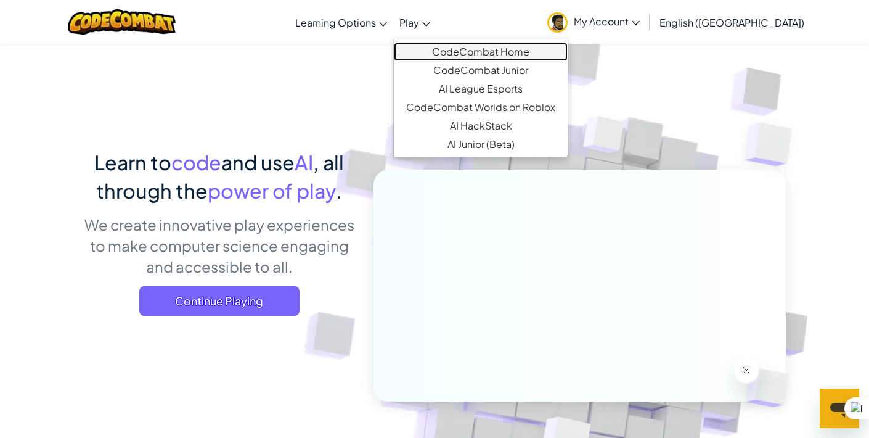
click at [498, 48] on link "CodeCombat Home" at bounding box center [481, 52] width 174 height 18
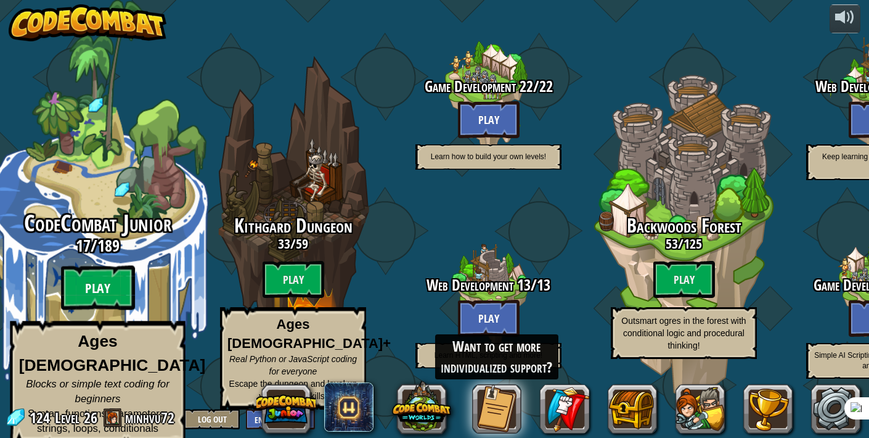
click at [88, 292] on btn "Play" at bounding box center [98, 288] width 74 height 44
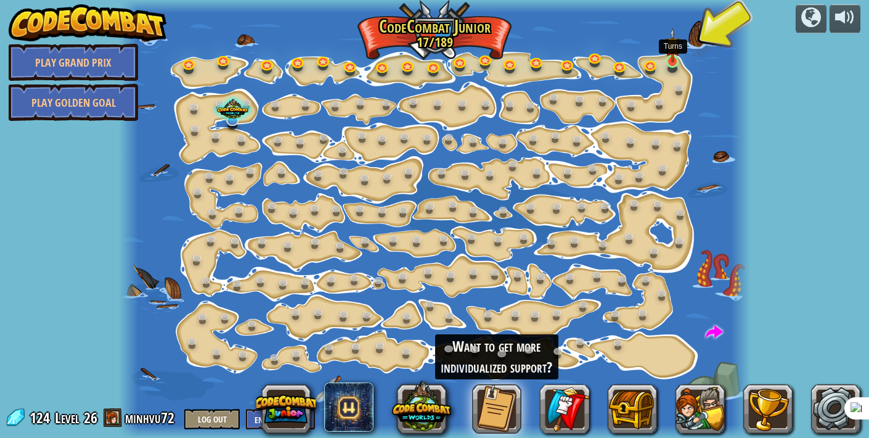
click at [671, 61] on img at bounding box center [672, 45] width 15 height 35
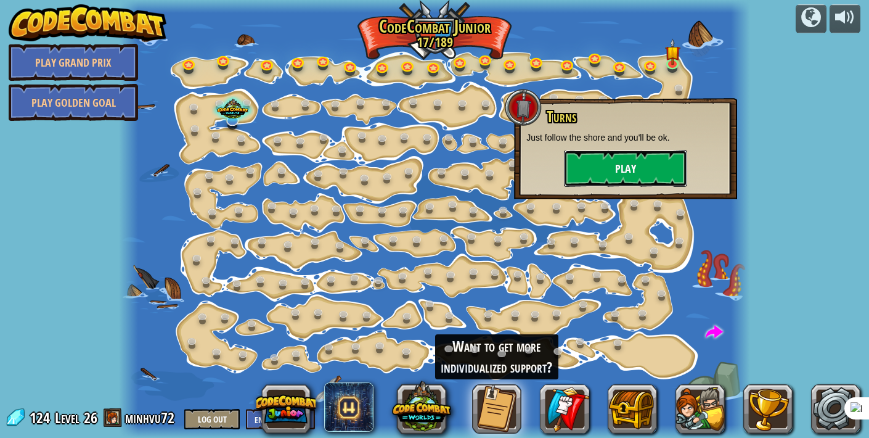
click at [663, 157] on button "Play" at bounding box center [625, 168] width 123 height 37
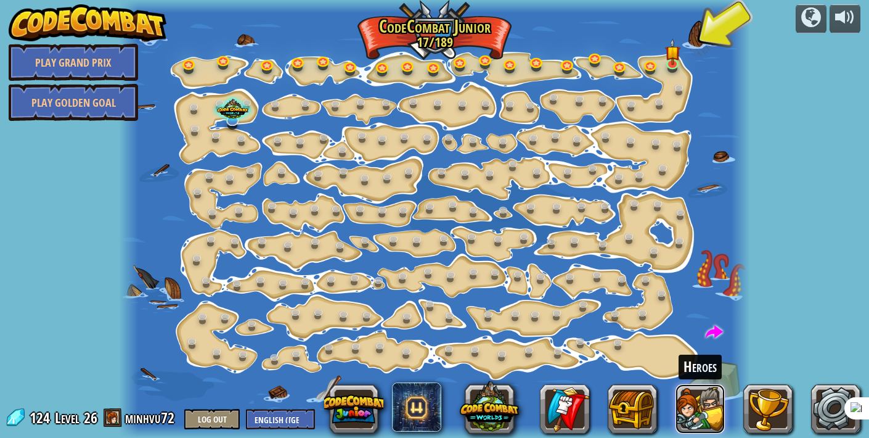
click at [686, 418] on button at bounding box center [700, 408] width 49 height 49
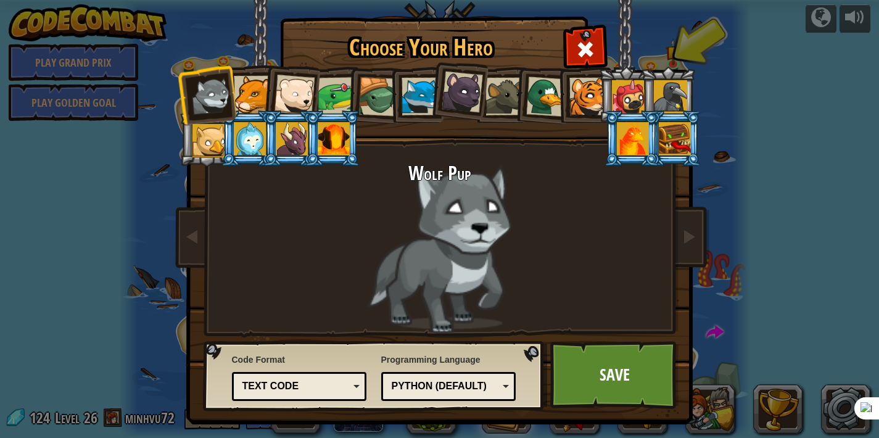
click at [213, 147] on div at bounding box center [208, 140] width 33 height 33
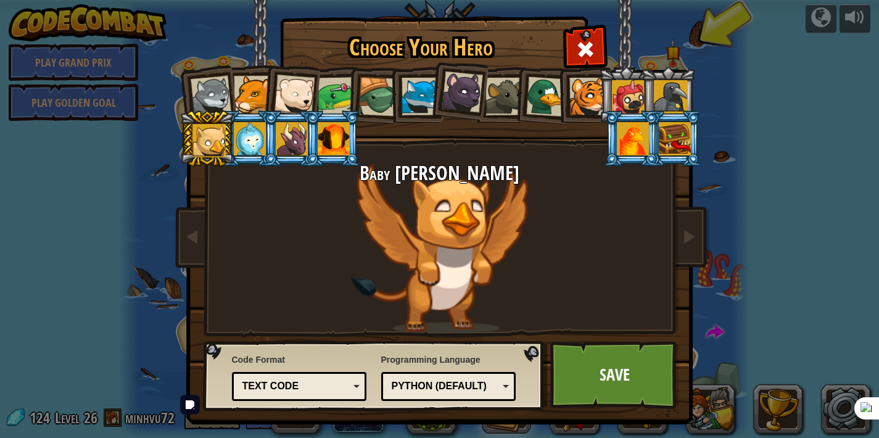
click at [601, 390] on link "Save" at bounding box center [614, 375] width 129 height 68
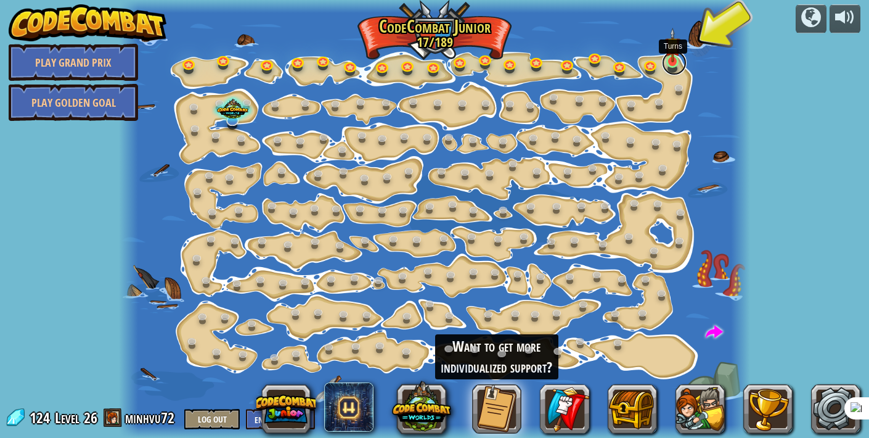
click at [676, 64] on link at bounding box center [674, 63] width 25 height 25
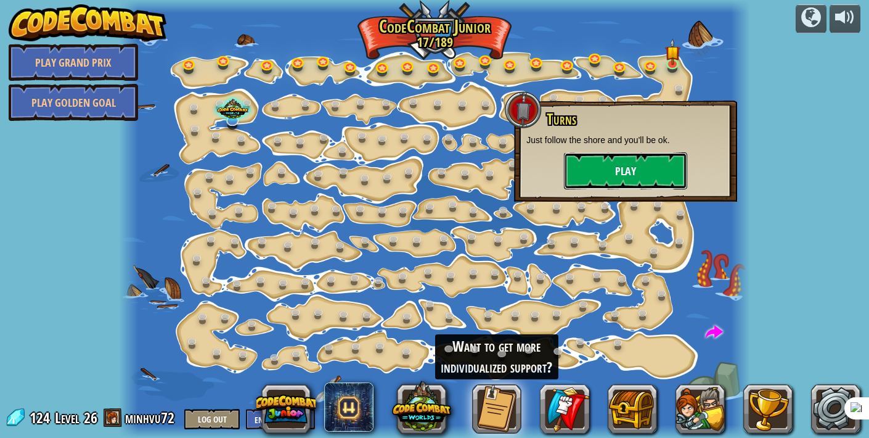
click at [615, 178] on button "Play" at bounding box center [625, 170] width 123 height 37
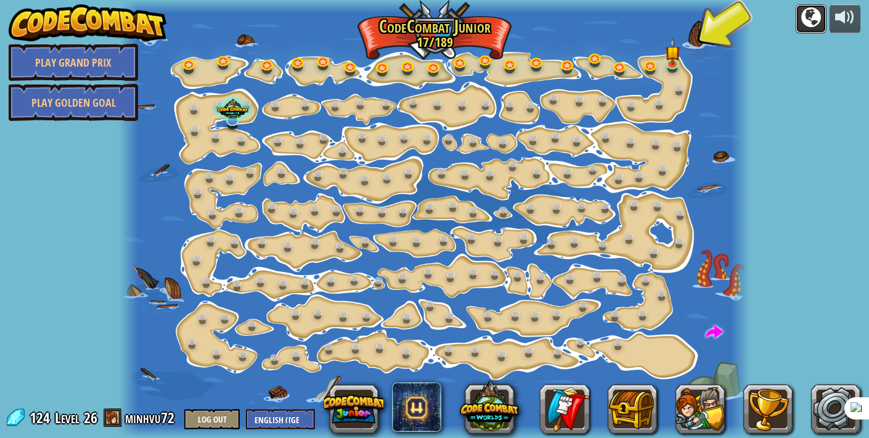
click at [819, 9] on div at bounding box center [811, 17] width 20 height 20
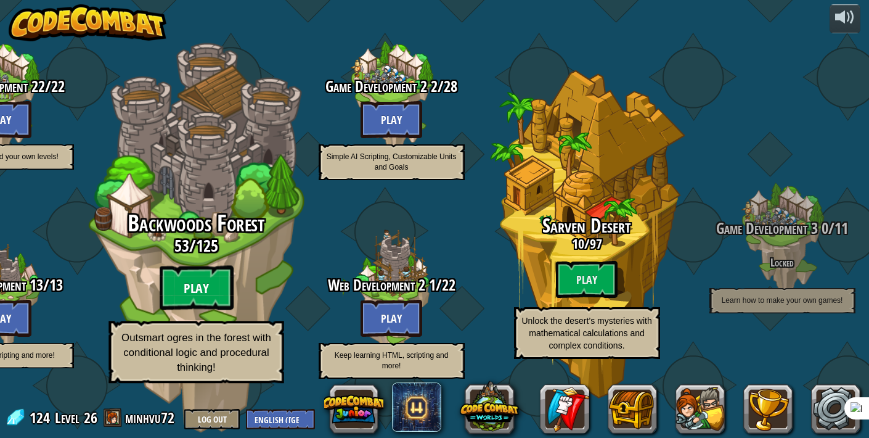
click at [185, 300] on btn "Play" at bounding box center [196, 288] width 74 height 44
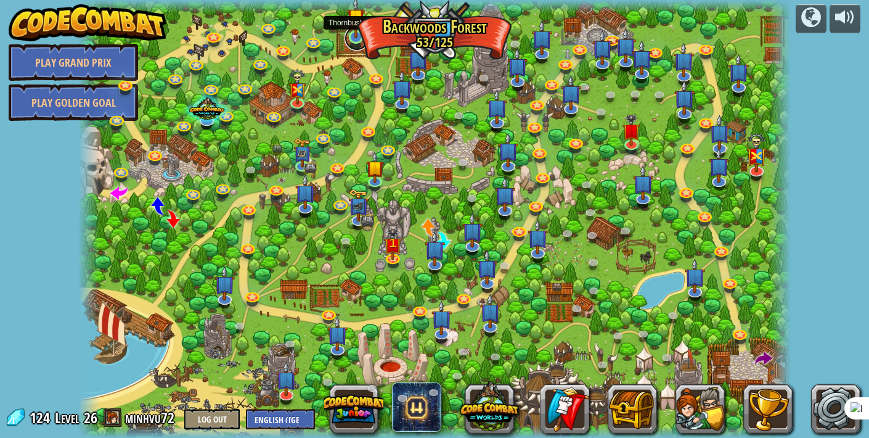
click at [348, 38] on link at bounding box center [357, 38] width 25 height 25
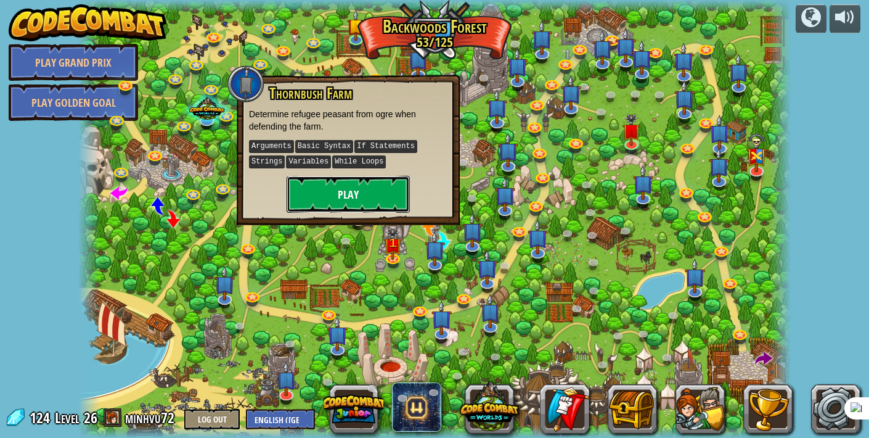
click at [366, 207] on button "Play" at bounding box center [348, 194] width 123 height 37
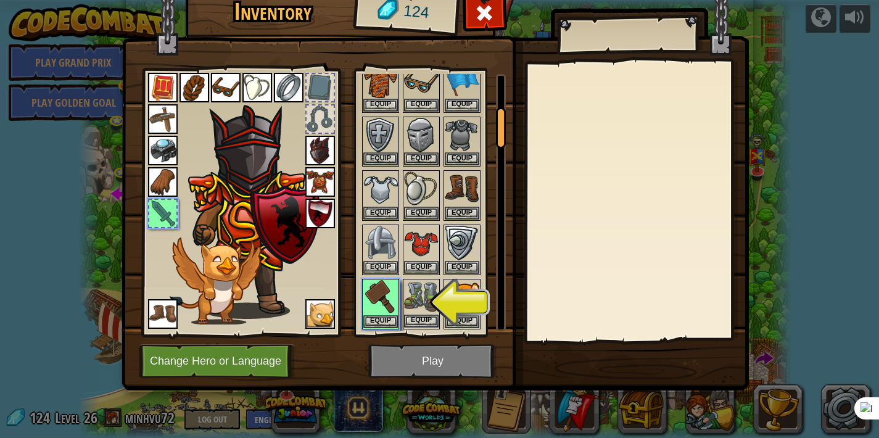
scroll to position [211, 0]
click at [382, 322] on button "Equip" at bounding box center [380, 320] width 35 height 13
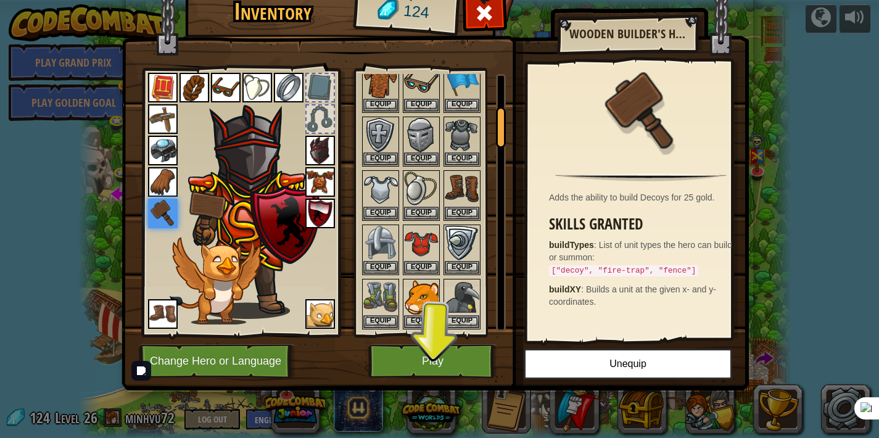
click at [429, 342] on img at bounding box center [434, 167] width 627 height 448
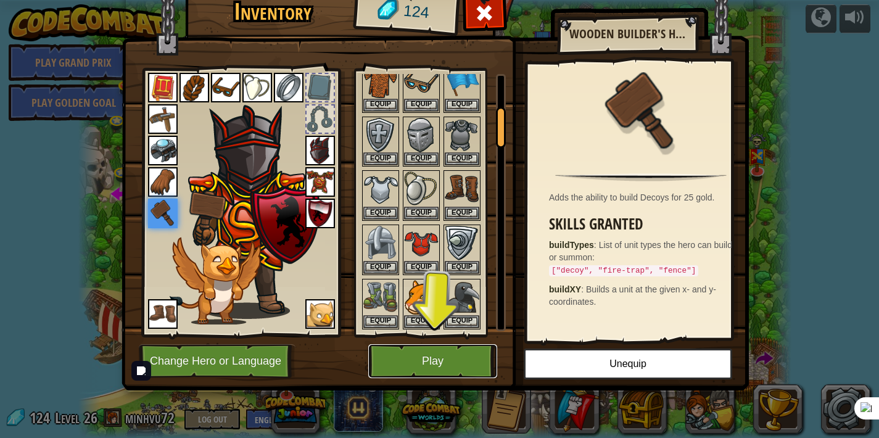
click at [421, 353] on button "Play" at bounding box center [432, 361] width 129 height 34
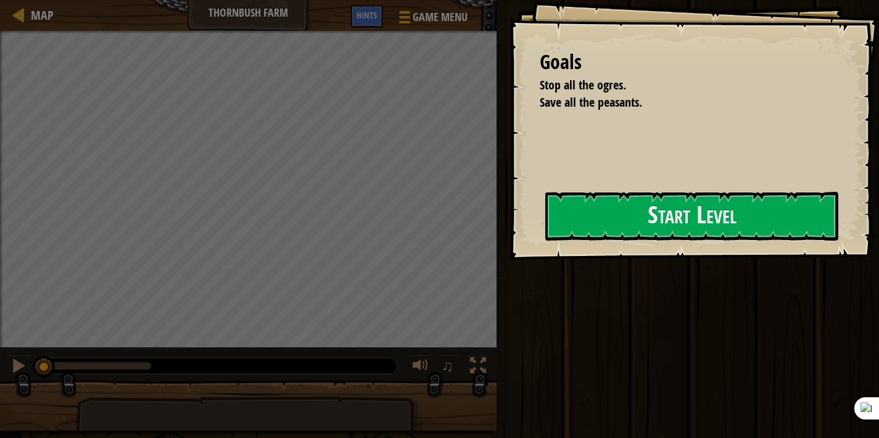
drag, startPoint x: 565, startPoint y: 250, endPoint x: 617, endPoint y: 200, distance: 72.4
click at [565, 250] on div "Goals Stop all the ogres. Save all the peasants. Start Level Error loading from…" at bounding box center [694, 130] width 370 height 260
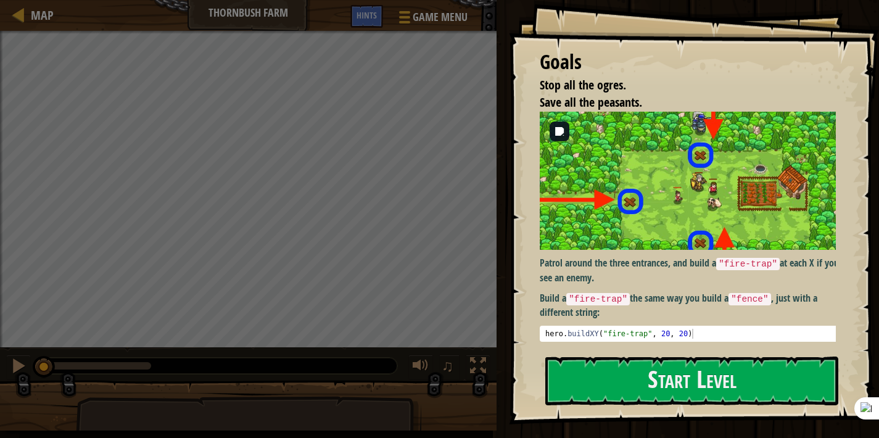
click at [645, 207] on img at bounding box center [691, 181] width 305 height 138
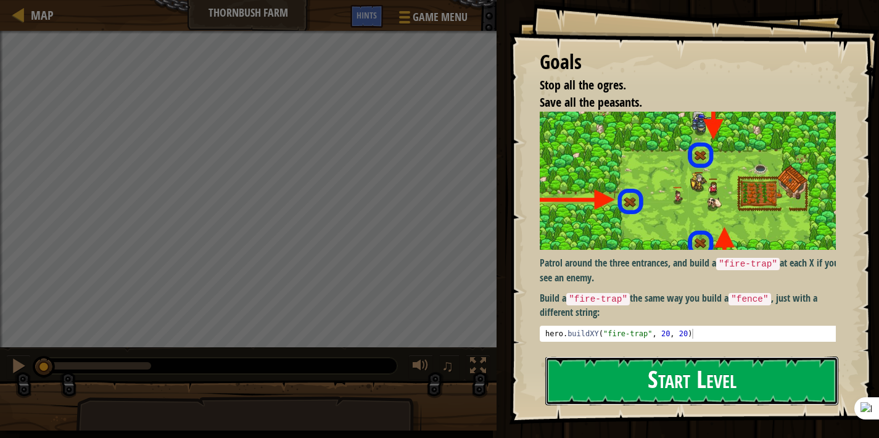
click at [646, 381] on button "Start Level" at bounding box center [691, 380] width 293 height 49
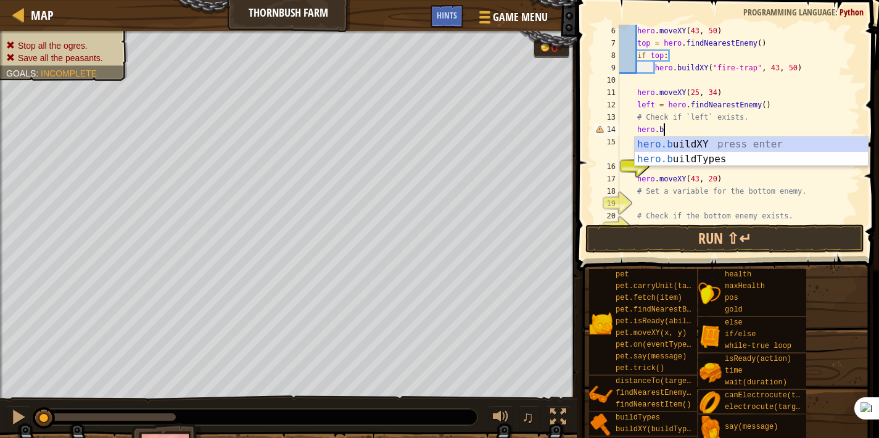
scroll to position [6, 2]
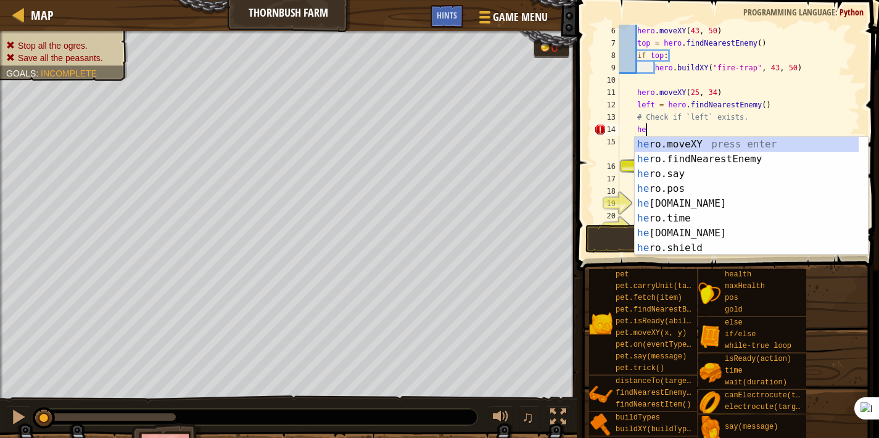
type textarea "h"
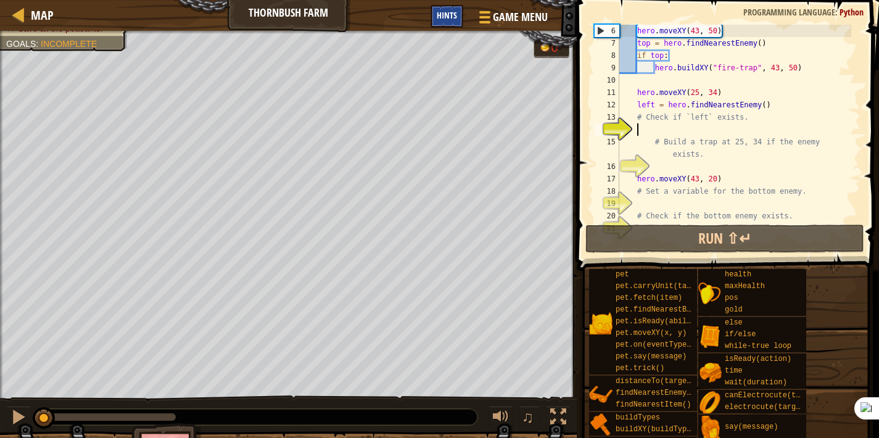
click at [436, 6] on div "Hints" at bounding box center [446, 16] width 33 height 23
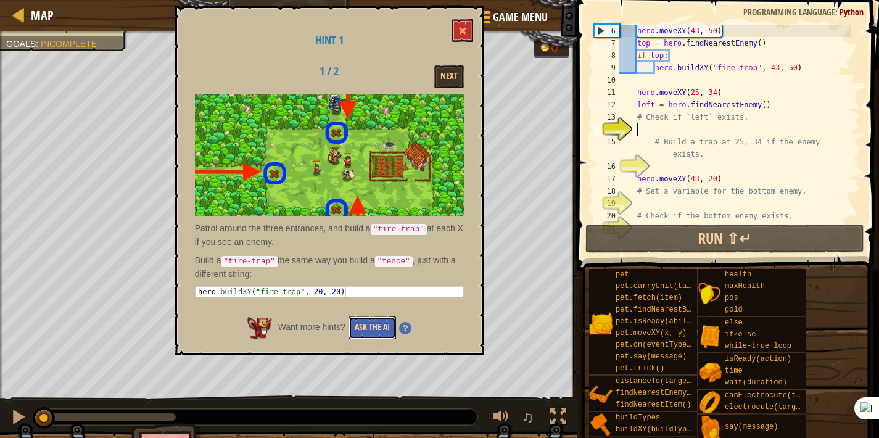
click at [362, 327] on button "Ask the AI" at bounding box center [371, 327] width 47 height 23
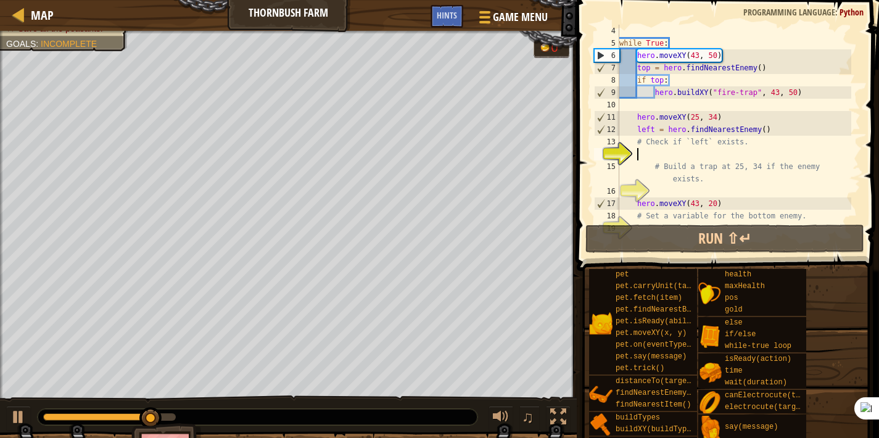
scroll to position [0, 0]
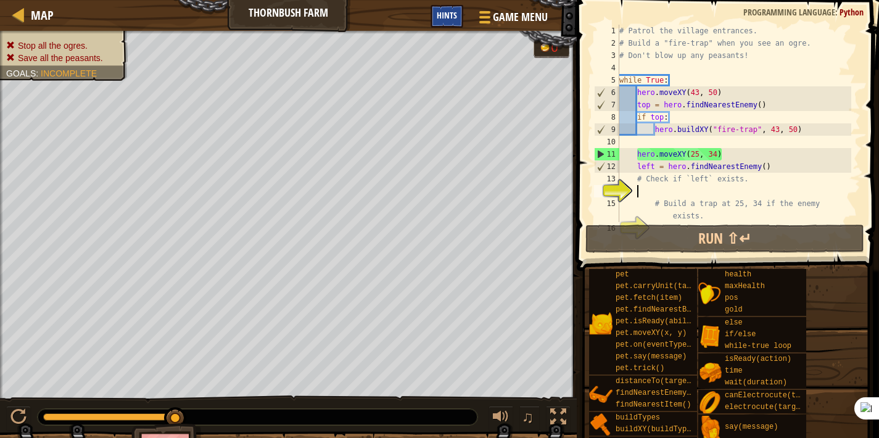
click at [456, 15] on span "Hints" at bounding box center [447, 15] width 20 height 12
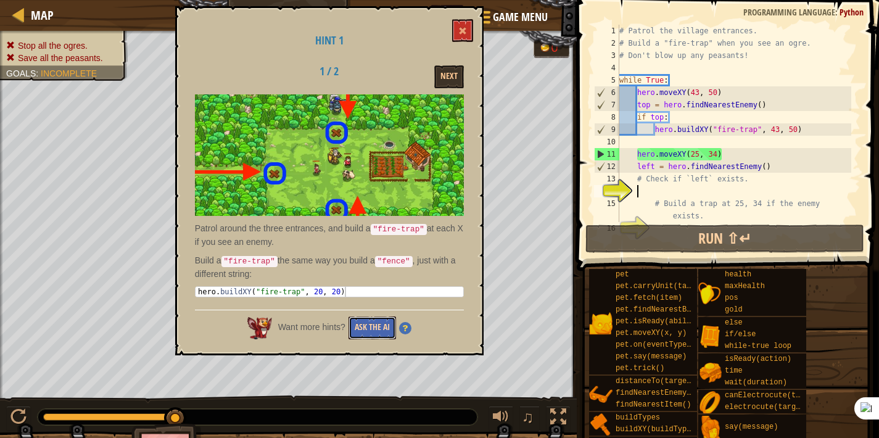
click at [385, 320] on button "Ask the AI" at bounding box center [371, 327] width 47 height 23
click at [383, 321] on button "Ask the AI" at bounding box center [371, 327] width 47 height 23
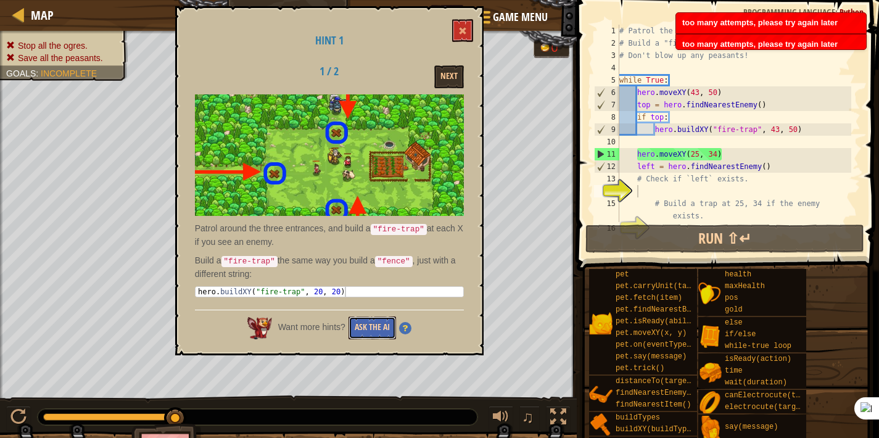
click at [383, 321] on button "Ask the AI" at bounding box center [371, 327] width 47 height 23
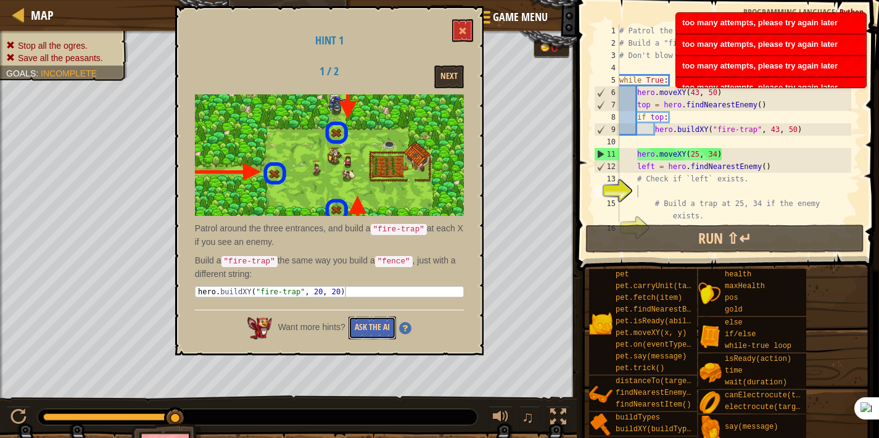
click at [383, 321] on button "Ask the AI" at bounding box center [371, 327] width 47 height 23
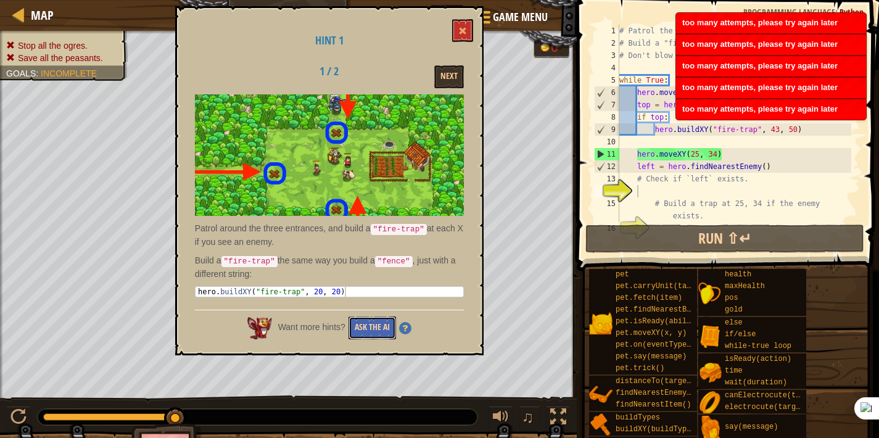
click at [383, 321] on button "Ask the AI" at bounding box center [371, 327] width 47 height 23
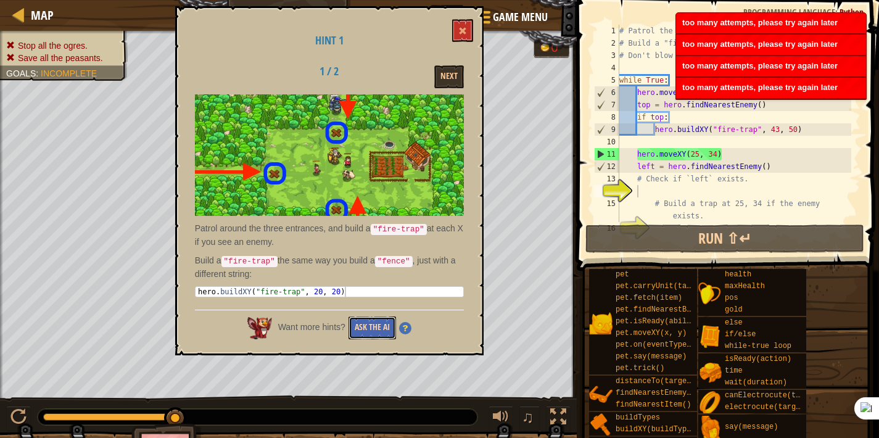
click at [382, 323] on button "Ask the AI" at bounding box center [371, 327] width 47 height 23
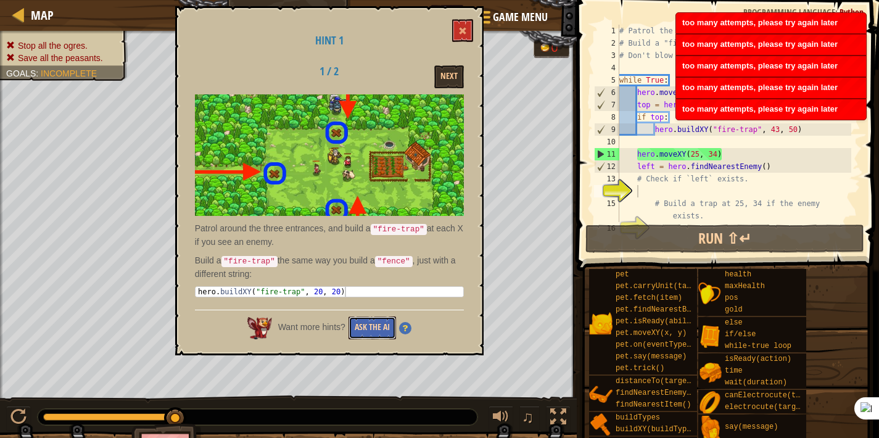
click at [381, 325] on button "Ask the AI" at bounding box center [371, 327] width 47 height 23
click at [380, 329] on button "Ask the AI" at bounding box center [371, 327] width 47 height 23
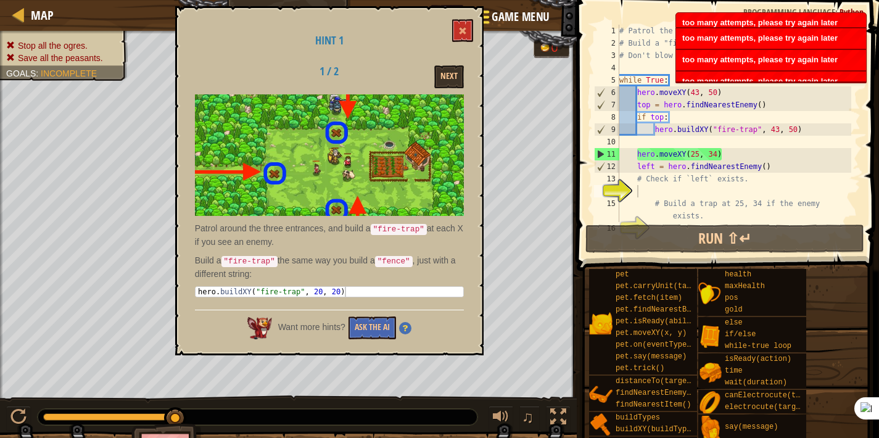
click at [507, 11] on span "Game Menu" at bounding box center [520, 17] width 57 height 17
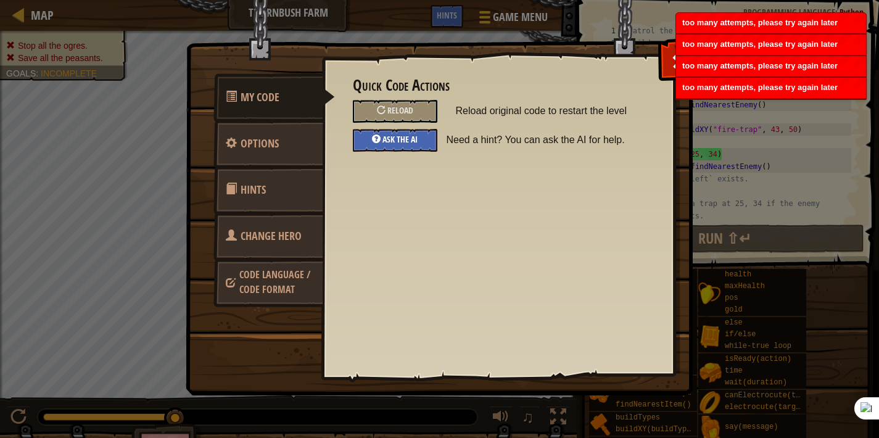
click at [403, 137] on span "Ask the AI" at bounding box center [399, 139] width 35 height 12
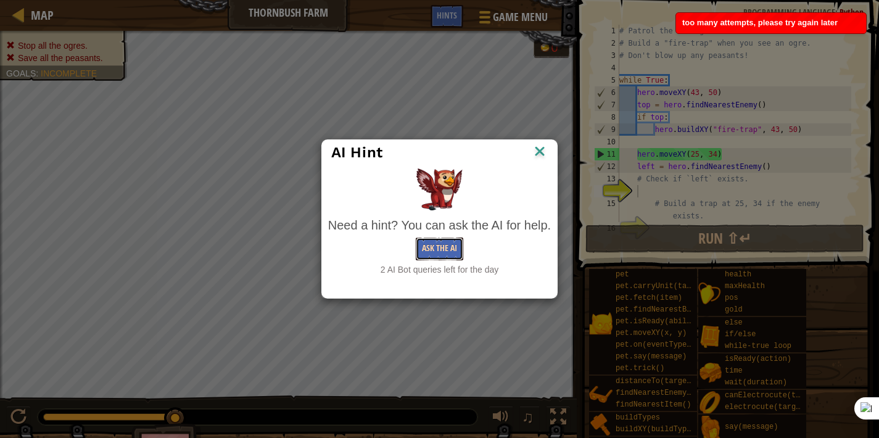
click at [439, 242] on button "Ask the AI" at bounding box center [439, 248] width 47 height 23
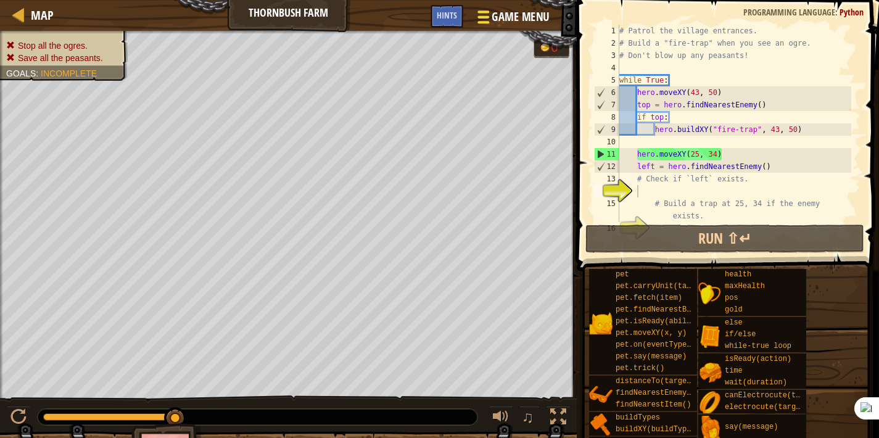
click at [518, 25] on span "Game Menu" at bounding box center [520, 17] width 57 height 17
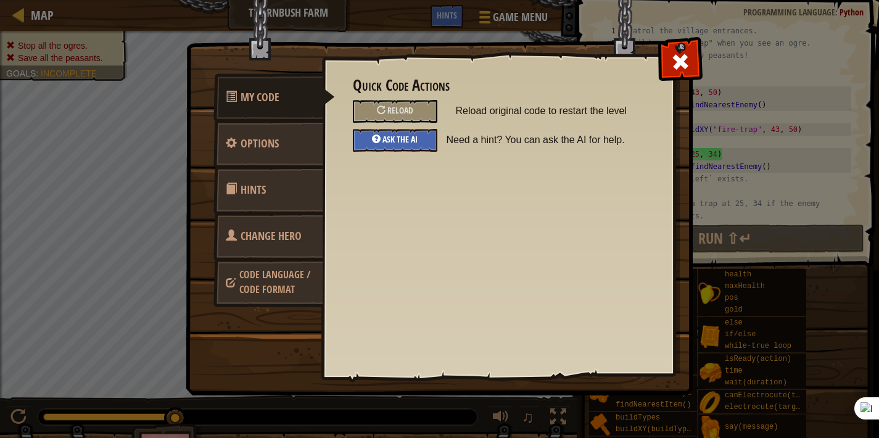
click at [407, 139] on span "Ask the AI" at bounding box center [399, 139] width 35 height 12
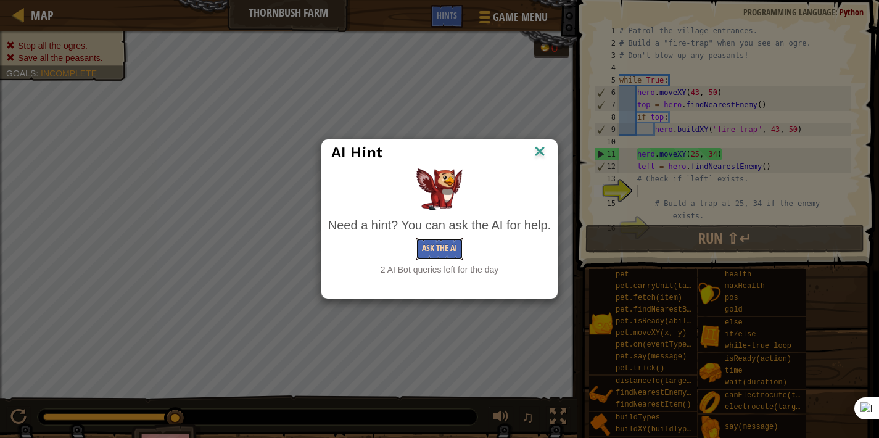
click at [425, 248] on button "Ask the AI" at bounding box center [439, 248] width 47 height 23
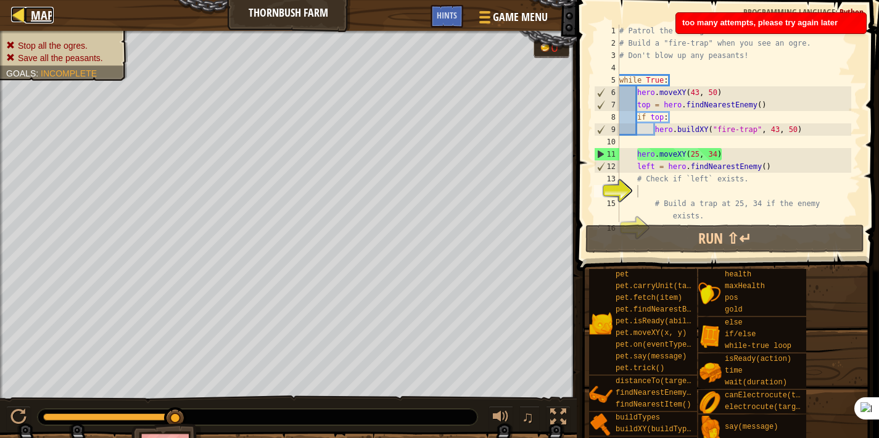
click at [28, 9] on link "Map" at bounding box center [39, 15] width 29 height 17
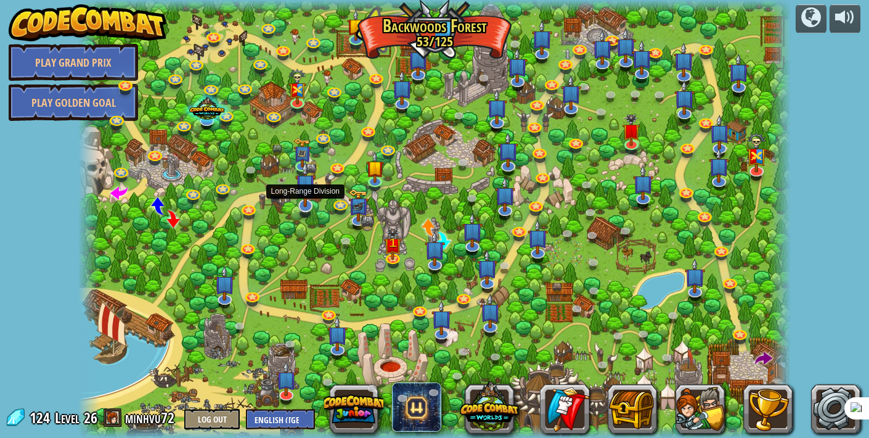
click at [302, 206] on img at bounding box center [305, 184] width 20 height 46
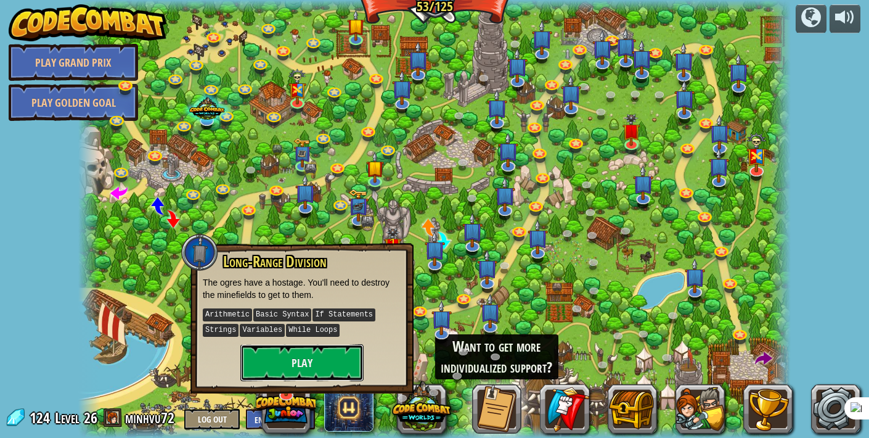
drag, startPoint x: 295, startPoint y: 358, endPoint x: 270, endPoint y: 388, distance: 39.5
click at [280, 388] on div "Long-Range Division The ogres have a hostage. You'll need to destroy the minefi…" at bounding box center [302, 318] width 223 height 150
click at [318, 360] on button "Play" at bounding box center [301, 362] width 123 height 37
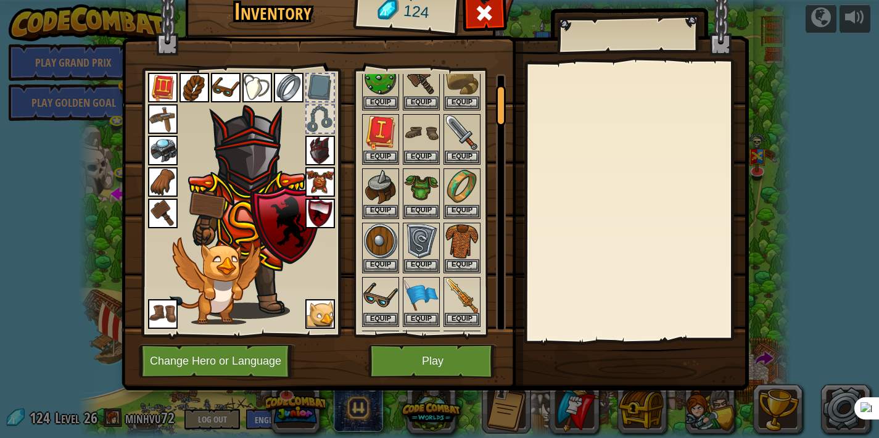
scroll to position [75, 0]
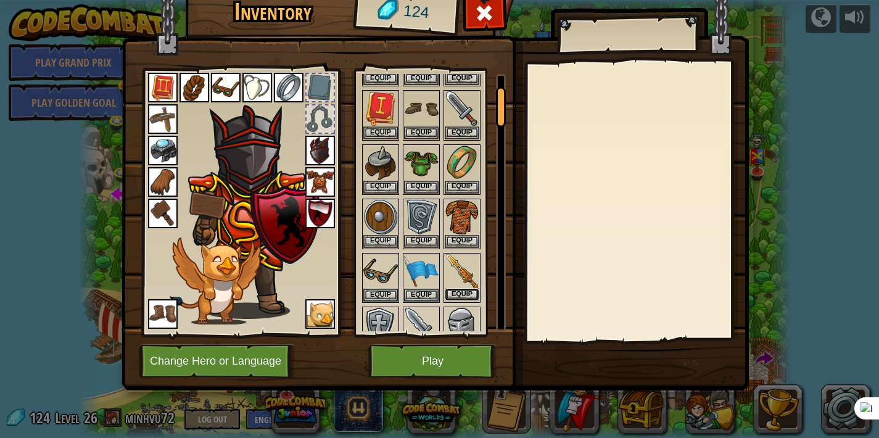
click at [469, 295] on button "Equip" at bounding box center [462, 294] width 35 height 13
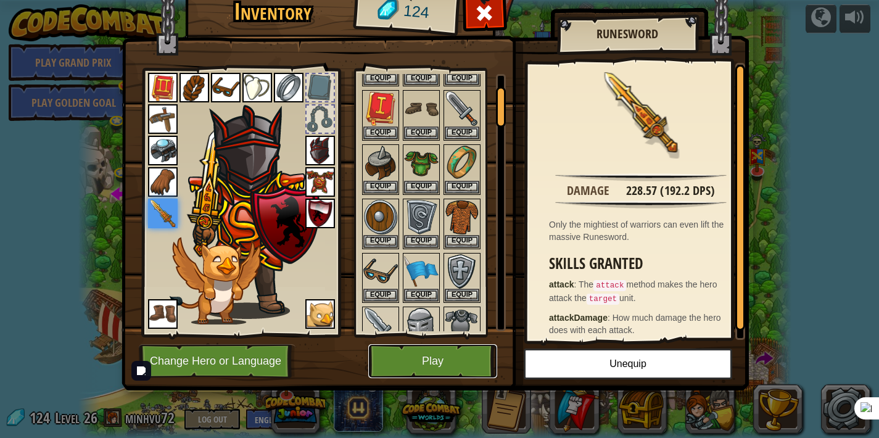
click at [440, 345] on button "Play" at bounding box center [432, 361] width 129 height 34
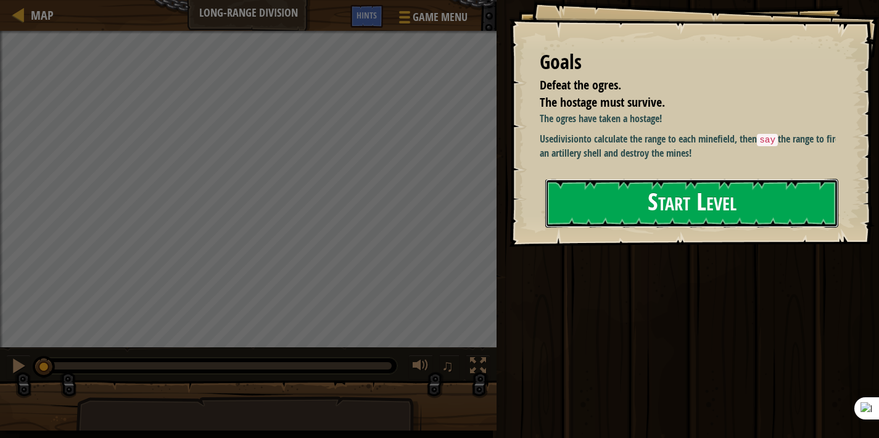
click at [672, 203] on button "Start Level" at bounding box center [691, 203] width 293 height 49
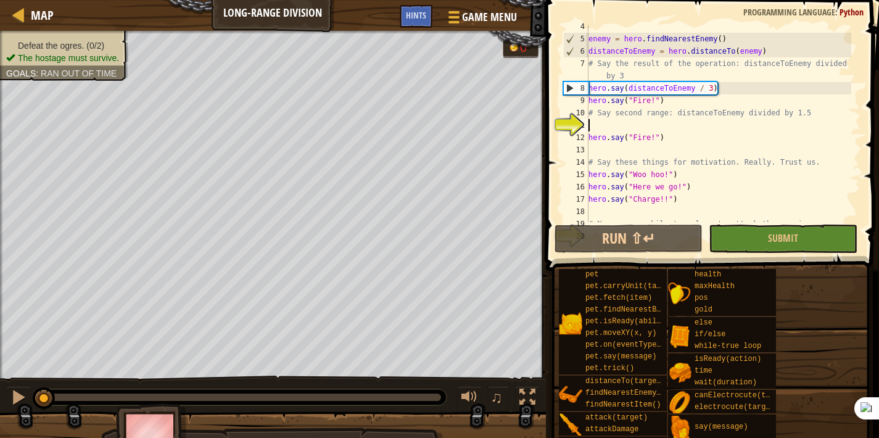
scroll to position [41, 0]
click at [524, 25] on div "Map Long-Range Division Game Menu Done Hints" at bounding box center [273, 15] width 546 height 31
click at [490, 16] on span "Game Menu" at bounding box center [489, 17] width 57 height 17
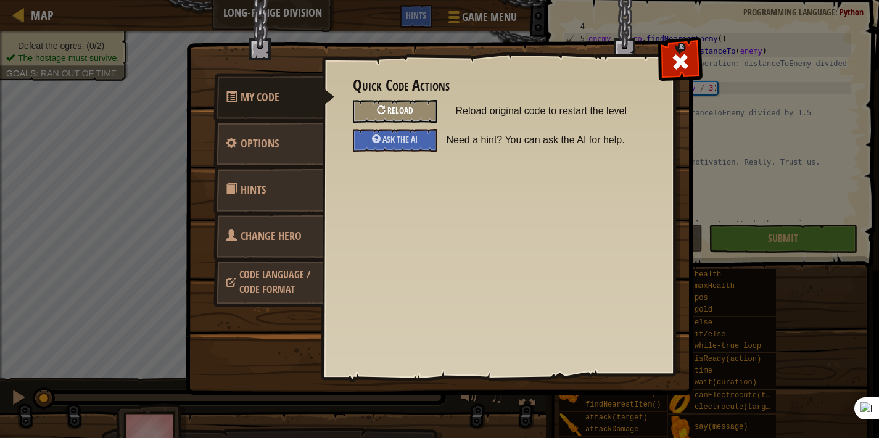
click at [417, 114] on div "Reload" at bounding box center [395, 111] width 84 height 23
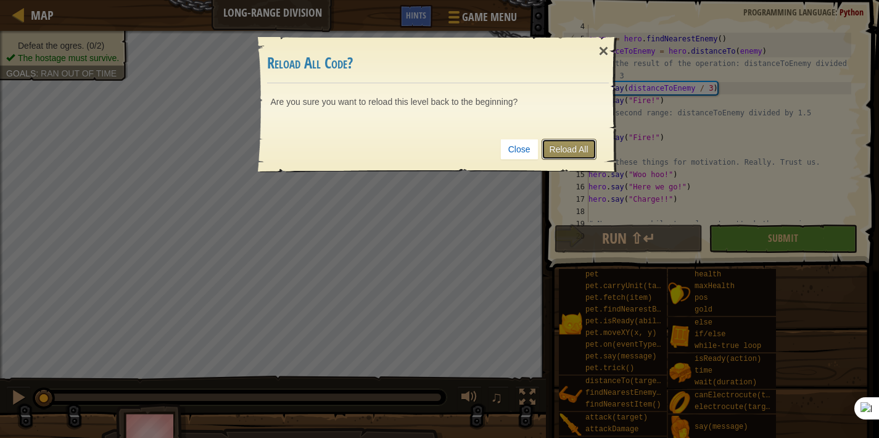
click at [566, 149] on link "Reload All" at bounding box center [568, 149] width 55 height 21
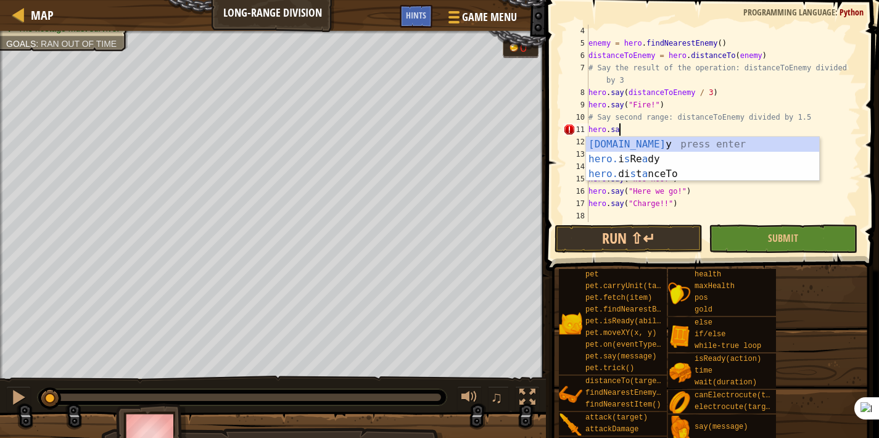
scroll to position [6, 2]
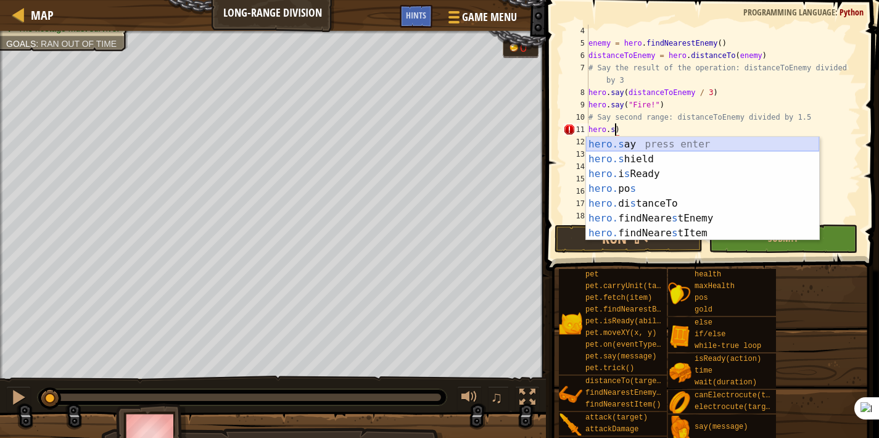
click at [634, 140] on div "hero.s ay press enter hero.s hield press enter hero. i s Ready press enter hero…" at bounding box center [702, 203] width 233 height 133
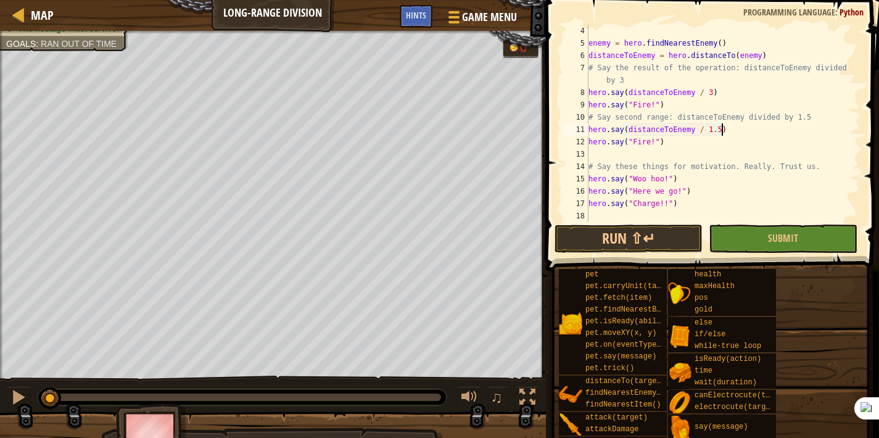
scroll to position [6, 10]
click at [731, 177] on div "enemy = hero . findNearestEnemy ( ) distanceToEnemy = hero . distanceTo ( enemy…" at bounding box center [718, 136] width 265 height 222
click at [667, 181] on div "enemy = hero . findNearestEnemy ( ) distanceToEnemy = hero . distanceTo ( enemy…" at bounding box center [718, 136] width 265 height 222
type textarea "hero.say("Woo hoo!")"
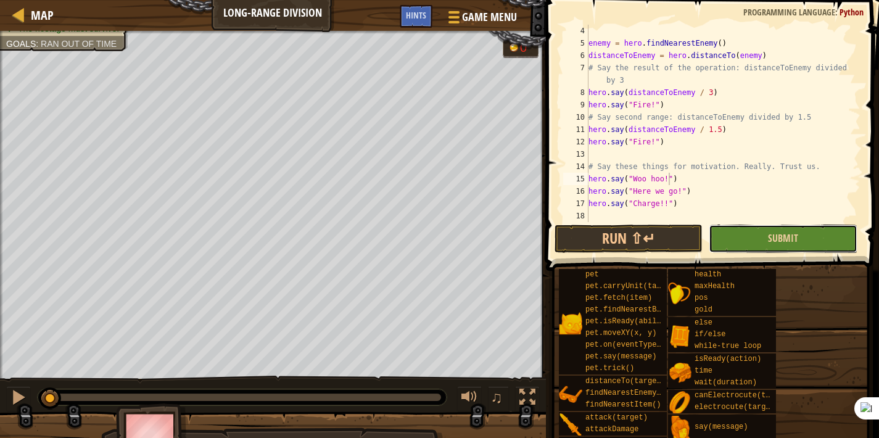
click at [744, 235] on button "Submit" at bounding box center [782, 238] width 148 height 28
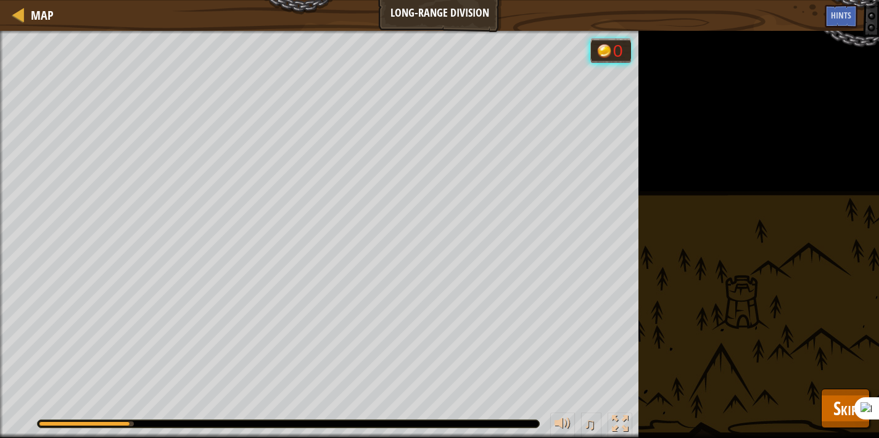
click at [744, 240] on div "Defeat the ogres. (0/2) The hostage must survive. Goals : Running... 0 ♫ Anya 3…" at bounding box center [439, 234] width 879 height 407
click at [835, 400] on span "Skip" at bounding box center [845, 407] width 24 height 25
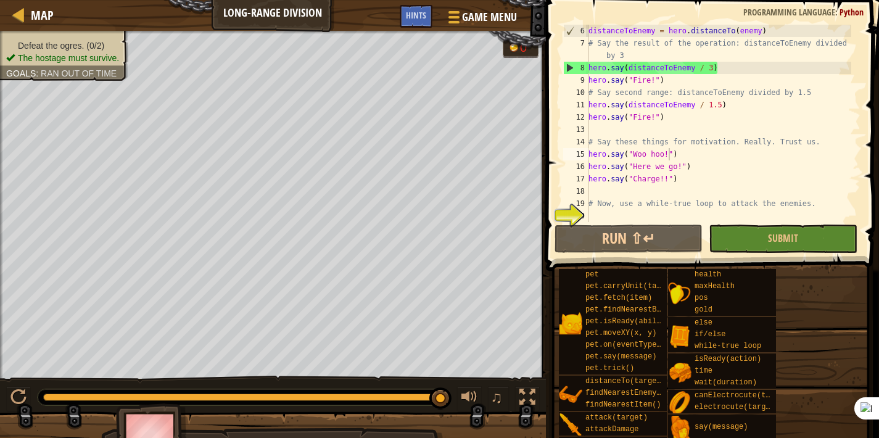
scroll to position [6, 0]
click at [647, 213] on div "distanceToEnemy = hero . distanceTo ( enemy ) # Say the result of the operation…" at bounding box center [718, 136] width 265 height 222
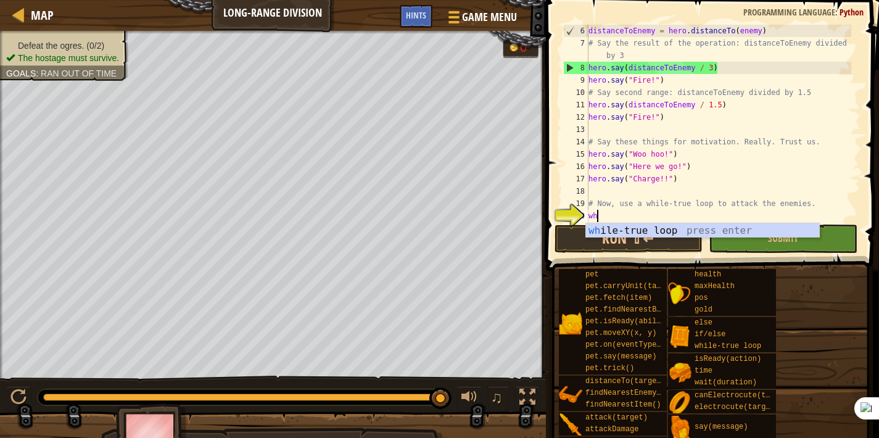
type textarea "whi"
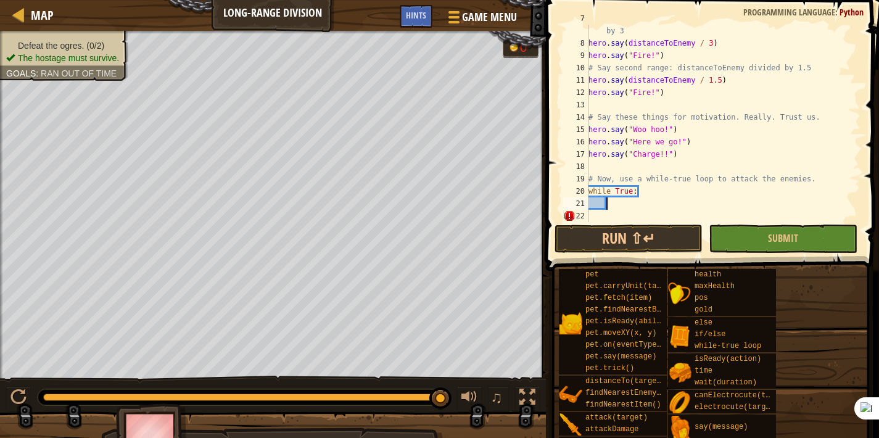
scroll to position [86, 0]
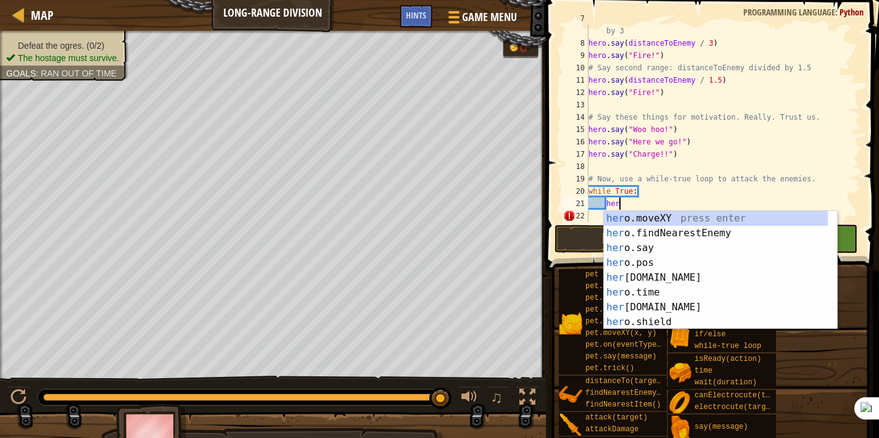
type textarea "hero"
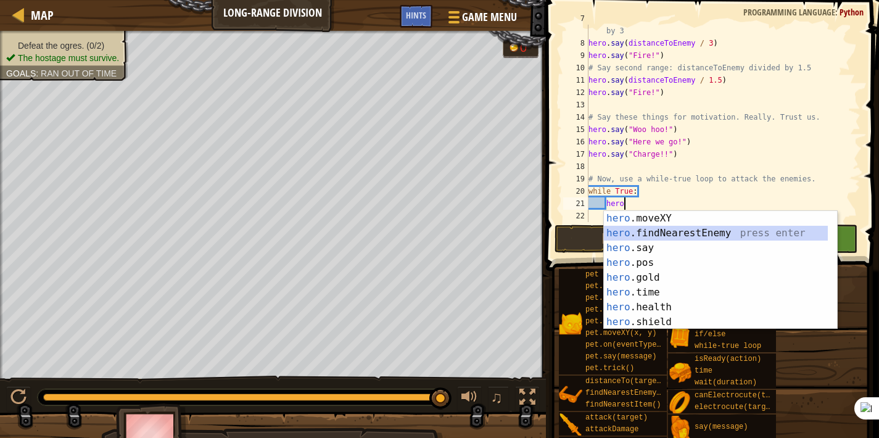
click at [665, 236] on div "hero .moveXY press enter hero .findNearestEnemy press enter hero .say press ent…" at bounding box center [716, 285] width 224 height 148
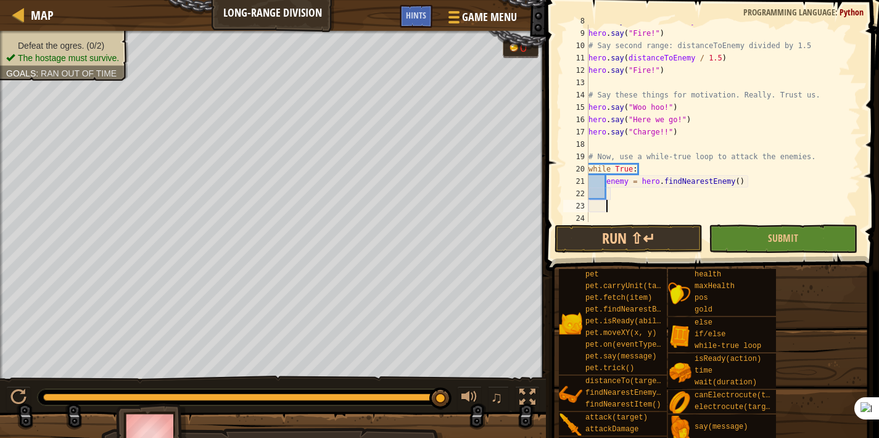
scroll to position [111, 0]
click at [623, 216] on div "hero . say ( "Fire!" ) # Say second range: distanceToEnemy divided by 1.5 hero …" at bounding box center [718, 136] width 265 height 222
click at [615, 192] on div "hero . say ( "Fire!" ) # Say second range: distanceToEnemy divided by 1.5 hero …" at bounding box center [718, 136] width 265 height 222
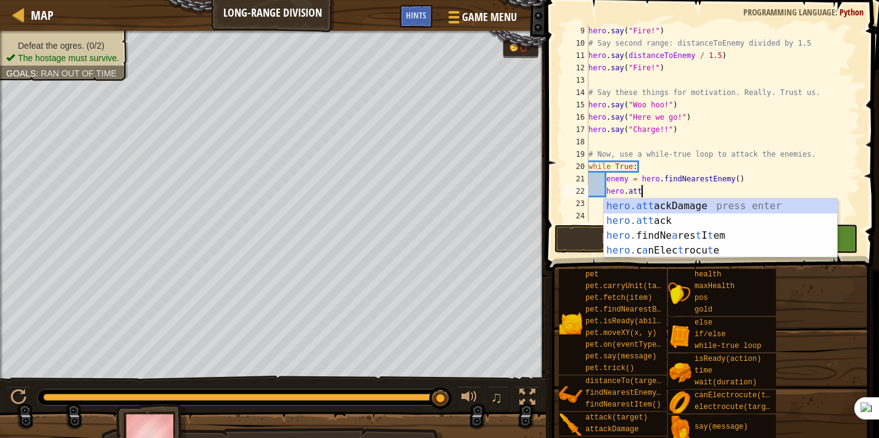
scroll to position [6, 4]
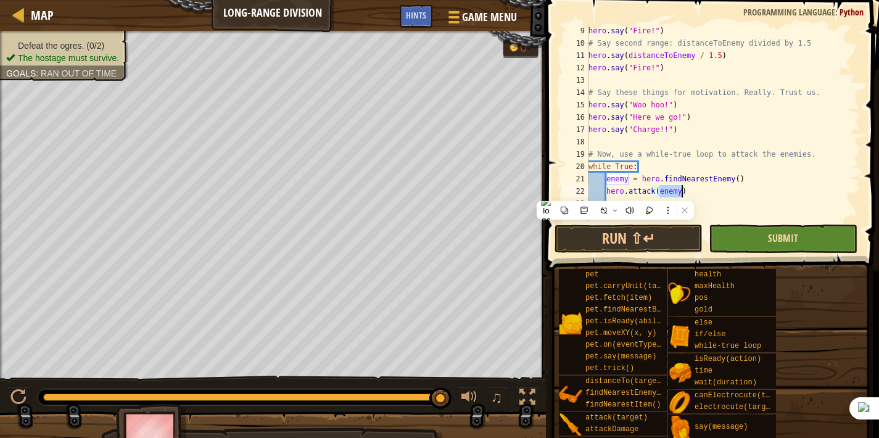
type textarea "hero.attack(enemy)"
click at [776, 232] on span "Submit" at bounding box center [783, 238] width 30 height 14
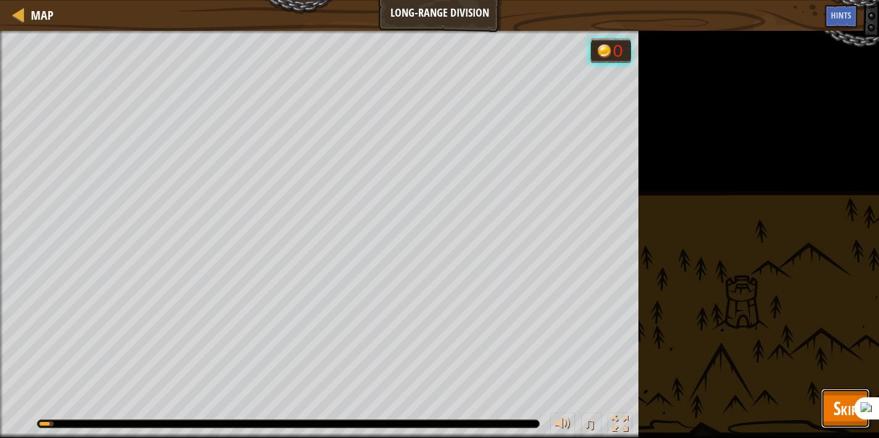
click at [827, 404] on button "Skip" at bounding box center [845, 407] width 49 height 39
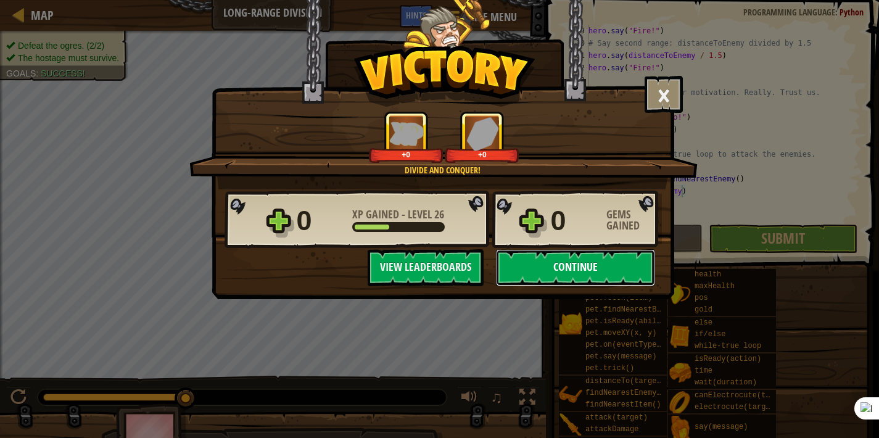
click at [615, 275] on button "Continue" at bounding box center [575, 267] width 159 height 37
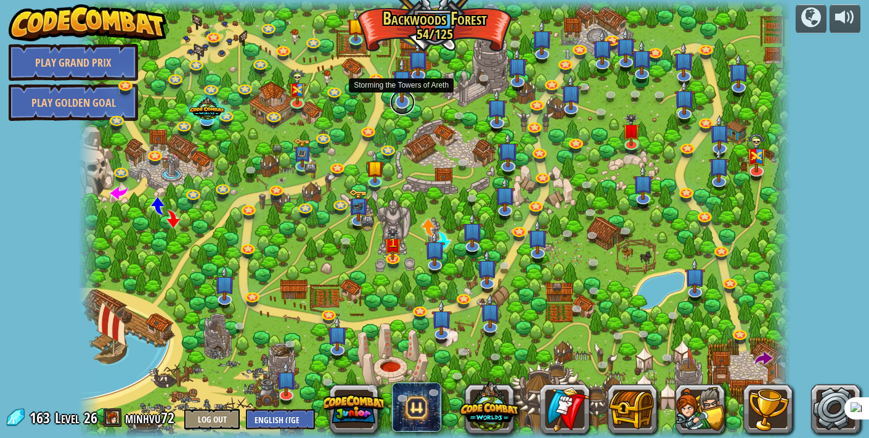
click at [401, 104] on link at bounding box center [402, 102] width 25 height 25
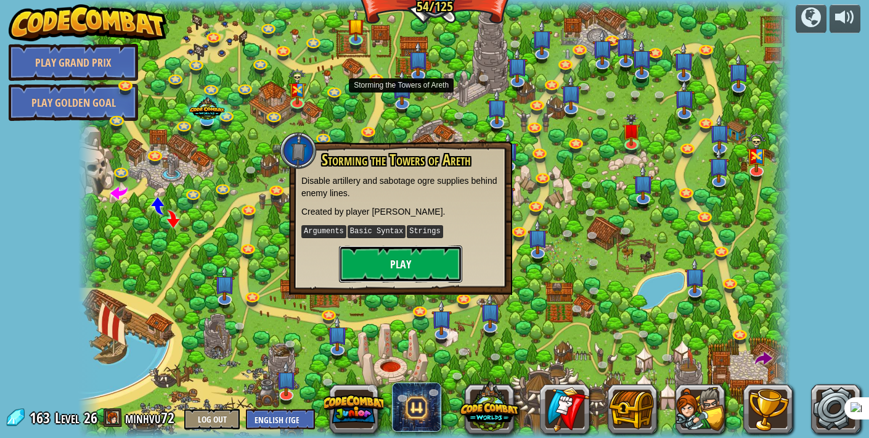
click at [439, 266] on button "Play" at bounding box center [400, 263] width 123 height 37
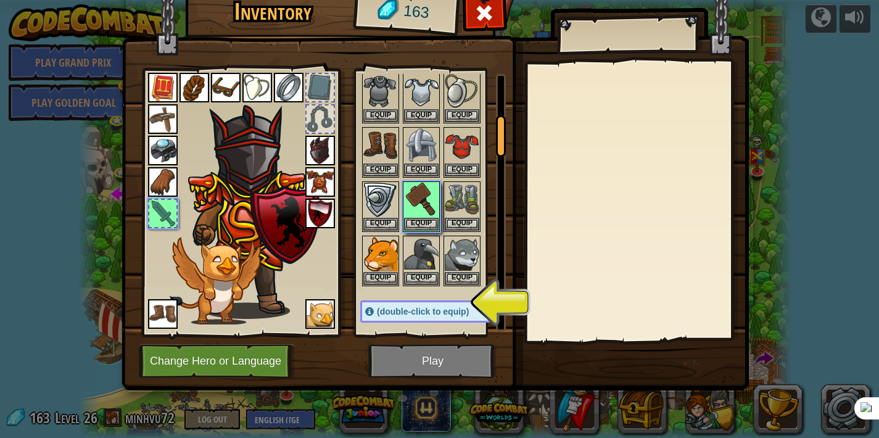
scroll to position [366, 0]
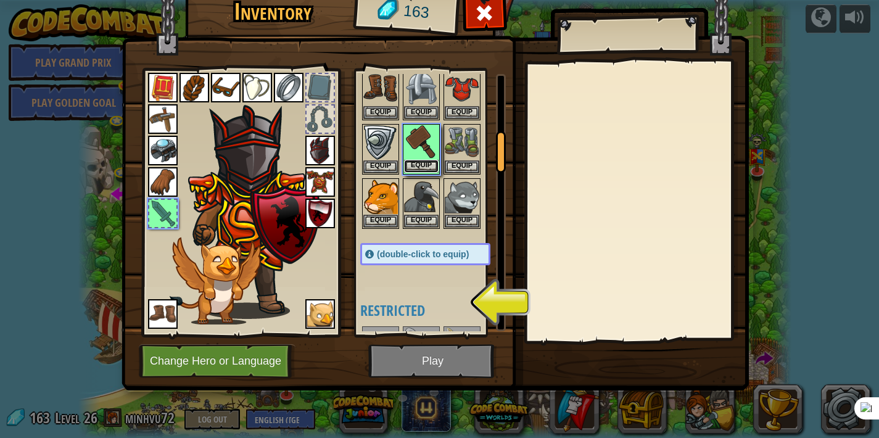
click at [429, 163] on button "Equip" at bounding box center [421, 166] width 35 height 13
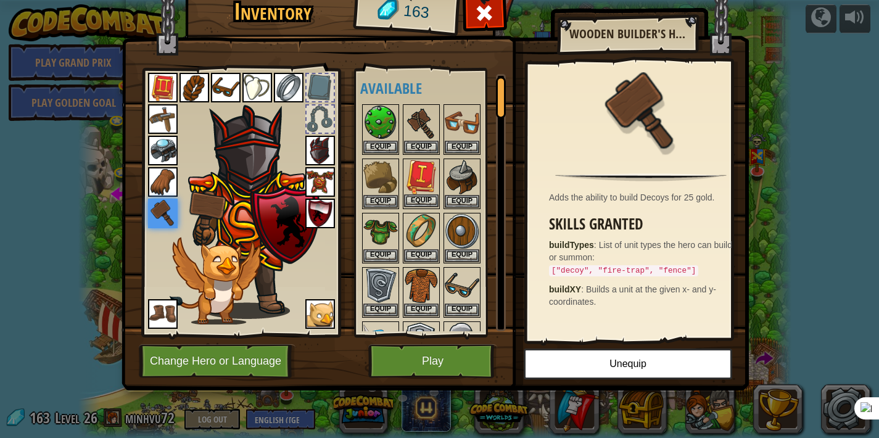
scroll to position [4, 0]
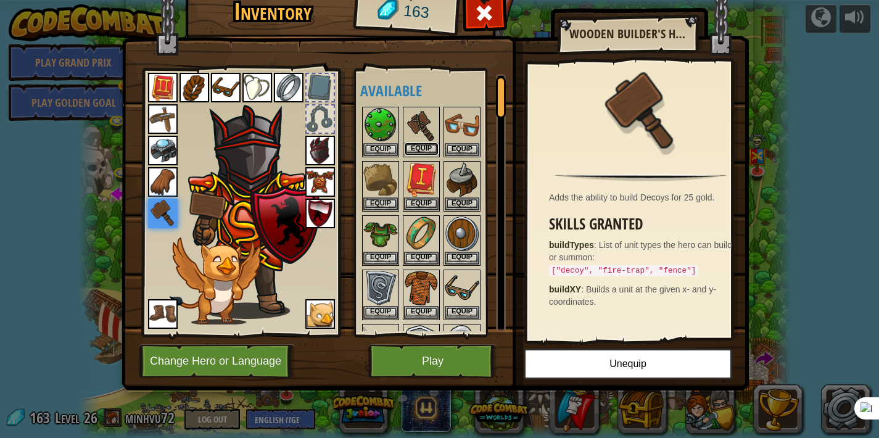
click at [425, 149] on button "Equip" at bounding box center [421, 148] width 35 height 13
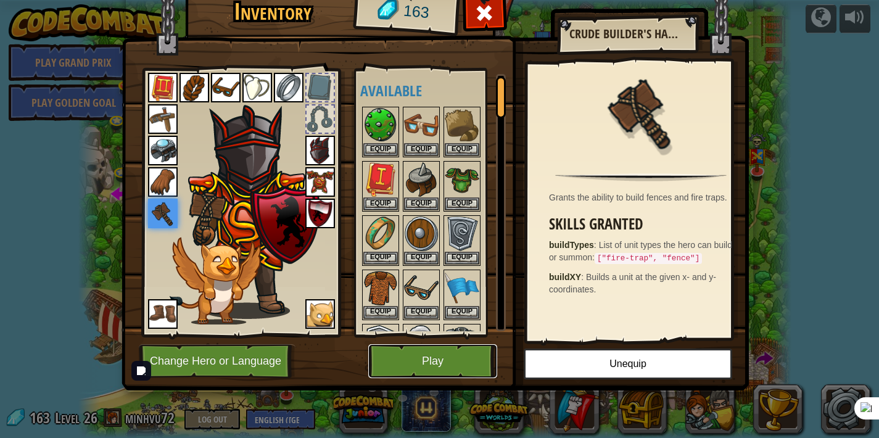
click at [458, 361] on button "Play" at bounding box center [432, 361] width 129 height 34
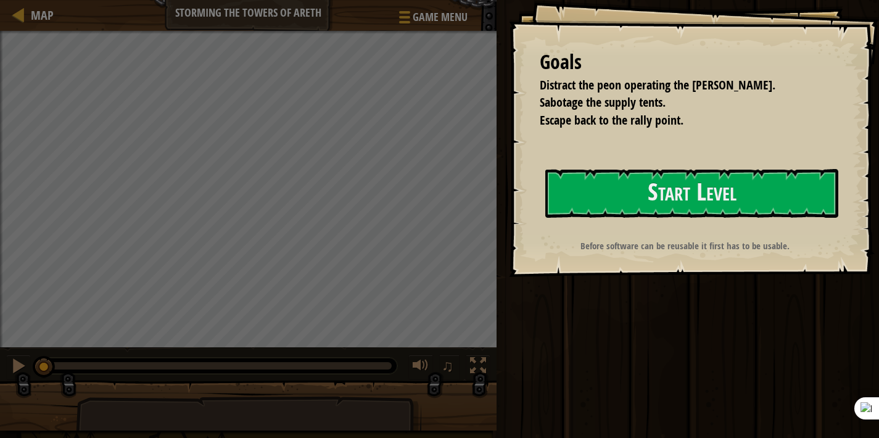
click at [576, 256] on div "Goals Distract the peon operating the [PERSON_NAME]. Sabotage the supply tents.…" at bounding box center [694, 138] width 370 height 277
click at [661, 221] on div "Goals Distract the peon operating the [PERSON_NAME]. Sabotage the supply tents.…" at bounding box center [694, 138] width 370 height 277
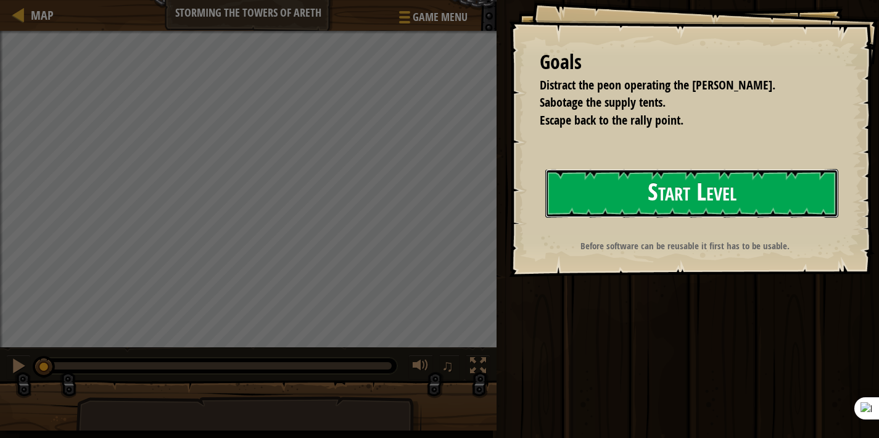
click at [750, 210] on button "Start Level" at bounding box center [691, 193] width 293 height 49
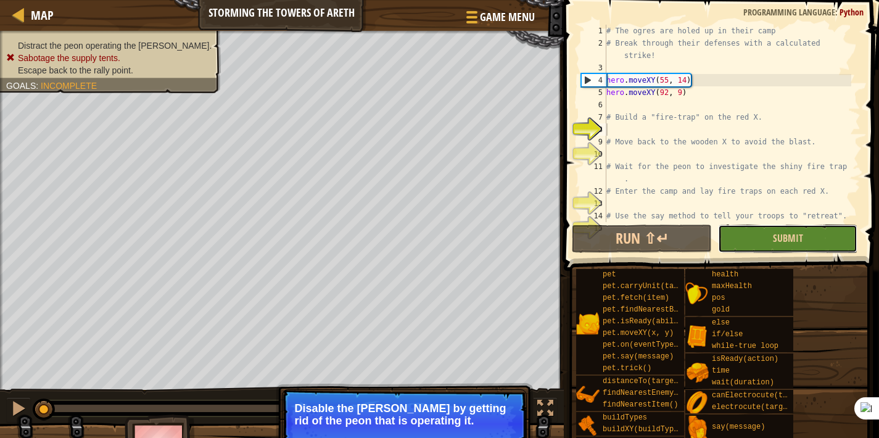
click at [760, 248] on button "Submit" at bounding box center [787, 238] width 139 height 28
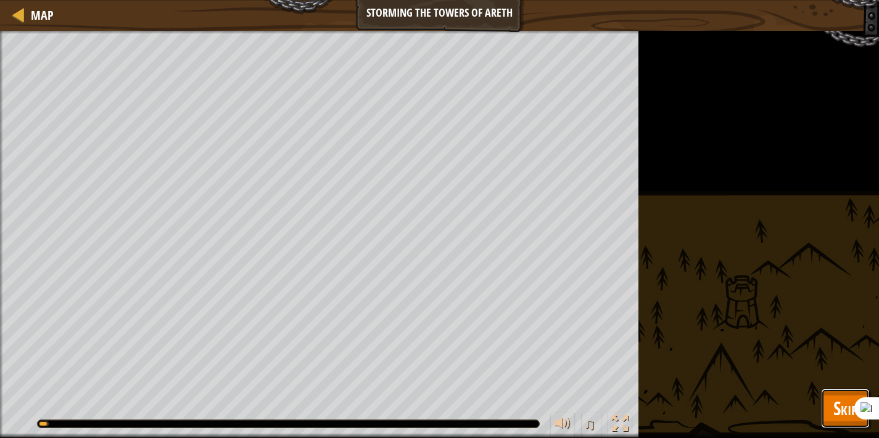
click at [831, 398] on button "Skip" at bounding box center [845, 407] width 49 height 39
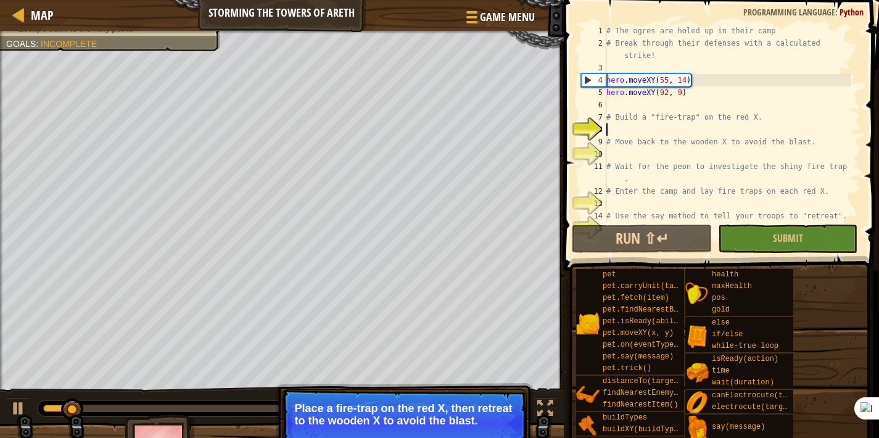
click at [674, 131] on div "# The ogres are holed up in their camp # Break through their defenses with a ca…" at bounding box center [727, 136] width 247 height 222
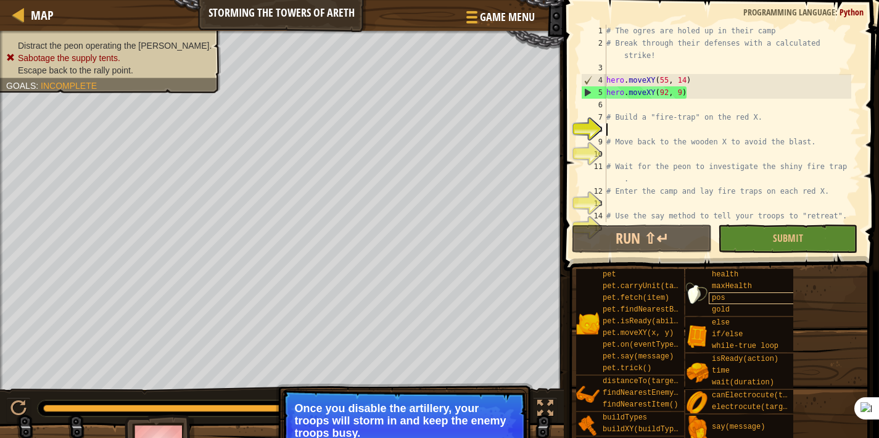
click at [808, 284] on div "Map Storming the Towers of Areth Game Menu Done 1 ההההההההההההההההההההההההההההה…" at bounding box center [439, 219] width 879 height 438
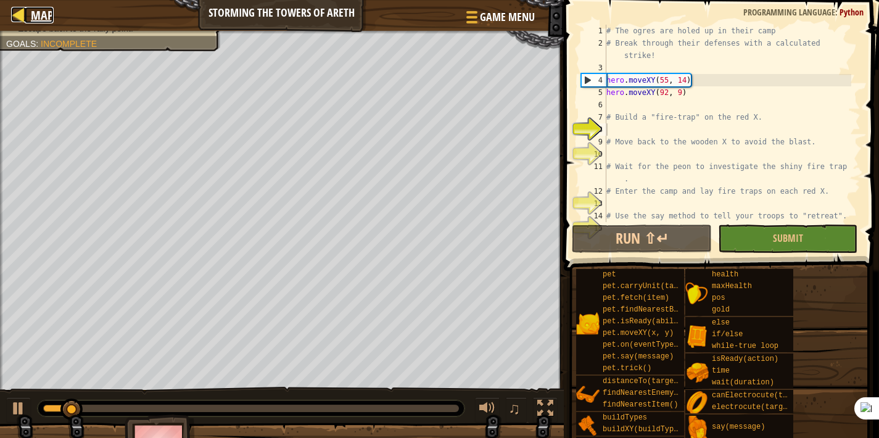
click at [19, 21] on div at bounding box center [18, 14] width 15 height 15
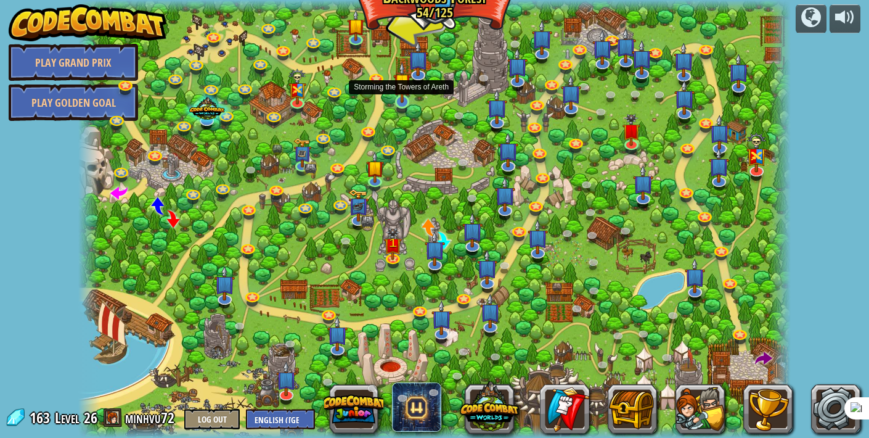
click at [400, 96] on img at bounding box center [402, 82] width 18 height 41
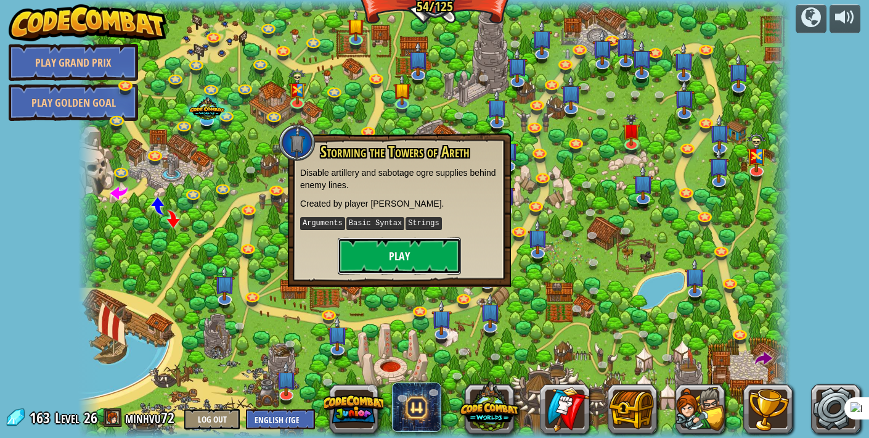
click at [380, 260] on button "Play" at bounding box center [399, 255] width 123 height 37
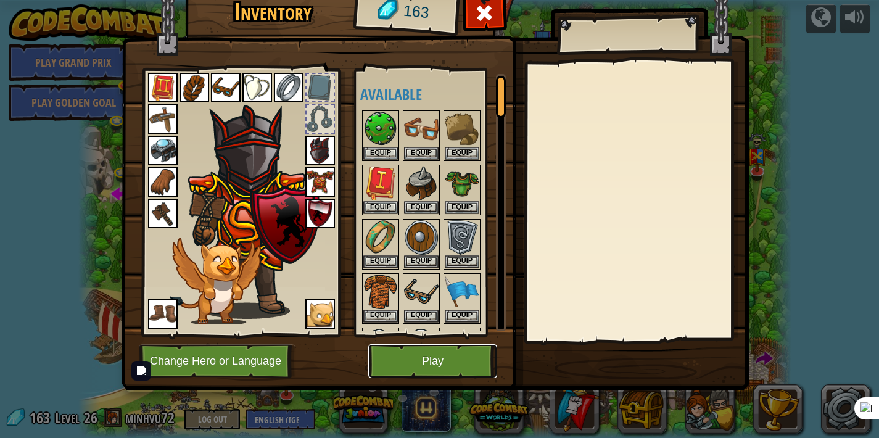
click at [422, 359] on button "Play" at bounding box center [432, 361] width 129 height 34
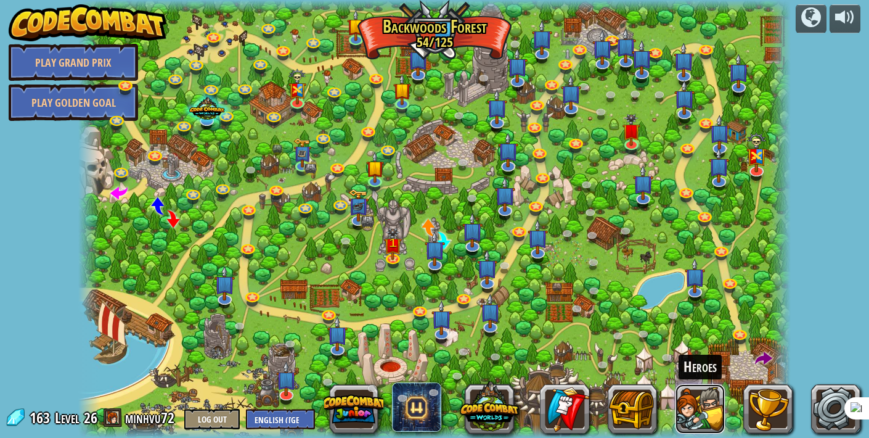
click at [707, 406] on button at bounding box center [700, 408] width 49 height 49
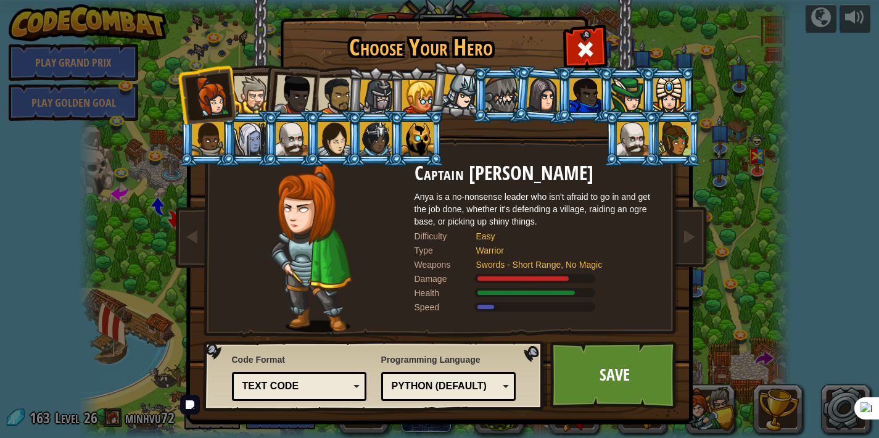
click at [456, 102] on div at bounding box center [459, 92] width 36 height 36
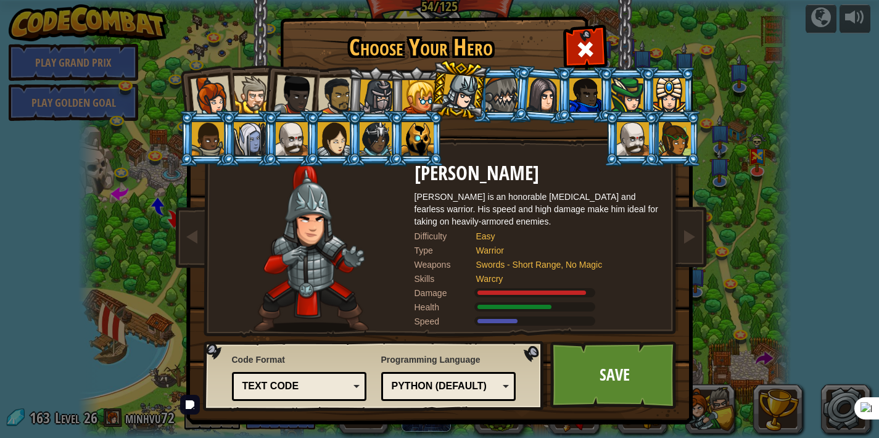
drag, startPoint x: 324, startPoint y: 108, endPoint x: 343, endPoint y: 129, distance: 28.4
click at [324, 109] on div at bounding box center [336, 96] width 38 height 38
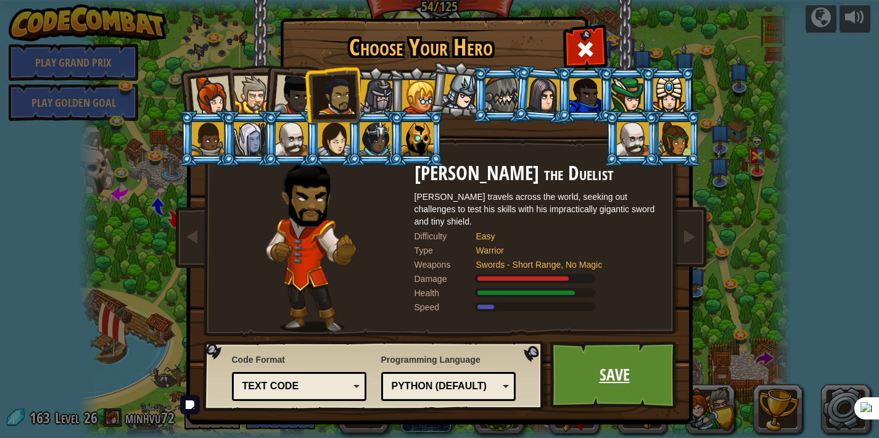
click at [584, 364] on link "Save" at bounding box center [614, 375] width 129 height 68
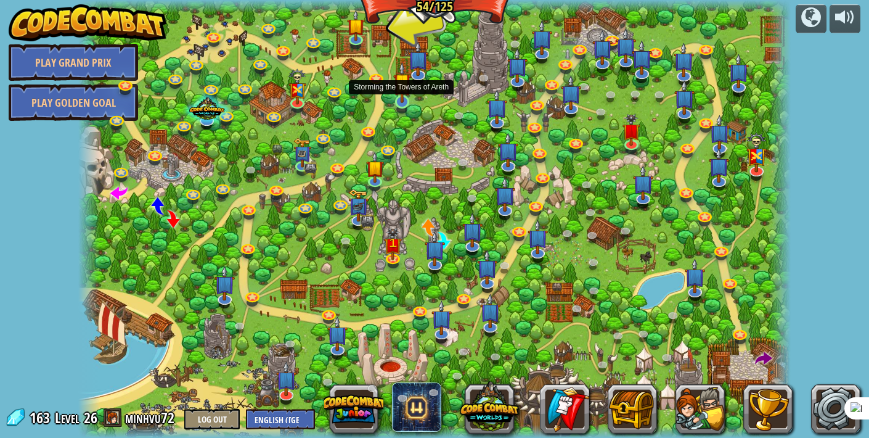
click at [403, 98] on img at bounding box center [402, 82] width 18 height 41
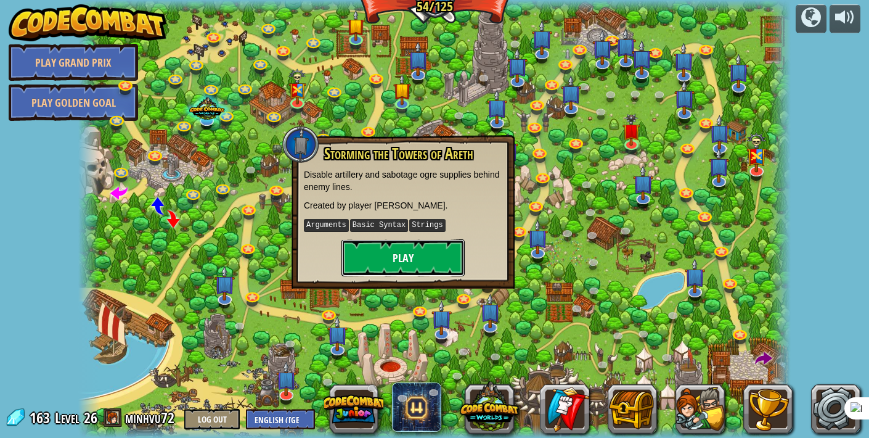
click at [389, 267] on button "Play" at bounding box center [403, 257] width 123 height 37
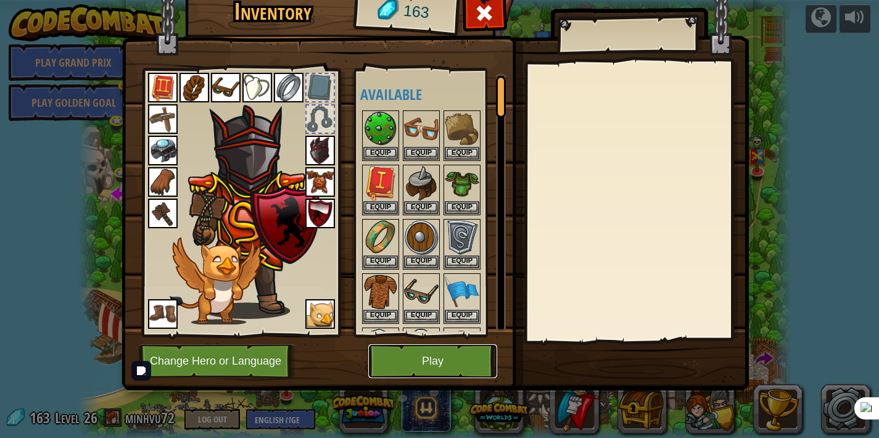
click at [422, 345] on button "Play" at bounding box center [432, 361] width 129 height 34
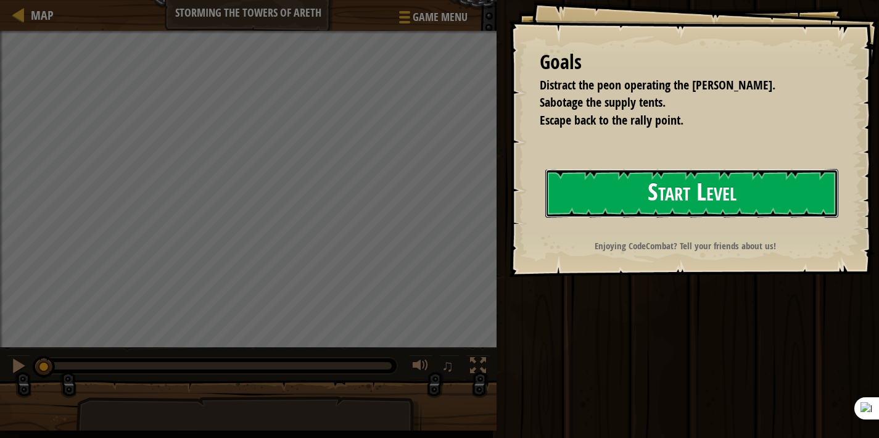
click at [760, 205] on button "Start Level" at bounding box center [691, 193] width 293 height 49
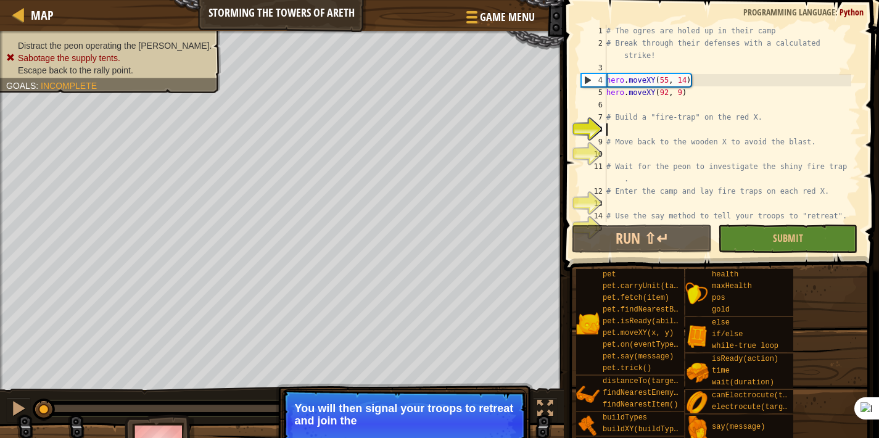
click at [408, 414] on p "You will then signal your troops to retreat and join the" at bounding box center [404, 414] width 219 height 25
drag, startPoint x: 408, startPoint y: 414, endPoint x: 416, endPoint y: 416, distance: 7.6
click at [411, 416] on p "You will then signal your troops to retreat and join them at the rally" at bounding box center [404, 414] width 219 height 25
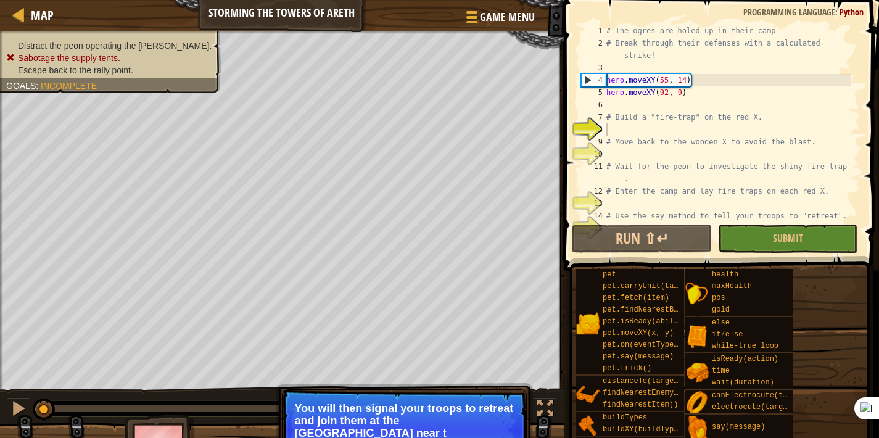
click at [447, 422] on p "You will then signal your troops to retreat and join them at the [GEOGRAPHIC_DA…" at bounding box center [404, 420] width 219 height 37
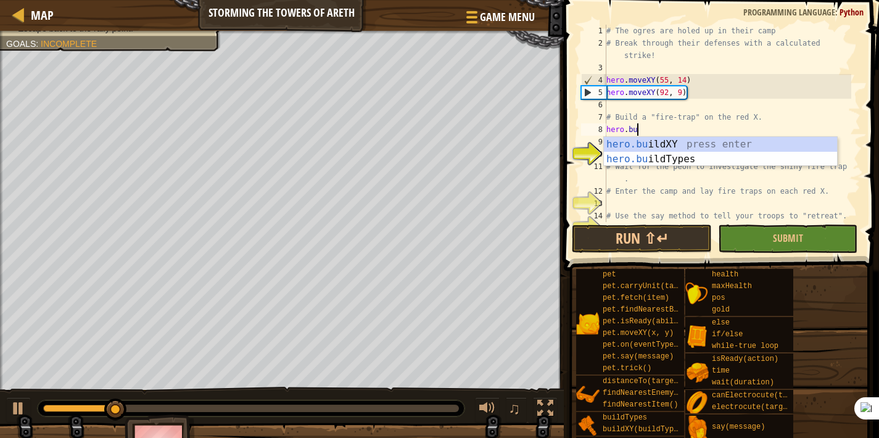
scroll to position [6, 2]
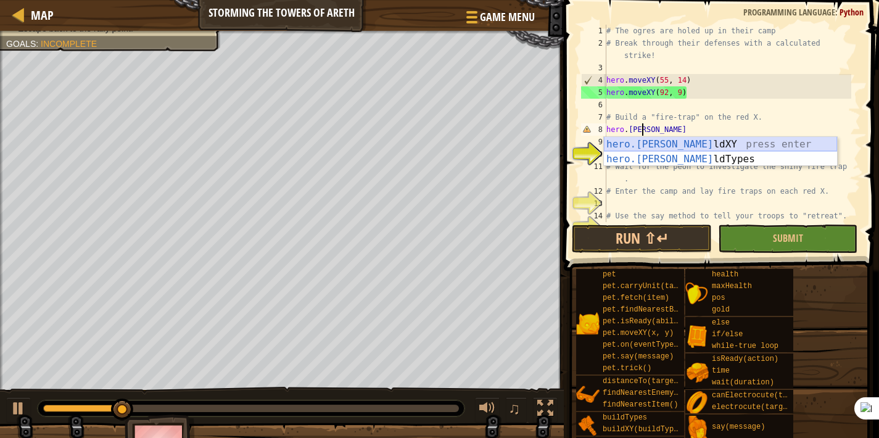
click at [633, 143] on div "hero.[PERSON_NAME] ldXY press enter hero.[PERSON_NAME] ldTypes press enter" at bounding box center [720, 166] width 233 height 59
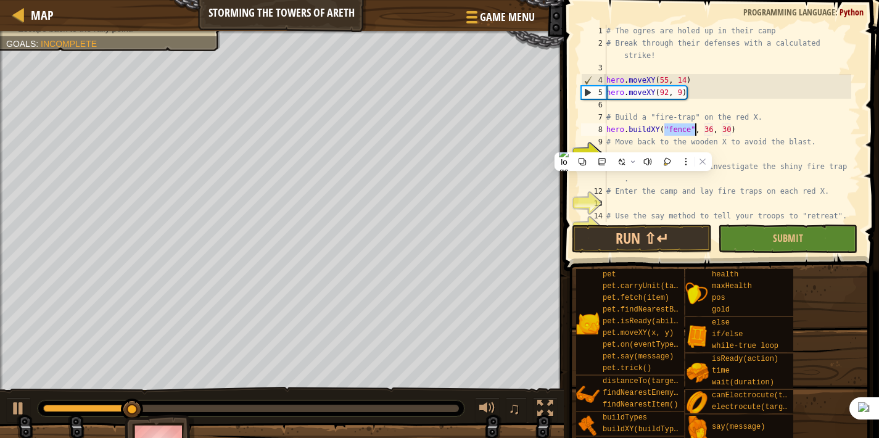
click at [692, 126] on div "# The ogres are holed up in their camp # Break through their defenses with a ca…" at bounding box center [727, 136] width 247 height 222
click at [689, 128] on div "# The ogres are holed up in their camp # Break through their defenses with a ca…" at bounding box center [727, 136] width 247 height 222
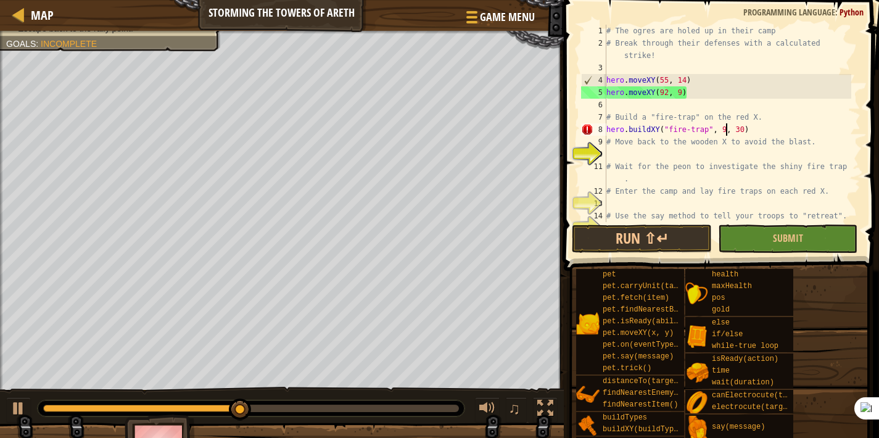
scroll to position [6, 10]
type textarea "hero.buildXY("fire-trap", 94, 19)"
click at [687, 154] on div "# The ogres are holed up in their camp # Break through their defenses with a ca…" at bounding box center [727, 136] width 247 height 222
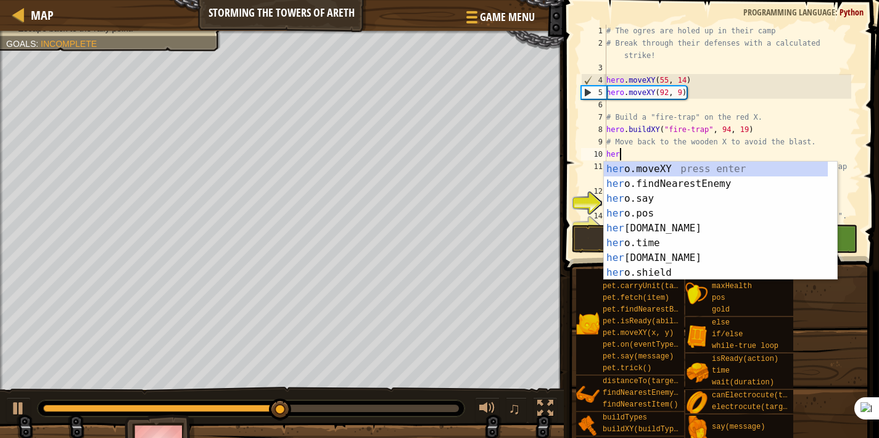
scroll to position [6, 1]
click at [692, 166] on div "hero .moveXY press enter hero .findNearestEnemy press enter hero .say press ent…" at bounding box center [716, 236] width 224 height 148
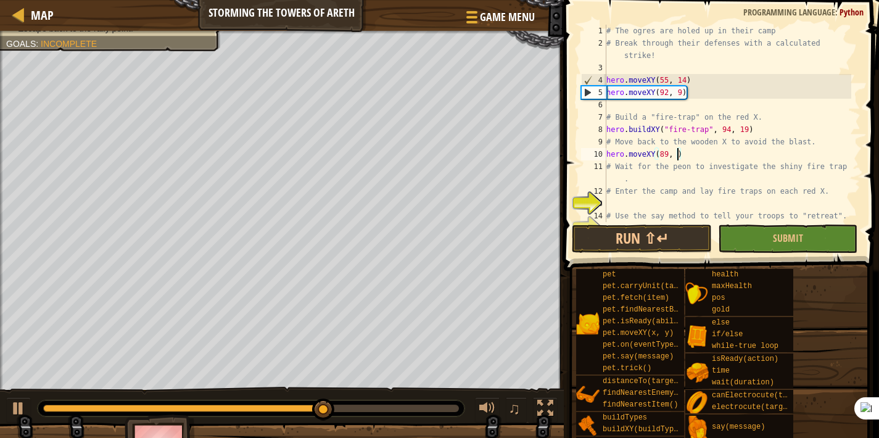
scroll to position [6, 6]
click at [664, 181] on div "# The ogres are holed up in their camp # Break through their defenses with a ca…" at bounding box center [727, 136] width 247 height 222
type textarea "# Wait for the peon to investigate the shiny fire trap."
click at [748, 227] on button "Submit" at bounding box center [787, 238] width 139 height 28
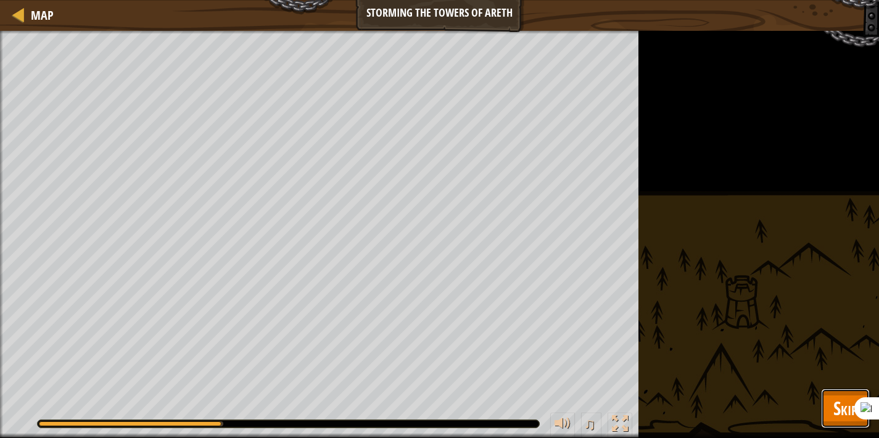
click at [840, 408] on span "Skip" at bounding box center [845, 407] width 24 height 25
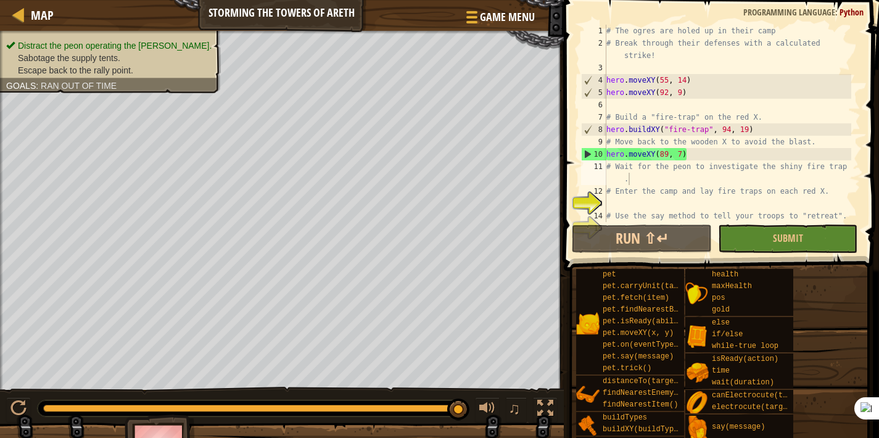
drag, startPoint x: 210, startPoint y: 408, endPoint x: 469, endPoint y: 398, distance: 258.5
click at [469, 398] on div "♫" at bounding box center [282, 405] width 564 height 37
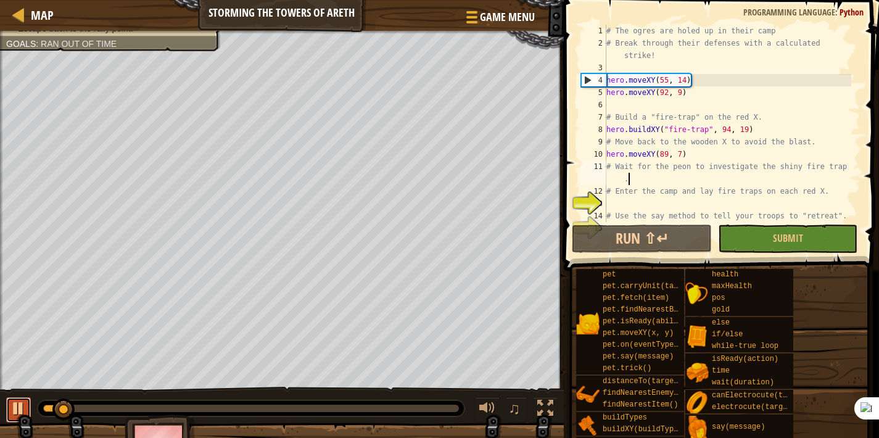
click at [15, 409] on div at bounding box center [18, 408] width 16 height 16
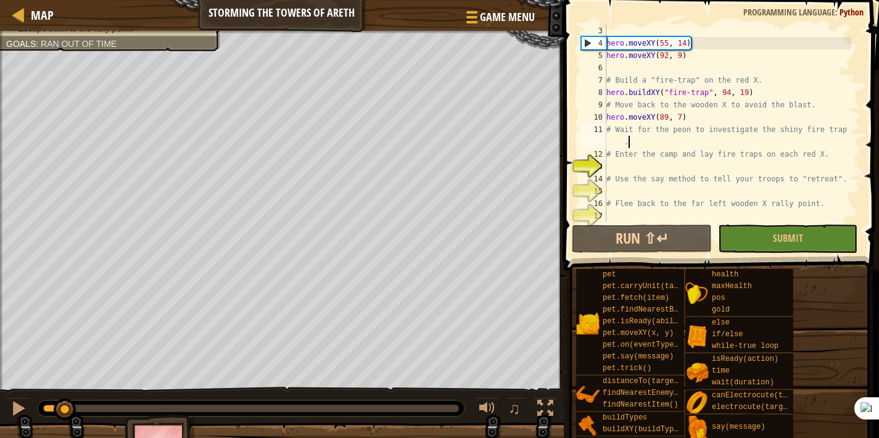
scroll to position [37, 0]
click at [619, 168] on div "hero . moveXY ( 55 , 14 ) hero . moveXY ( 92 , 9 ) # Build a "fire-trap" on the…" at bounding box center [727, 136] width 247 height 222
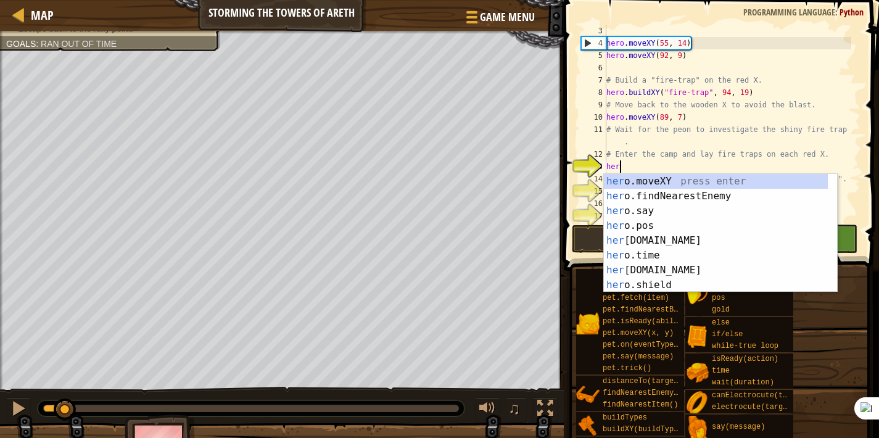
scroll to position [6, 1]
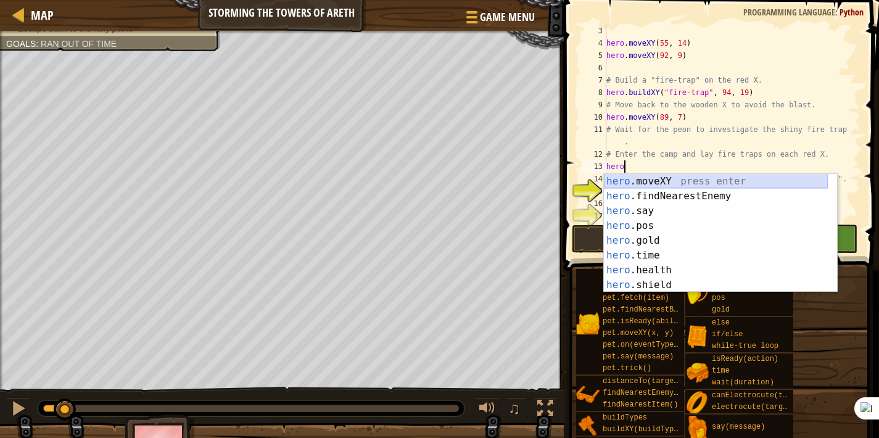
click at [642, 182] on div "hero .moveXY press enter hero .findNearestEnemy press enter hero .say press ent…" at bounding box center [716, 248] width 224 height 148
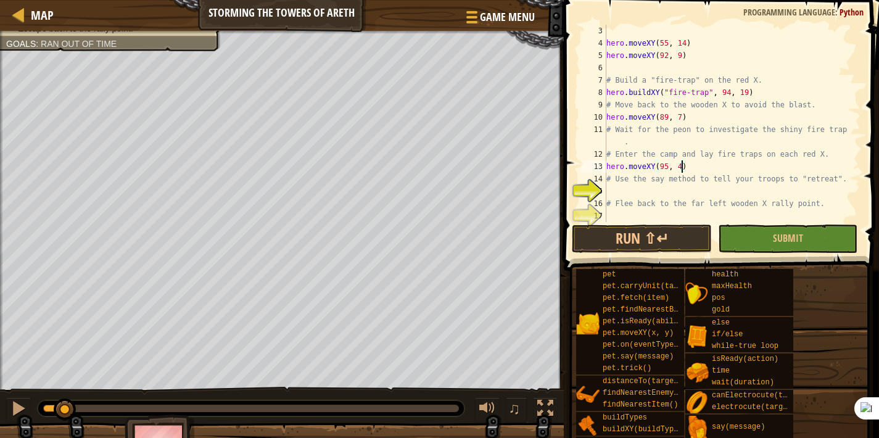
scroll to position [6, 6]
type textarea "hero.moveXY(95, 46)"
click at [606, 166] on div "hero . moveXY ( 55 , 14 ) hero . moveXY ( 92 , 9 ) # Build a "fire-trap" on the…" at bounding box center [727, 136] width 247 height 222
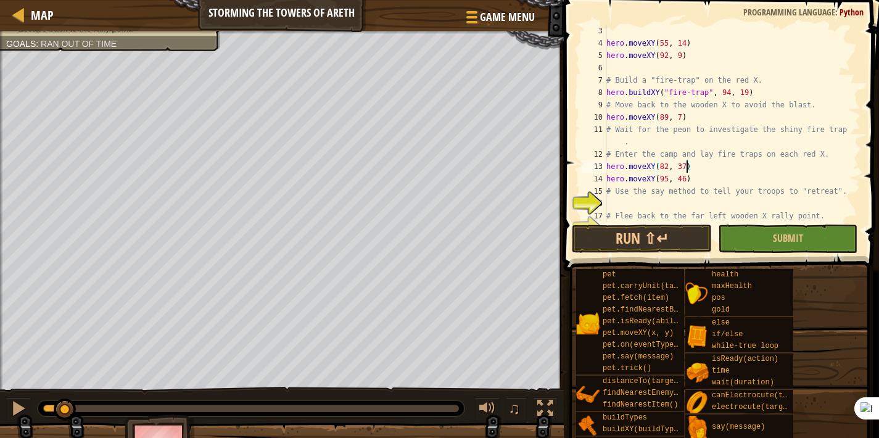
click at [699, 182] on div "hero . moveXY ( 55 , 14 ) hero . moveXY ( 92 , 9 ) # Build a "fire-trap" on the…" at bounding box center [727, 136] width 247 height 222
type textarea "hero.moveXY(95, 46)"
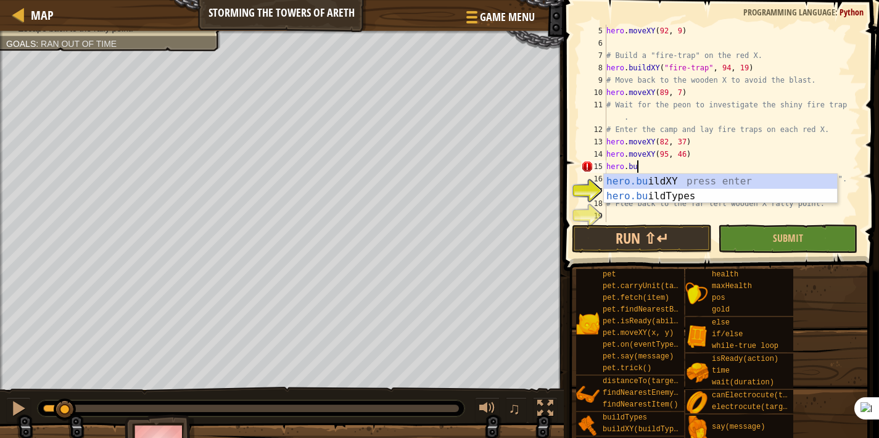
scroll to position [6, 2]
click at [705, 178] on div "hero.[PERSON_NAME] ldXY press enter hero.[PERSON_NAME] ldTypes press enter" at bounding box center [720, 203] width 233 height 59
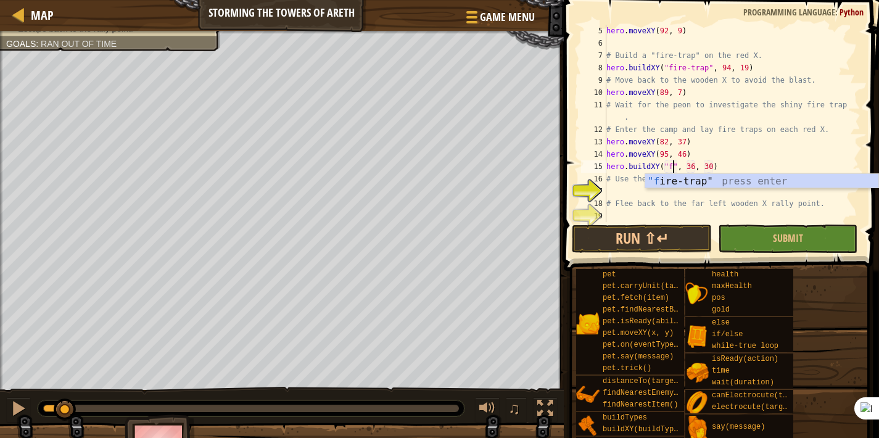
click at [703, 187] on div ""f ire-trap" press enter" at bounding box center [761, 196] width 233 height 44
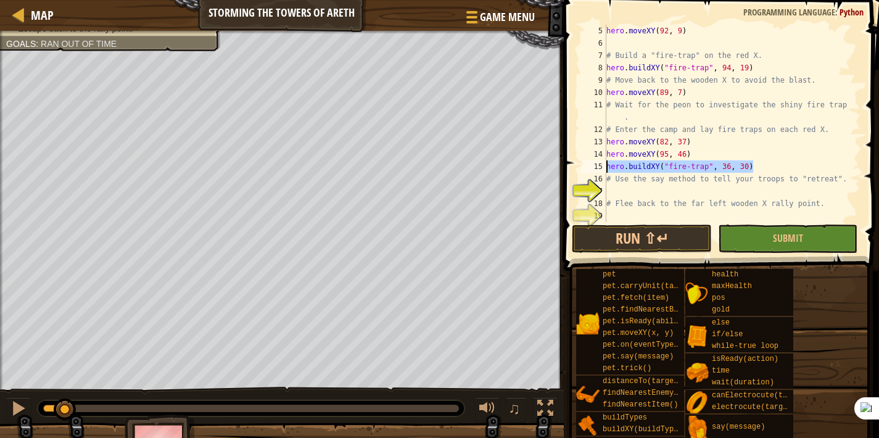
drag, startPoint x: 766, startPoint y: 165, endPoint x: 605, endPoint y: 168, distance: 161.6
click at [605, 168] on div "hero.buildXY("fire-trap", 36, 30) 5 6 7 8 9 10 11 12 13 14 15 16 17 18 19 hero …" at bounding box center [719, 123] width 282 height 197
type textarea "hero.buildXY("fire-trap", 36, 30)"
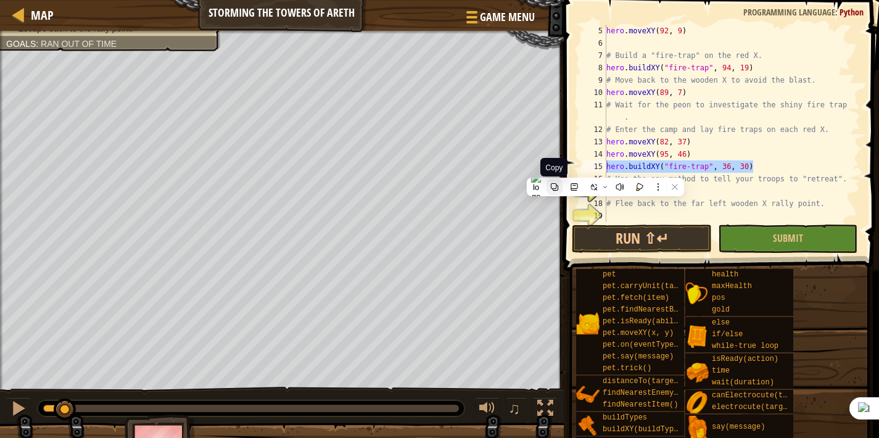
click at [559, 187] on button at bounding box center [554, 187] width 16 height 16
click at [758, 166] on div "hero . moveXY ( 92 , 9 ) # Build a "fire-trap" on the red X. hero . buildXY ( "…" at bounding box center [727, 136] width 247 height 222
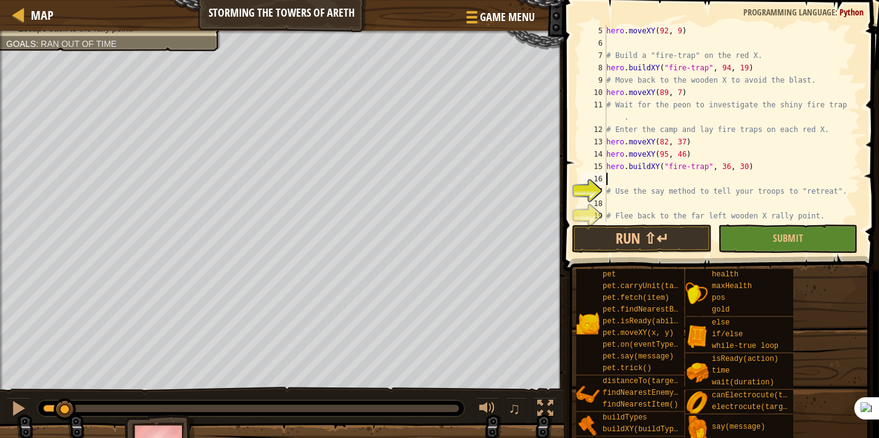
scroll to position [6, 0]
paste textarea "hero.buildXY("fire-trap", 36, 30)"
type textarea "hero.buildXY("fire-trap", 36, 30)"
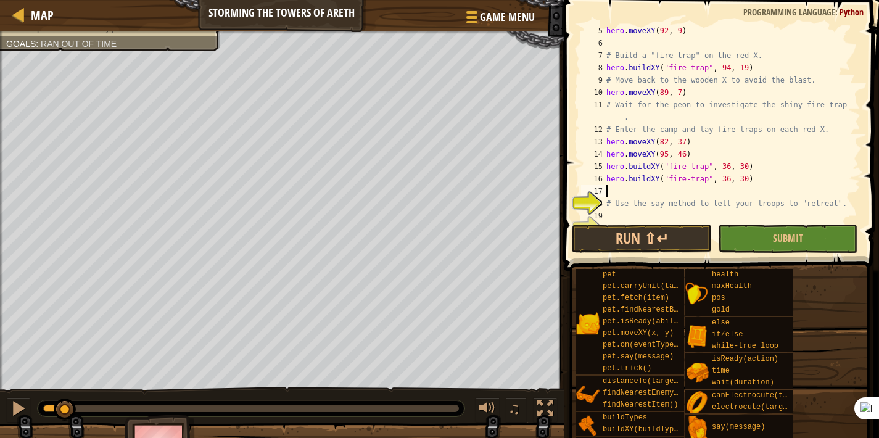
paste textarea "hero.buildXY("fire-trap", 36, 30)"
type textarea "hero.buildXY("fire-trap", 36, 30)"
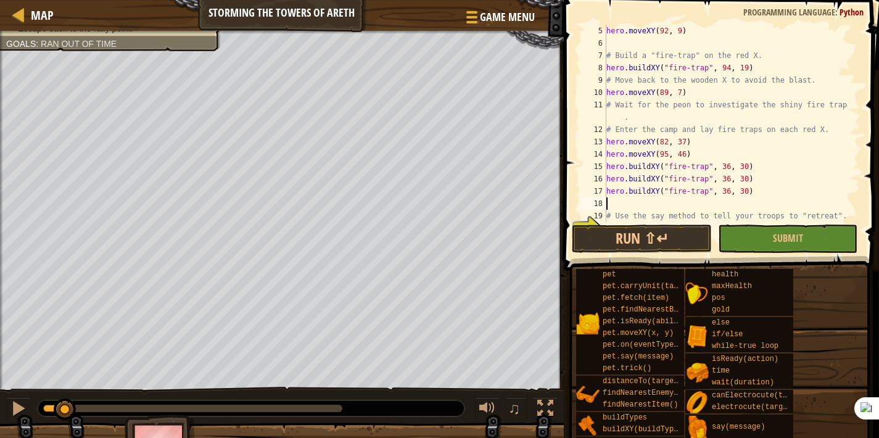
paste textarea "hero.buildXY("fire-trap", 36, 30)"
type textarea "hero.buildXY("fire-trap", 36, 30)"
paste textarea "hero.buildXY("fire-trap", 36, 30)"
type textarea "hero.buildXY("fire-trap", 36, 30)"
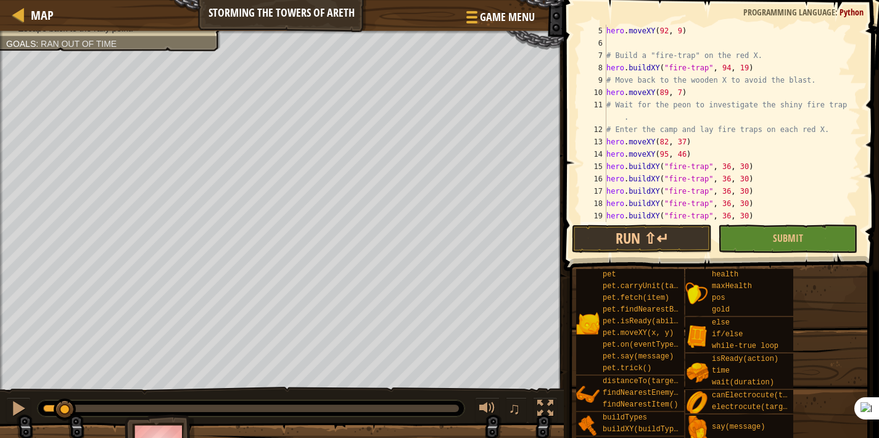
paste textarea "hero.buildXY("fire-trap", 36, 30)"
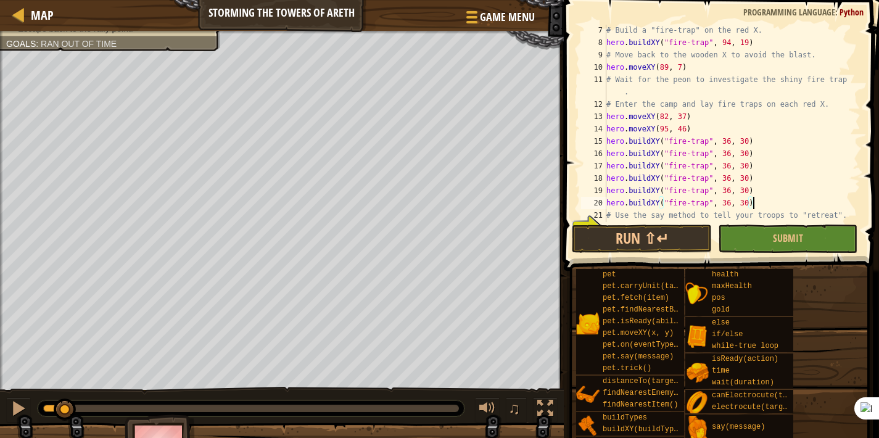
scroll to position [123, 0]
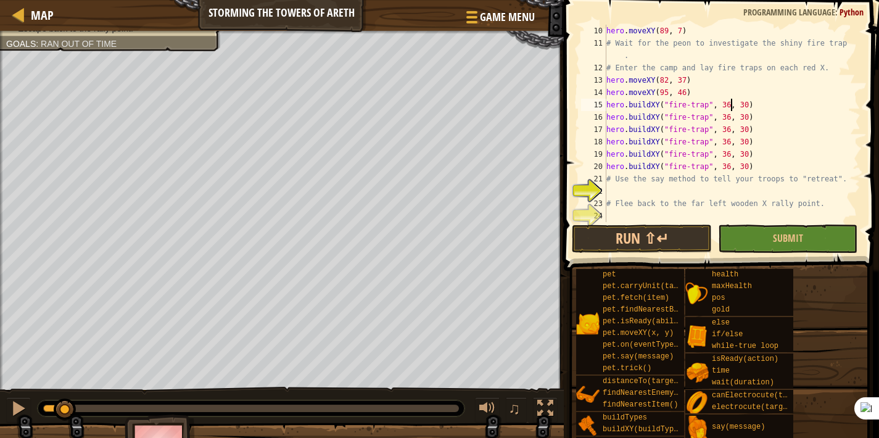
click at [729, 105] on div "hero . moveXY ( 89 , 7 ) # Wait for the peon to investigate the shiny fire trap…" at bounding box center [727, 136] width 247 height 222
type textarea "hero.buildXY("fire-trap", 99, 36)"
click at [767, 238] on button "Submit" at bounding box center [787, 238] width 139 height 28
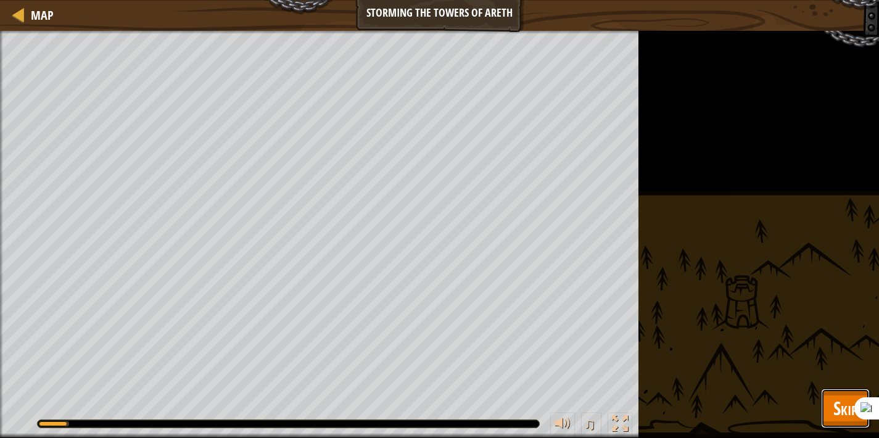
click at [842, 408] on span "Skip" at bounding box center [845, 407] width 24 height 25
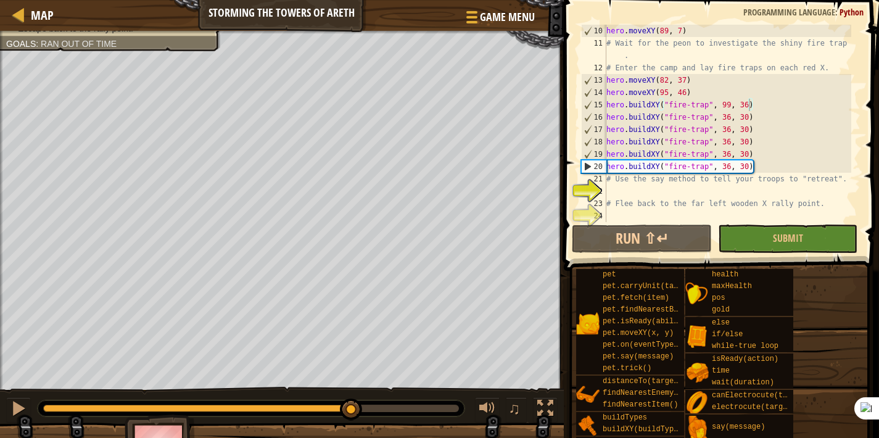
drag, startPoint x: 84, startPoint y: 409, endPoint x: 128, endPoint y: 419, distance: 44.3
click at [128, 419] on div "Distract the peon operating the [PERSON_NAME]. Sabotage the supply tents. Escap…" at bounding box center [439, 252] width 879 height 442
drag, startPoint x: 47, startPoint y: 437, endPoint x: 65, endPoint y: 12, distance: 425.8
click at [64, 9] on div "Map Storming the Towers of Areth Game Menu Done 1 ההההההההההההההההההההההההההההה…" at bounding box center [439, 219] width 879 height 438
click at [43, 16] on span "Map" at bounding box center [42, 15] width 23 height 17
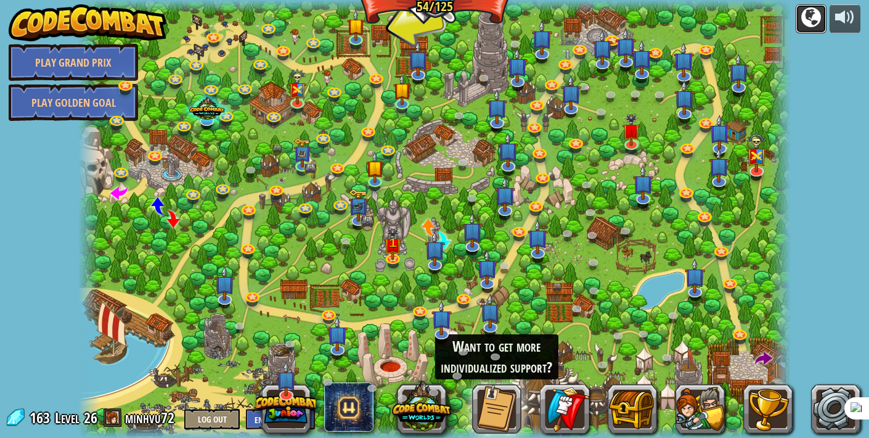
click at [812, 18] on div at bounding box center [811, 17] width 20 height 20
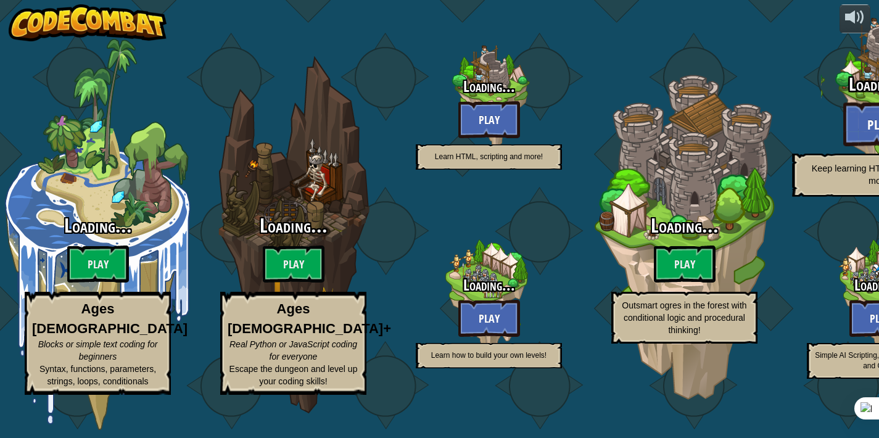
drag, startPoint x: 812, startPoint y: 18, endPoint x: 802, endPoint y: 17, distance: 9.9
click at [802, 17] on div "Loading... Play Keep learning HTML, scripting and more!" at bounding box center [879, 97] width 234 height 234
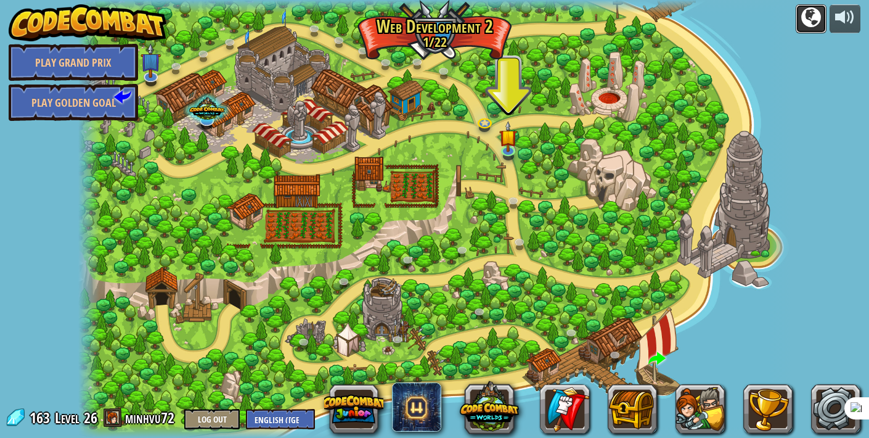
click at [801, 17] on button at bounding box center [811, 18] width 31 height 29
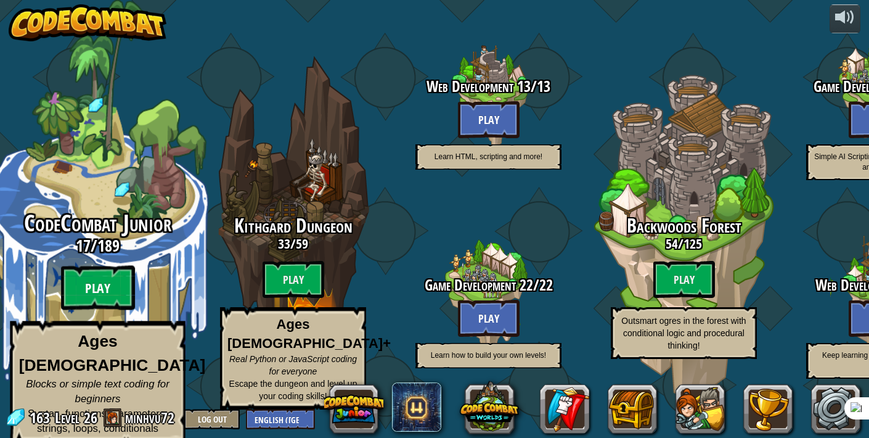
click at [101, 287] on btn "Play" at bounding box center [98, 288] width 74 height 44
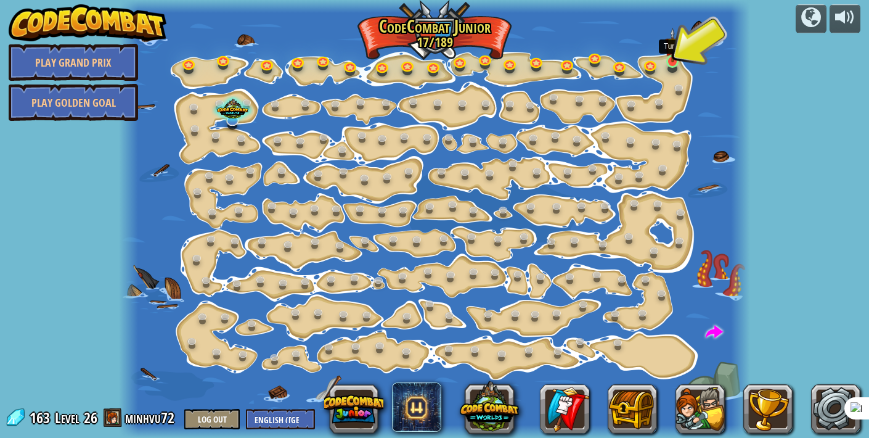
click at [677, 57] on img at bounding box center [672, 45] width 15 height 35
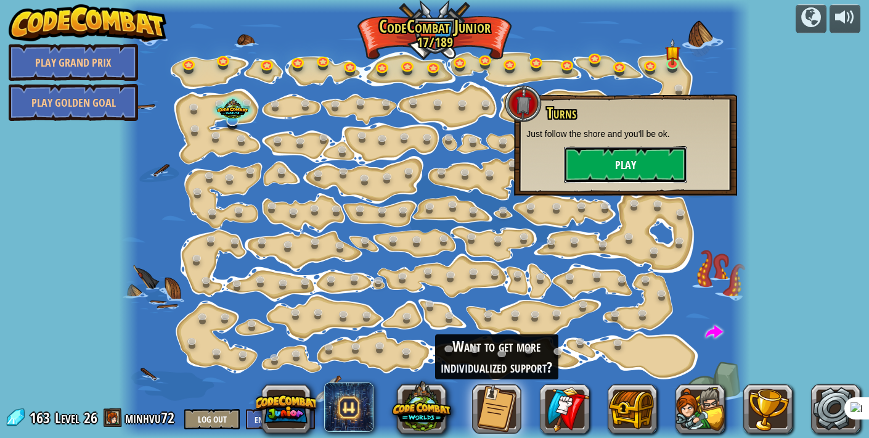
click at [625, 158] on button "Play" at bounding box center [625, 164] width 123 height 37
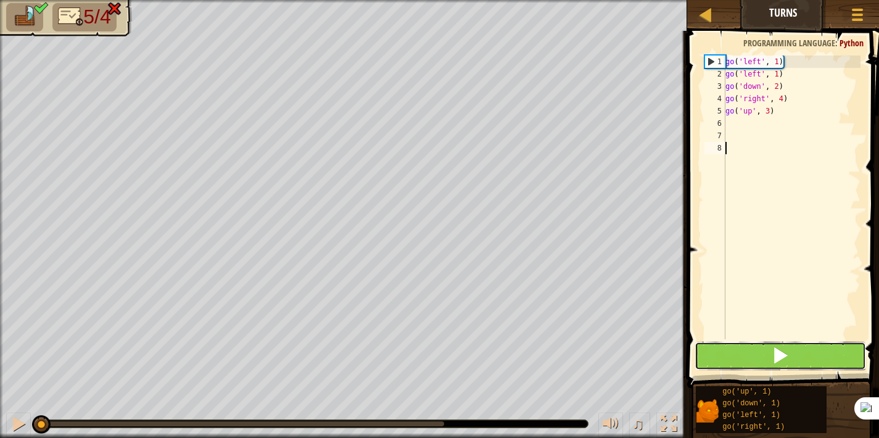
click at [765, 358] on button at bounding box center [780, 356] width 172 height 28
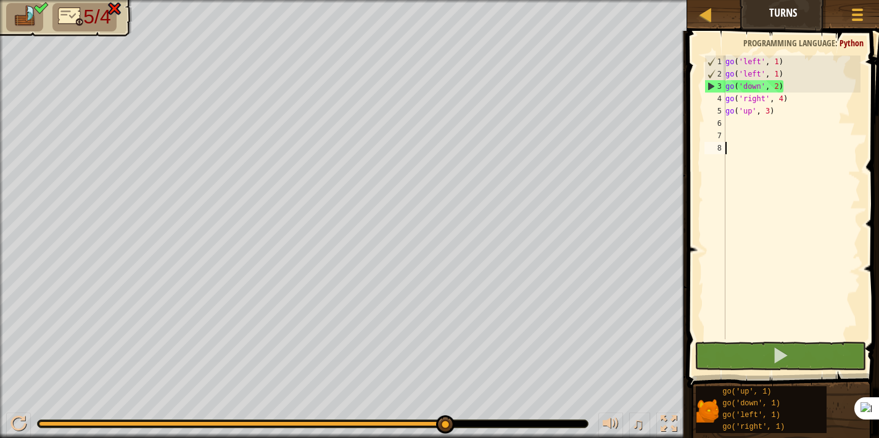
drag, startPoint x: 202, startPoint y: 423, endPoint x: 577, endPoint y: 419, distance: 375.5
click at [577, 420] on div at bounding box center [313, 423] width 550 height 7
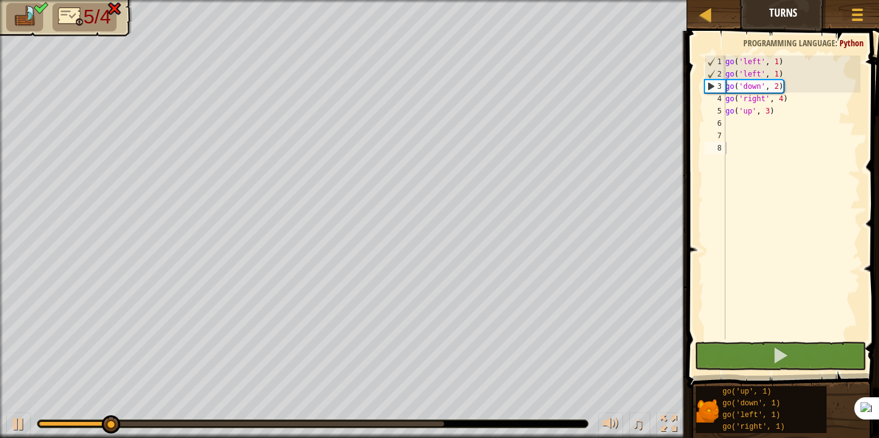
click at [503, 425] on div at bounding box center [313, 423] width 550 height 7
drag, startPoint x: 179, startPoint y: 425, endPoint x: 406, endPoint y: 436, distance: 227.2
click at [406, 436] on div "♫" at bounding box center [343, 420] width 687 height 37
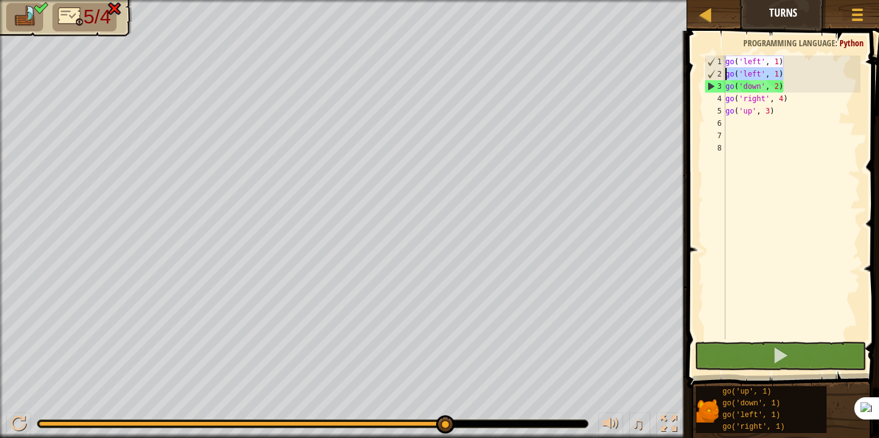
drag, startPoint x: 790, startPoint y: 72, endPoint x: 706, endPoint y: 75, distance: 83.9
click at [706, 75] on div "1 2 3 4 5 6 7 8 go ( 'left' , 1 ) go ( 'left' , 1 ) go ( 'down' , 2 ) go ( 'rig…" at bounding box center [781, 197] width 158 height 284
type textarea "go('left', 1)"
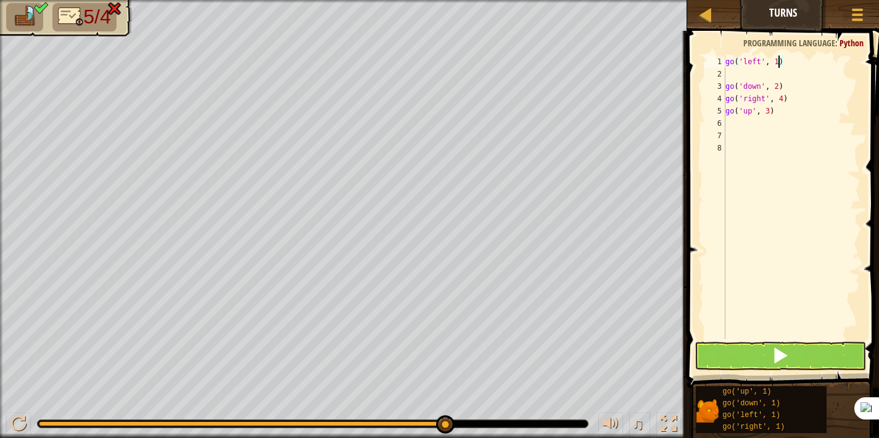
click at [777, 62] on div "go ( 'left' , 1 ) go ( 'down' , 2 ) go ( 'right' , 4 ) go ( 'up' , 3 )" at bounding box center [791, 209] width 137 height 308
type textarea "go('left', 2)"
click at [819, 354] on button at bounding box center [780, 356] width 172 height 28
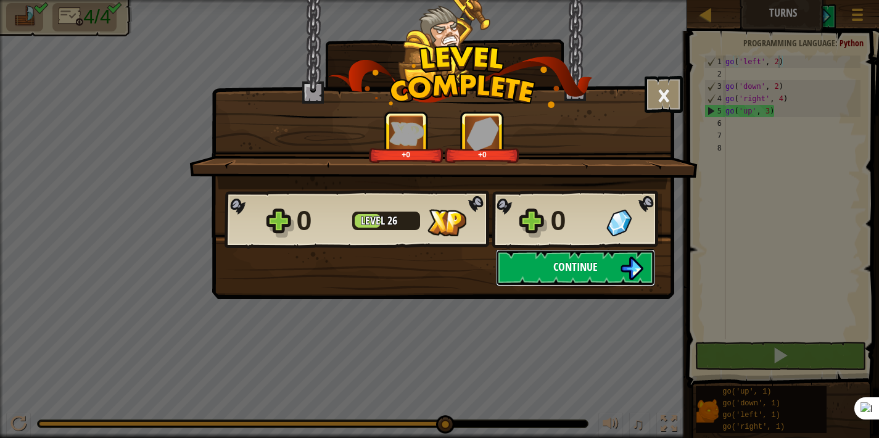
click at [556, 277] on button "Continue" at bounding box center [575, 267] width 159 height 37
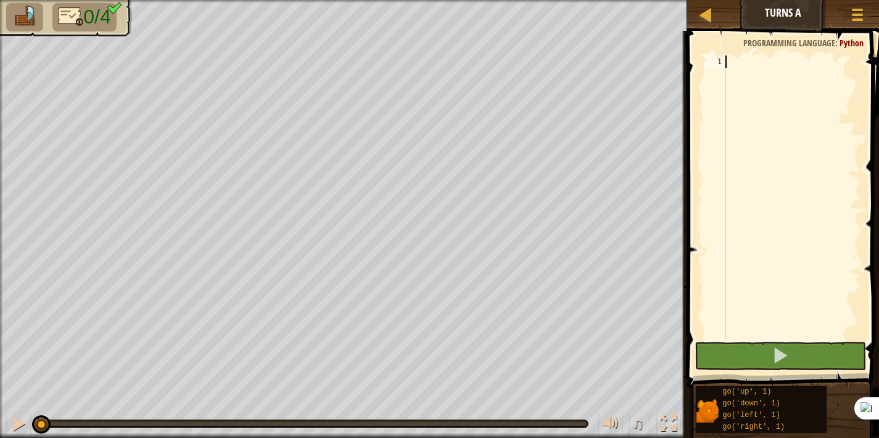
scroll to position [6, 0]
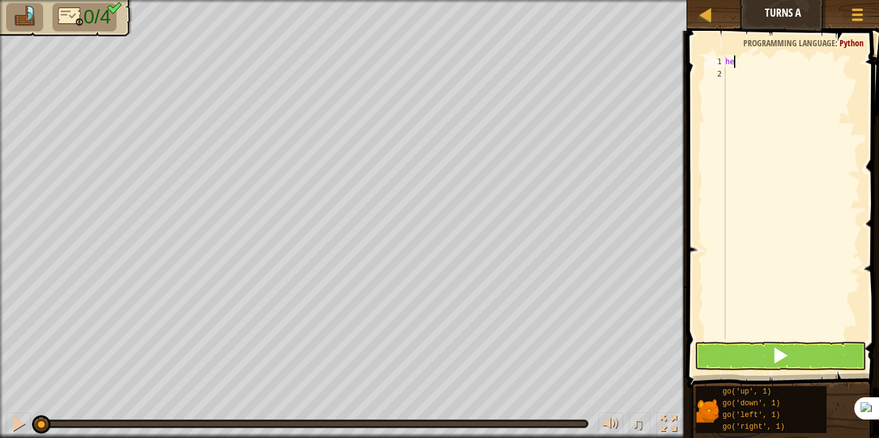
type textarea "h"
type textarea "m"
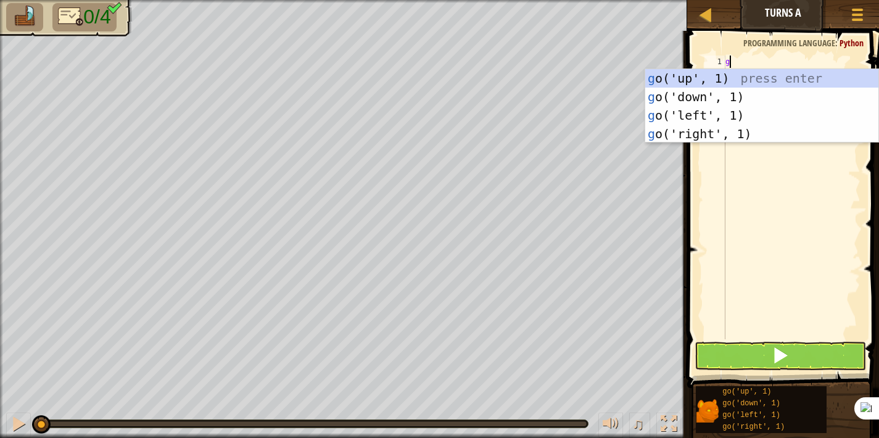
type textarea "go"
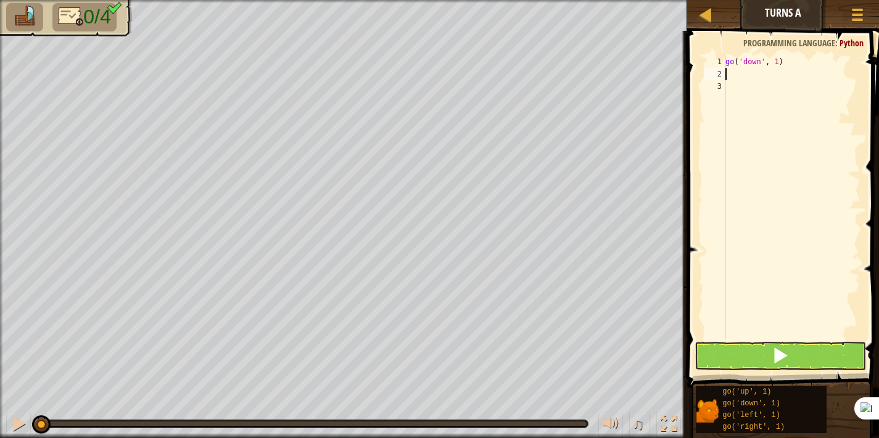
type textarea "go('down', 1)"
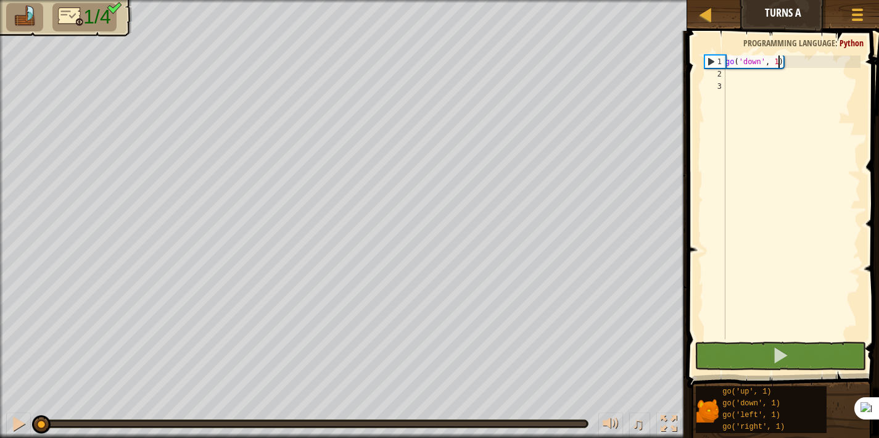
click at [779, 62] on div "go ( 'down' , 1 )" at bounding box center [791, 209] width 137 height 308
type textarea "go('down', 2)"
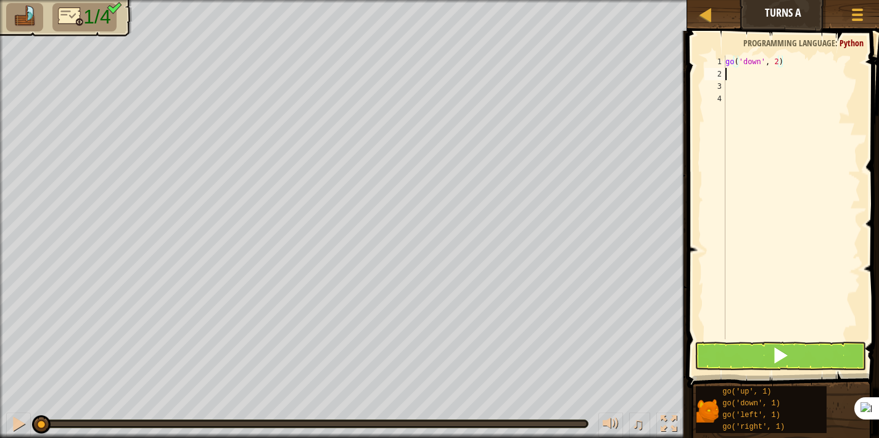
scroll to position [6, 0]
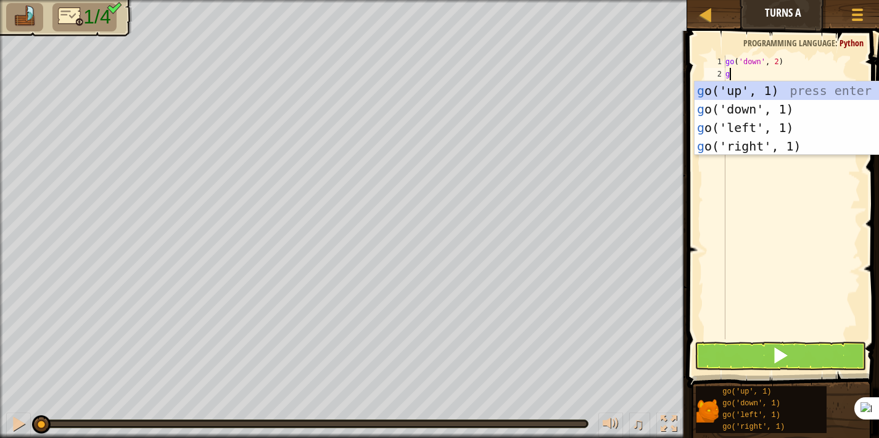
type textarea "go"
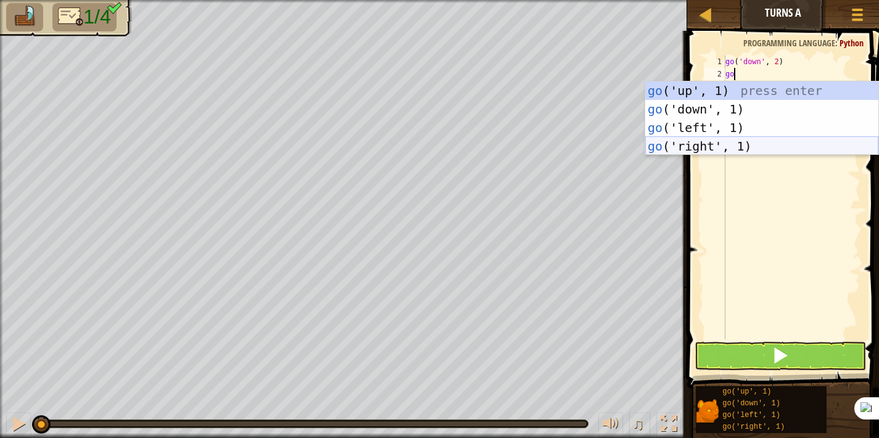
click at [765, 141] on div "go ('up', 1) press enter go ('down', 1) press enter go ('left', 1) press enter …" at bounding box center [761, 136] width 233 height 111
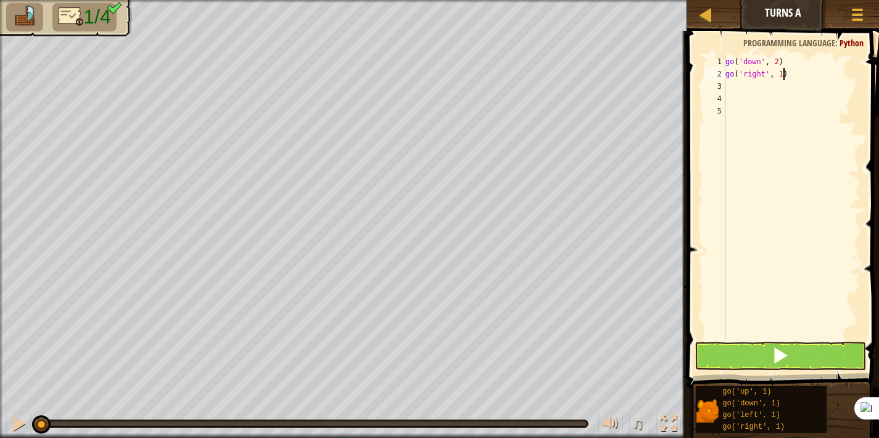
click at [784, 76] on div "go ( 'down' , 2 ) go ( 'right' , 1 )" at bounding box center [791, 209] width 137 height 308
type textarea "go('right', 2)"
click at [745, 88] on div "go ( 'down' , 2 ) go ( 'right' , 2 )" at bounding box center [791, 209] width 137 height 308
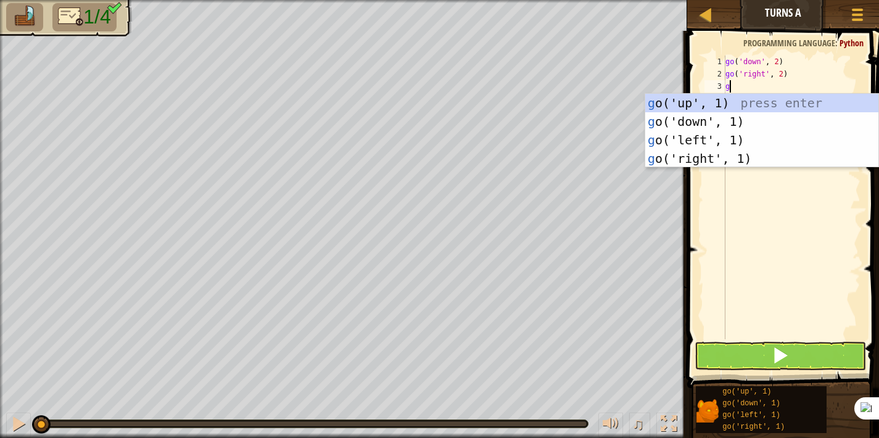
type textarea "go"
click at [744, 109] on div "go ('up', 1) press enter go ('down', 1) press enter go ('left', 1) press enter …" at bounding box center [761, 149] width 233 height 111
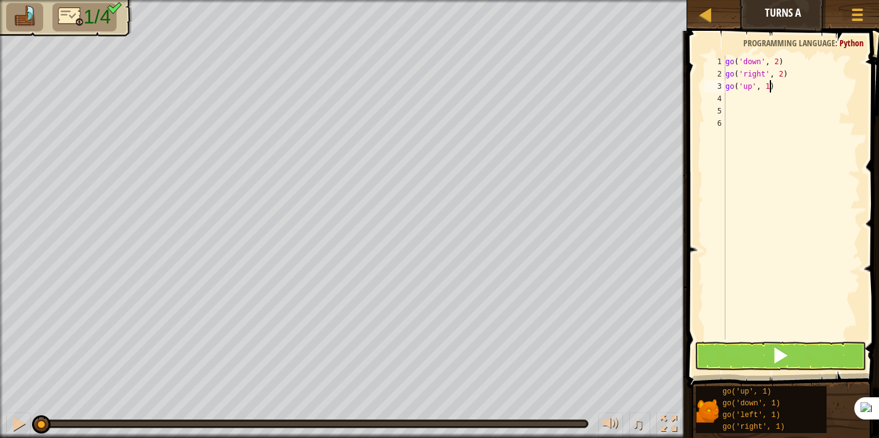
click at [769, 88] on div "go ( 'down' , 2 ) go ( 'right' , 2 ) go ( 'up' , 1 )" at bounding box center [791, 209] width 137 height 308
type textarea "go('up', 4)"
click at [733, 99] on div "go ( 'down' , 2 ) go ( 'right' , 2 ) go ( 'up' , 4 )" at bounding box center [791, 209] width 137 height 308
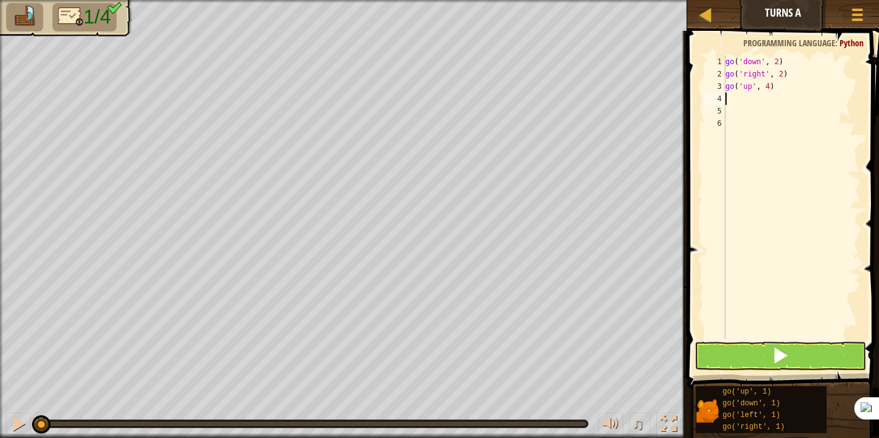
type textarea "go"
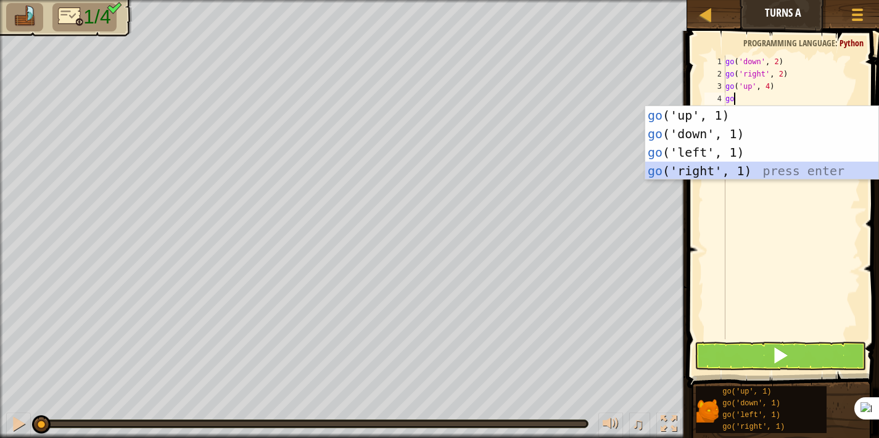
click at [716, 164] on div "go ('up', 1) press enter go ('down', 1) press enter go ('left', 1) press enter …" at bounding box center [761, 161] width 233 height 111
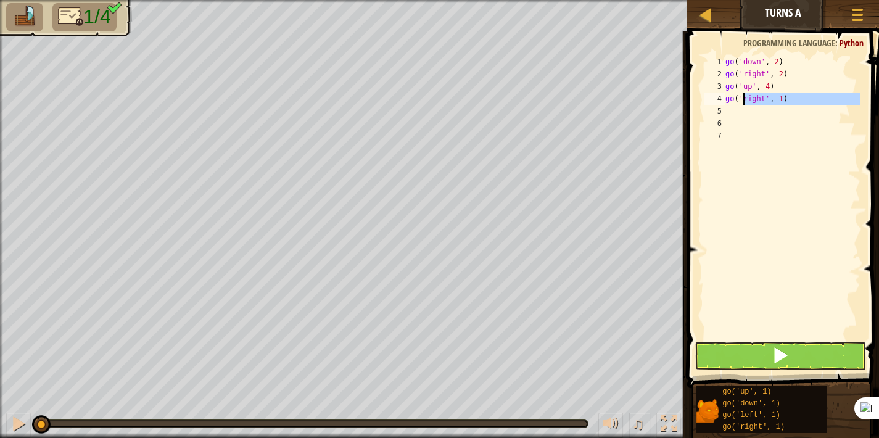
drag, startPoint x: 799, startPoint y: 106, endPoint x: 744, endPoint y: 101, distance: 55.1
click at [744, 101] on div "go ( 'down' , 2 ) go ( 'right' , 2 ) go ( 'up' , 4 ) go ( 'right' , 1 )" at bounding box center [791, 209] width 137 height 308
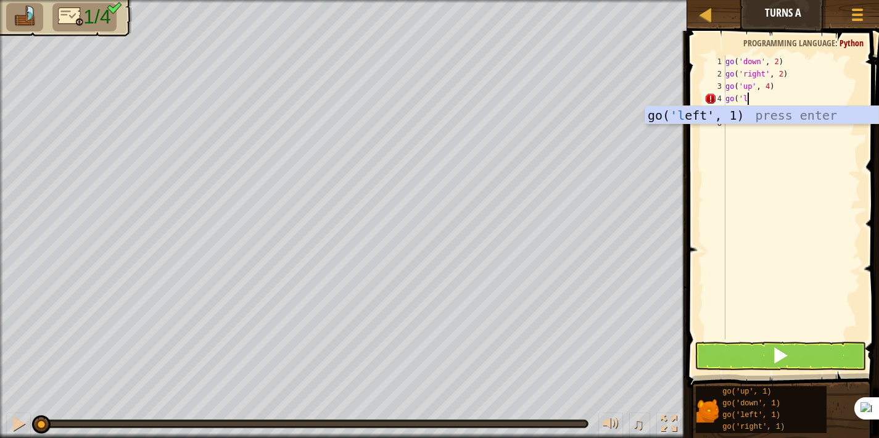
type textarea "go('le"
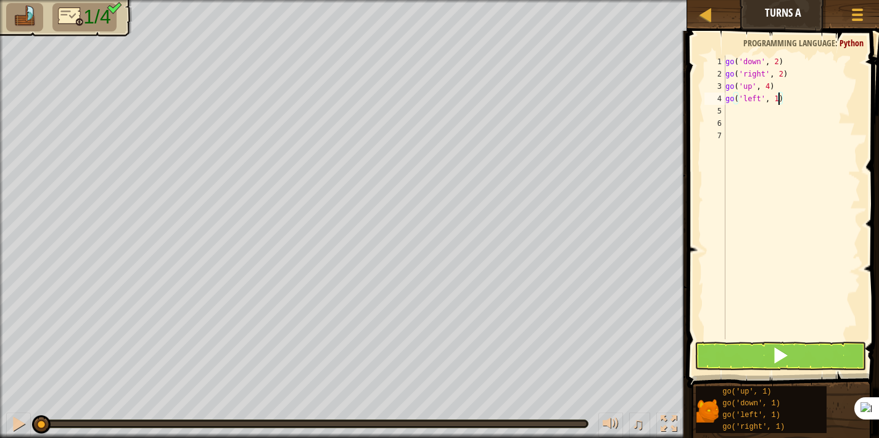
click at [776, 100] on div "go ( 'down' , 2 ) go ( 'right' , 2 ) go ( 'up' , 4 ) go ( 'left' , 1 )" at bounding box center [791, 209] width 137 height 308
type textarea "go('left', 3)"
click at [787, 358] on span at bounding box center [779, 354] width 17 height 17
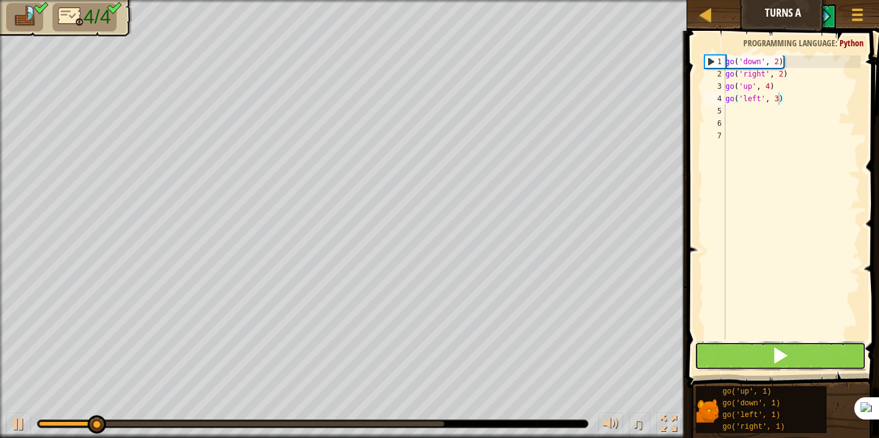
click at [803, 363] on button at bounding box center [780, 356] width 172 height 28
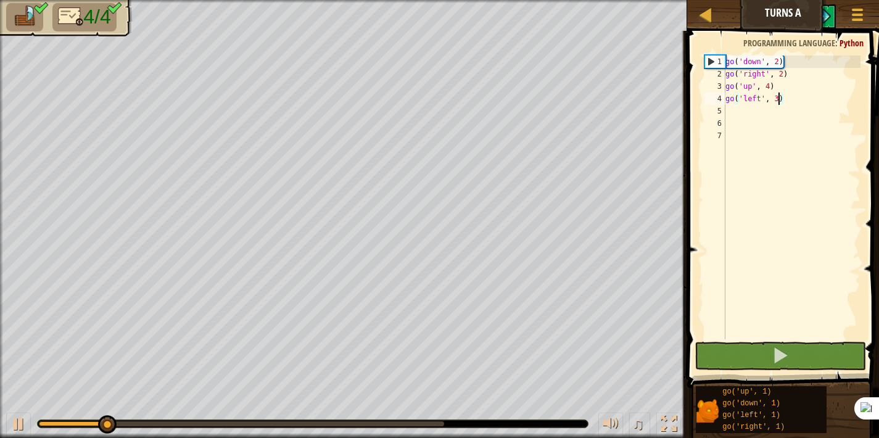
click at [533, 427] on div at bounding box center [313, 423] width 550 height 7
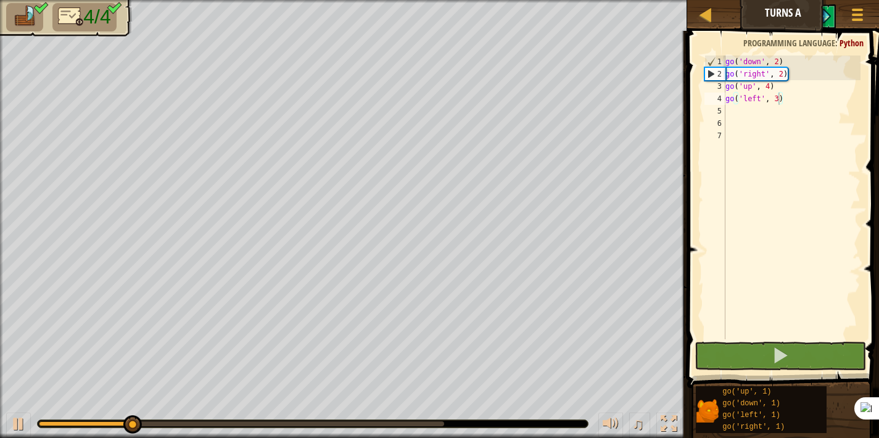
click at [541, 421] on div at bounding box center [313, 423] width 550 height 7
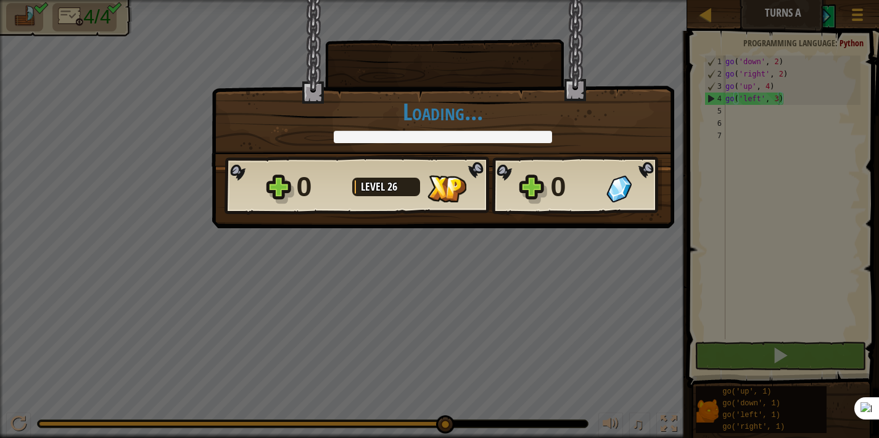
drag, startPoint x: 207, startPoint y: 421, endPoint x: 444, endPoint y: 409, distance: 237.0
click at [455, 1] on body "Map Turns A Game Menu 1 ההההההההההההההההההההההההההההההההההההההההההההההההההההההה…" at bounding box center [439, 0] width 879 height 1
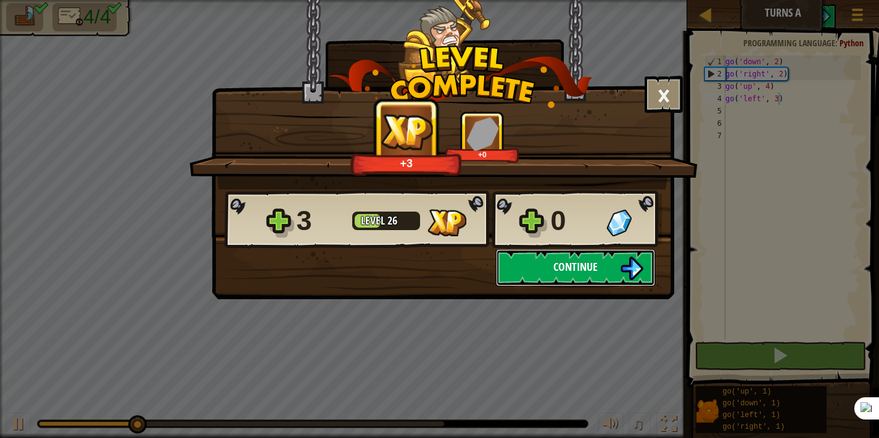
click at [539, 276] on button "Continue" at bounding box center [575, 267] width 159 height 37
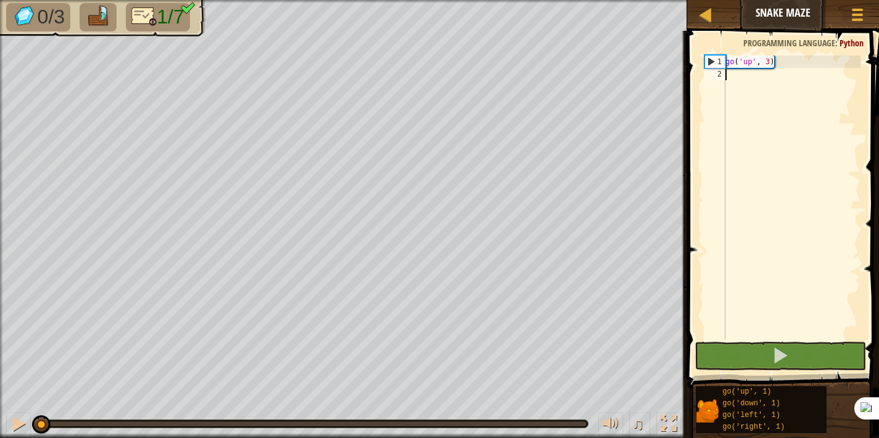
click at [735, 77] on div "go ( 'up' , 3 )" at bounding box center [791, 209] width 137 height 308
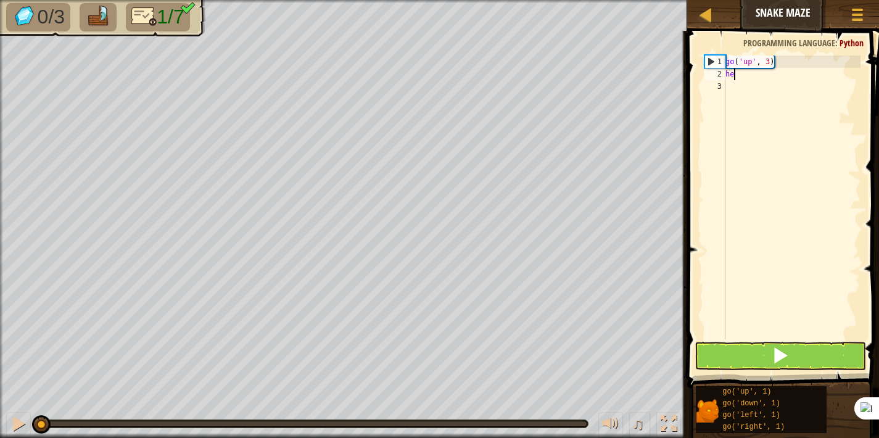
scroll to position [6, 0]
type textarea "h"
type textarea "go"
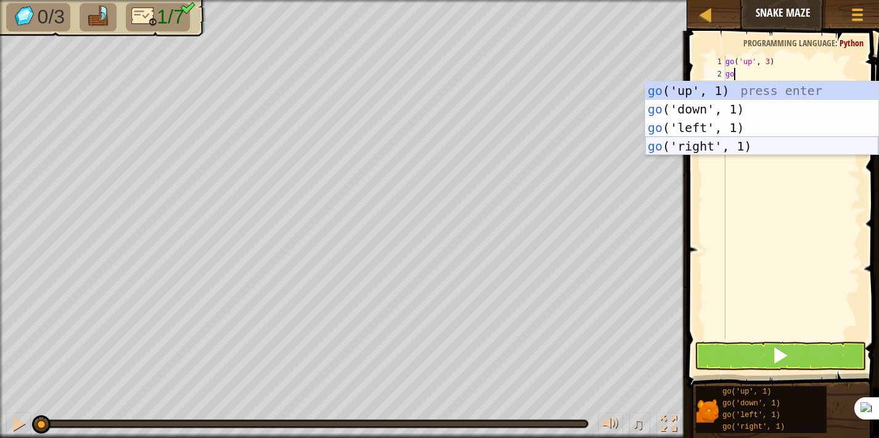
click at [700, 143] on div "go ('up', 1) press enter go ('down', 1) press enter go ('left', 1) press enter …" at bounding box center [761, 136] width 233 height 111
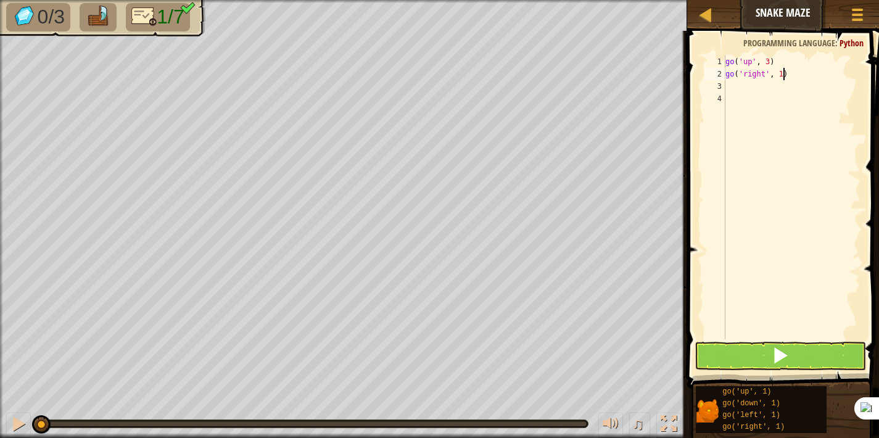
click at [781, 75] on div "go ( 'up' , 3 ) go ( 'right' , 1 )" at bounding box center [791, 209] width 137 height 308
type textarea "go('right', 2)"
type textarea "go"
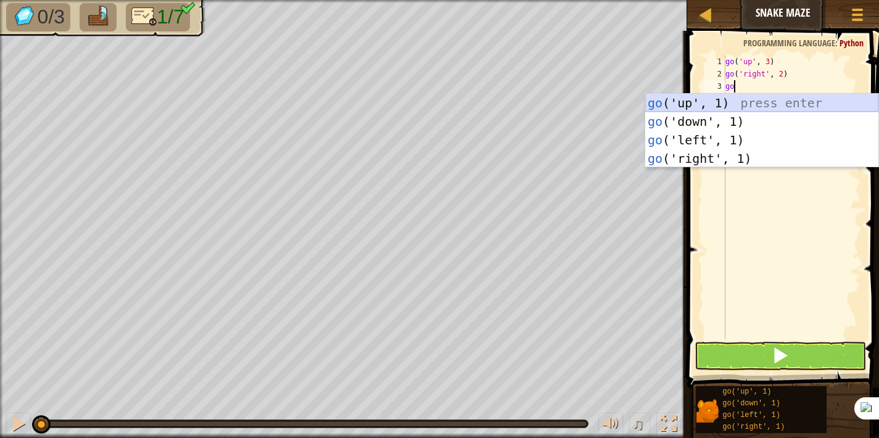
click at [752, 100] on div "go ('up', 1) press enter go ('down', 1) press enter go ('left', 1) press enter …" at bounding box center [761, 149] width 233 height 111
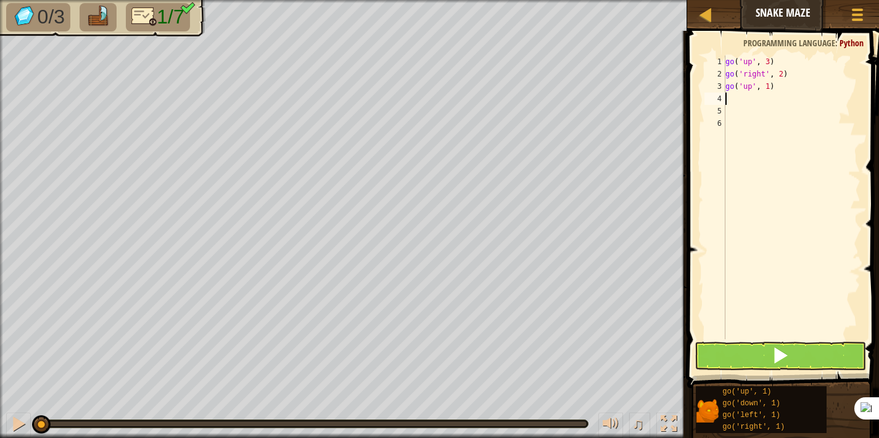
type textarea "go"
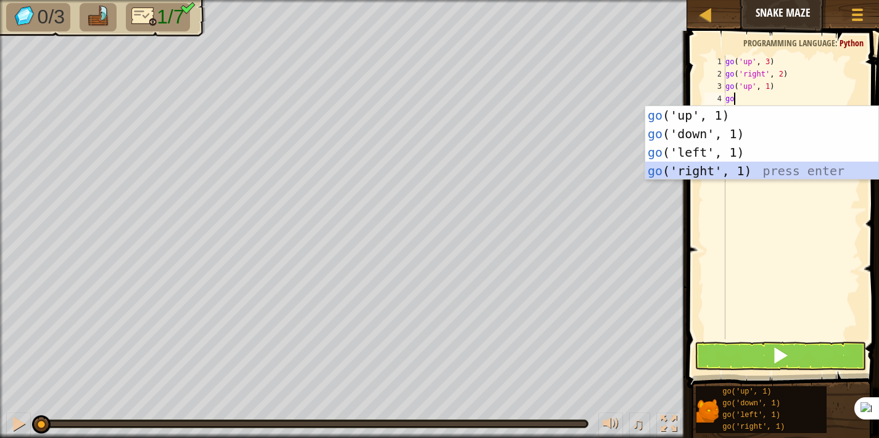
click at [725, 163] on div "go ('up', 1) press enter go ('down', 1) press enter go ('left', 1) press enter …" at bounding box center [761, 161] width 233 height 111
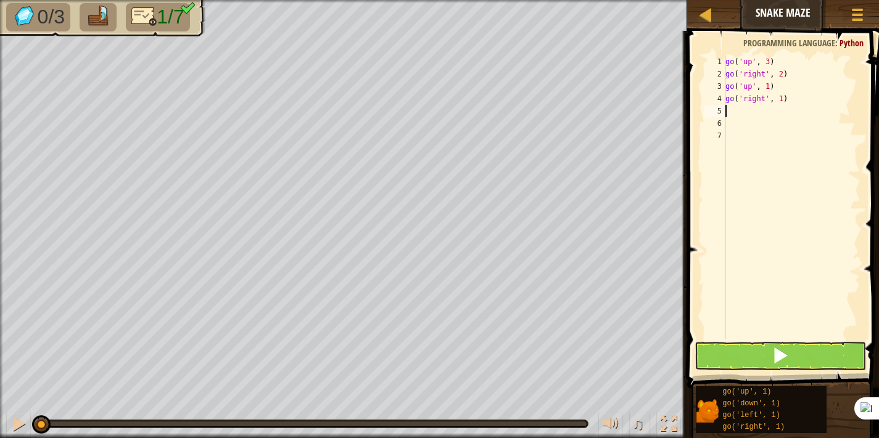
click at [783, 99] on div "go ( 'up' , 3 ) go ( 'right' , 2 ) go ( 'up' , 1 ) go ( 'right' , 1 )" at bounding box center [791, 209] width 137 height 308
type textarea "go('right', 2)"
click at [753, 112] on div "go ( 'up' , 3 ) go ( 'right' , 2 ) go ( 'up' , 1 ) go ( 'right' , 2 )" at bounding box center [791, 209] width 137 height 308
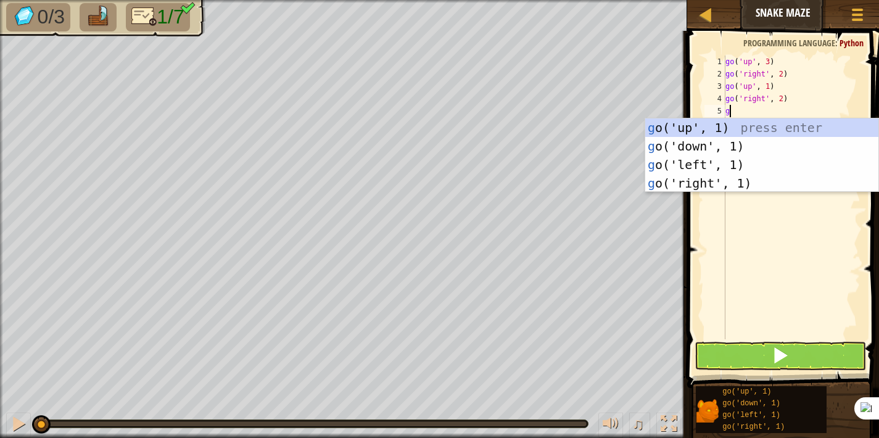
type textarea "go"
click at [703, 147] on div "go ('up', 1) press enter go ('down', 1) press enter go ('left', 1) press enter …" at bounding box center [761, 173] width 233 height 111
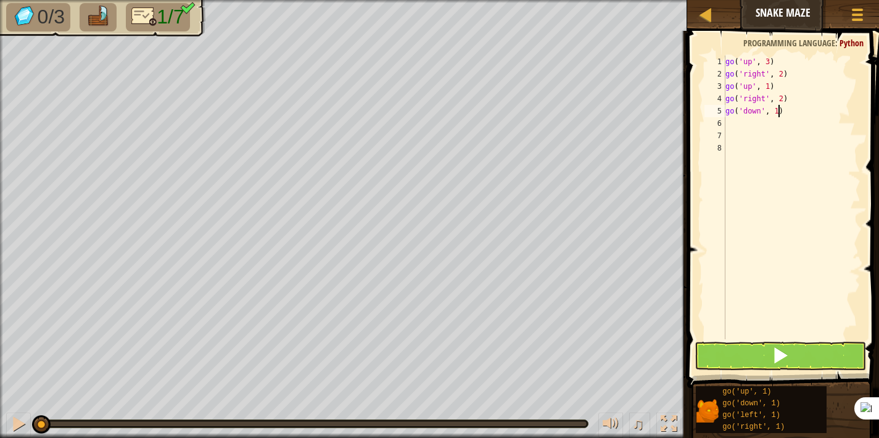
click at [779, 114] on div "go ( 'up' , 3 ) go ( 'right' , 2 ) go ( 'up' , 1 ) go ( 'right' , 2 ) go ( 'dow…" at bounding box center [791, 209] width 137 height 308
type textarea "go('down', 2)"
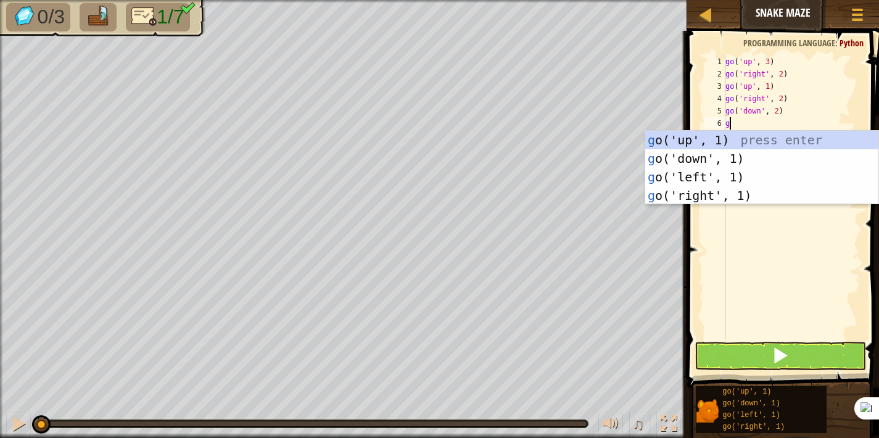
type textarea "go"
click at [686, 197] on div "go ('up', 1) press enter go ('down', 1) press enter go ('left', 1) press enter …" at bounding box center [761, 186] width 233 height 111
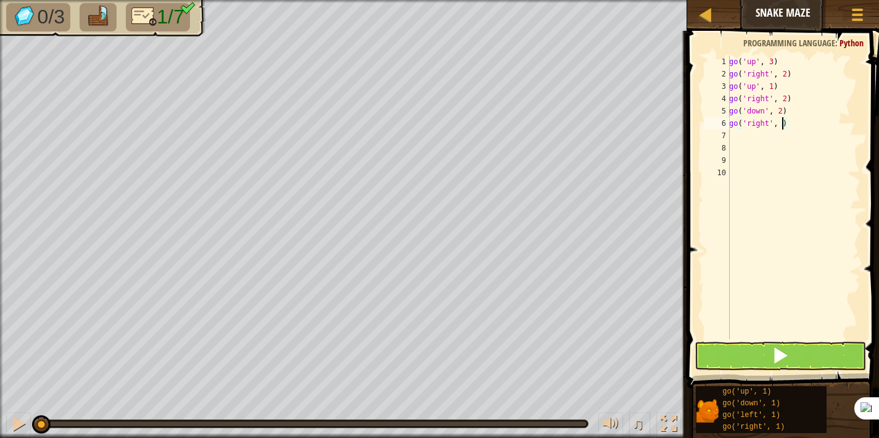
type textarea "go('right', 2)"
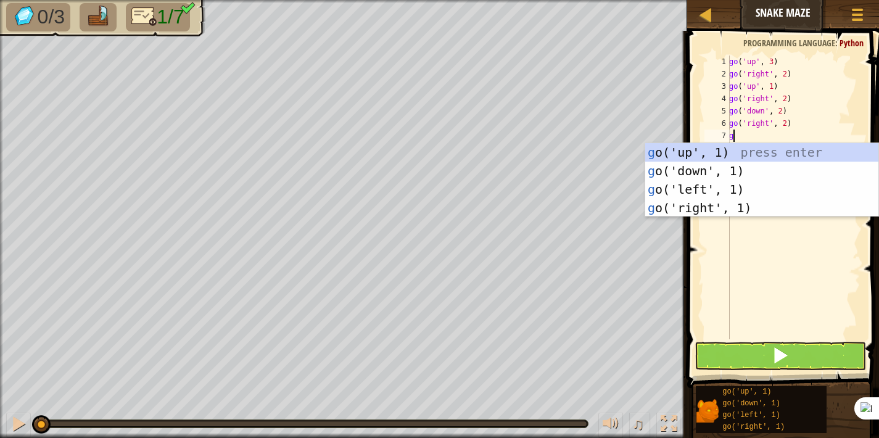
type textarea "go"
click at [697, 152] on div "go ('up', 1) press enter go ('down', 1) press enter go ('left', 1) press enter …" at bounding box center [761, 198] width 233 height 111
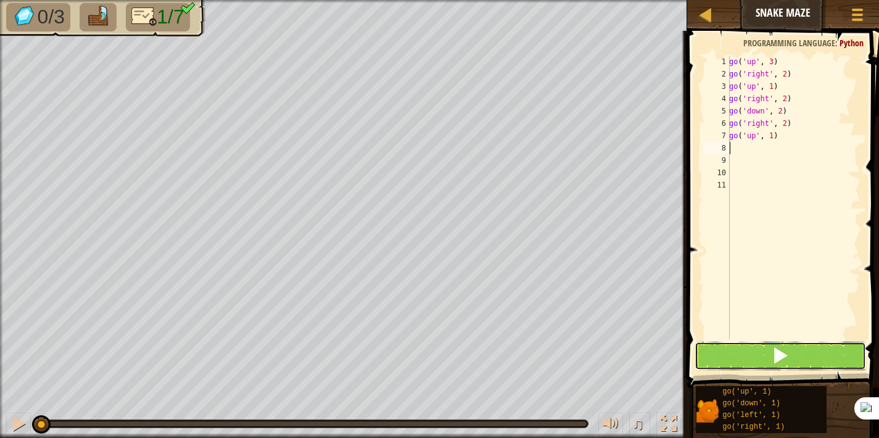
click at [745, 351] on button at bounding box center [780, 356] width 172 height 28
click at [748, 353] on button at bounding box center [780, 356] width 172 height 28
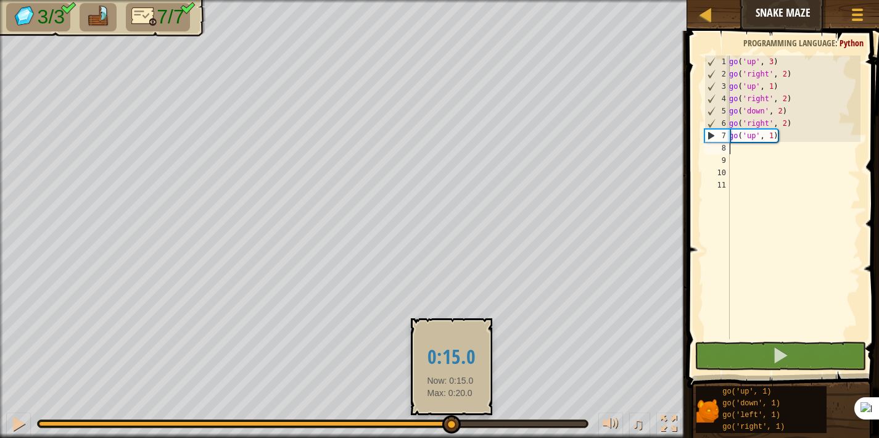
drag, startPoint x: 107, startPoint y: 424, endPoint x: 450, endPoint y: 422, distance: 342.8
click at [450, 422] on div at bounding box center [451, 424] width 18 height 18
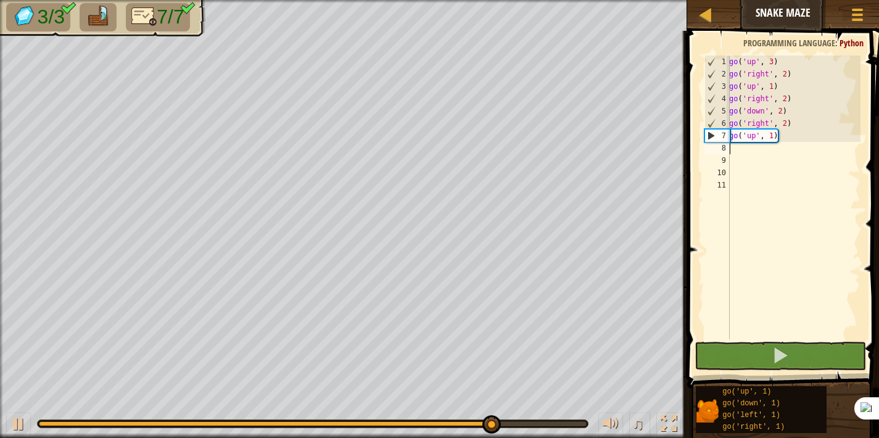
click at [737, 149] on div "go ( 'up' , 3 ) go ( 'right' , 2 ) go ( 'up' , 1 ) go ( 'right' , 2 ) go ( 'dow…" at bounding box center [793, 209] width 134 height 308
click at [784, 137] on div "go ( 'up' , 3 ) go ( 'right' , 2 ) go ( 'up' , 1 ) go ( 'right' , 2 ) go ( 'dow…" at bounding box center [793, 209] width 134 height 308
click at [773, 136] on div "go ( 'up' , 3 ) go ( 'right' , 2 ) go ( 'up' , 1 ) go ( 'right' , 2 ) go ( 'dow…" at bounding box center [793, 209] width 134 height 308
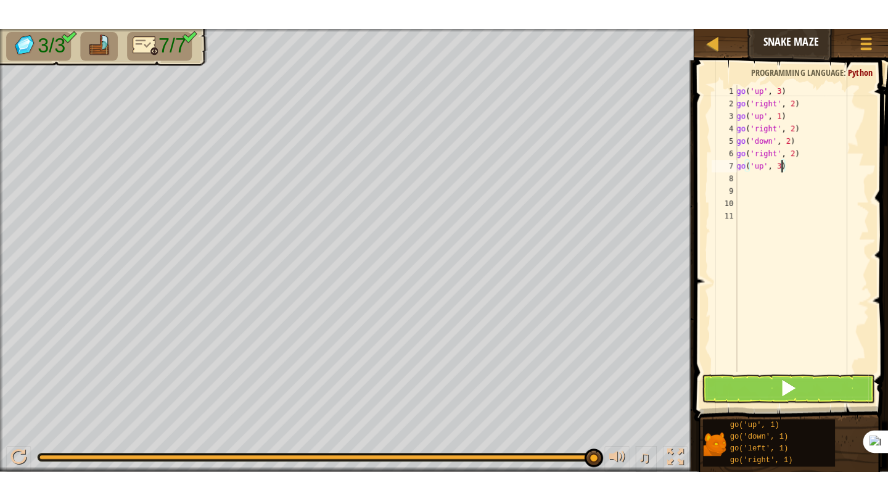
scroll to position [6, 3]
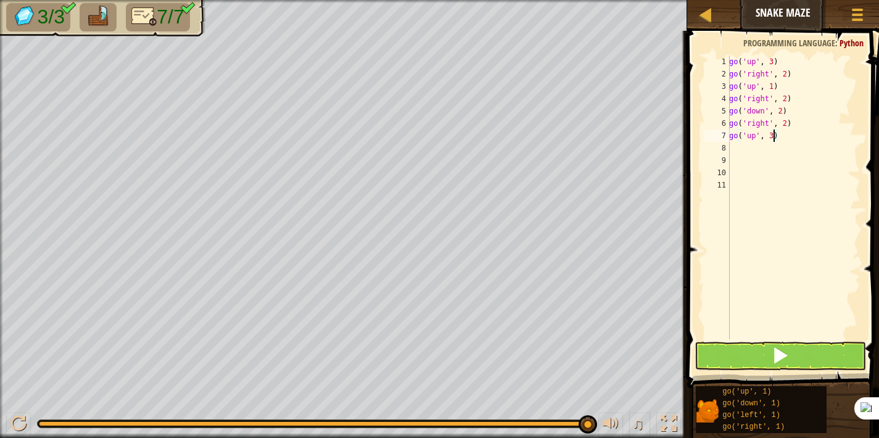
type textarea "go('up', 3)"
click at [750, 364] on button at bounding box center [780, 356] width 172 height 28
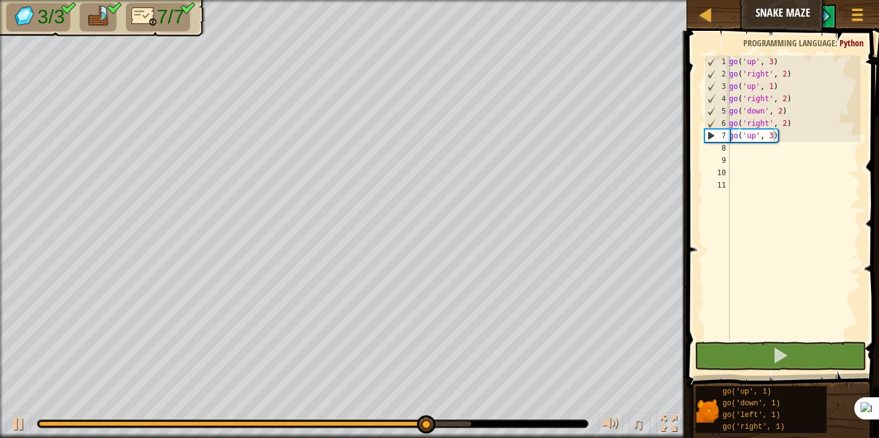
click at [552, 426] on div at bounding box center [313, 423] width 550 height 7
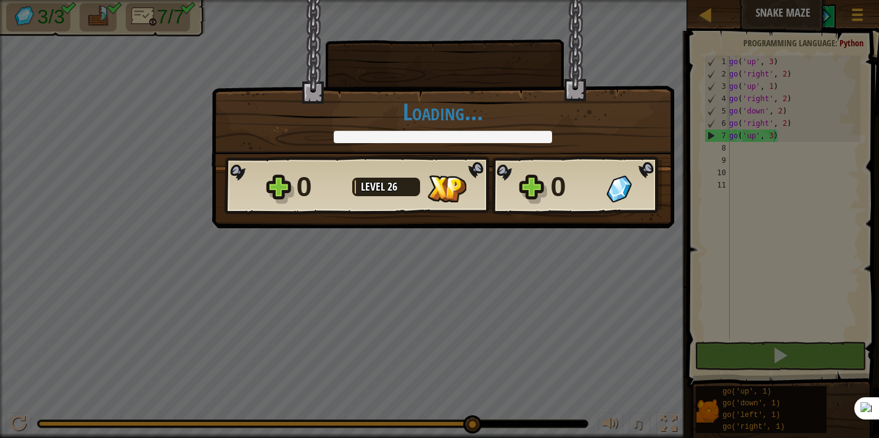
drag, startPoint x: 462, startPoint y: 424, endPoint x: 549, endPoint y: 434, distance: 88.2
click at [549, 1] on body "Map Snake Maze Game Menu 1 הההההההההההההההההההההההההההההההההההההההההההההההההההה…" at bounding box center [439, 0] width 879 height 1
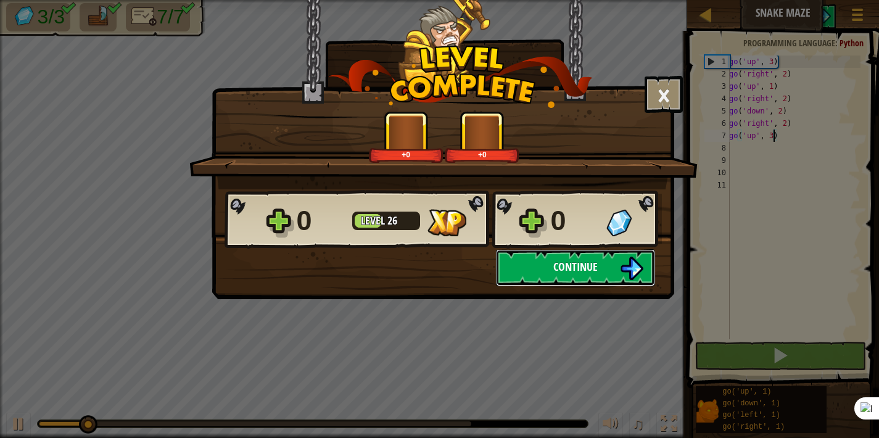
click at [582, 271] on span "Continue" at bounding box center [575, 266] width 44 height 15
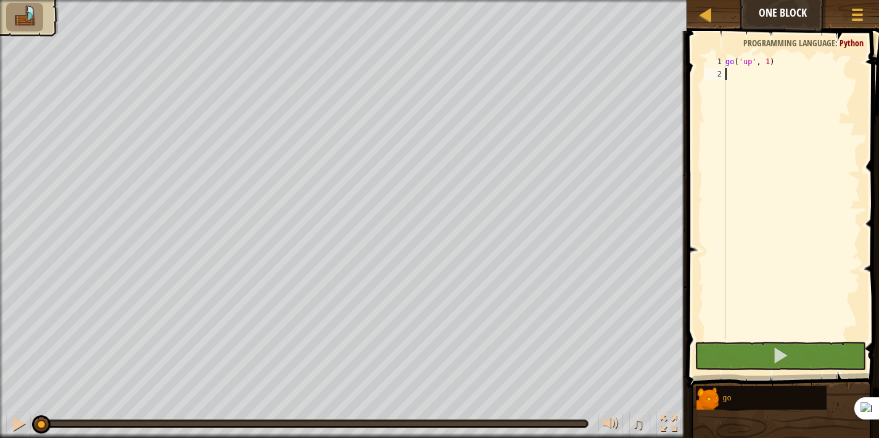
click at [768, 72] on div "go ( 'up' , 1 )" at bounding box center [791, 209] width 137 height 308
click at [767, 65] on div "go ( 'up' , 1 )" at bounding box center [791, 209] width 137 height 308
type textarea "go('up', 1)"
click at [774, 63] on div "go ( 'up' , 1 )" at bounding box center [791, 209] width 137 height 308
click at [853, 11] on div at bounding box center [856, 15] width 17 height 18
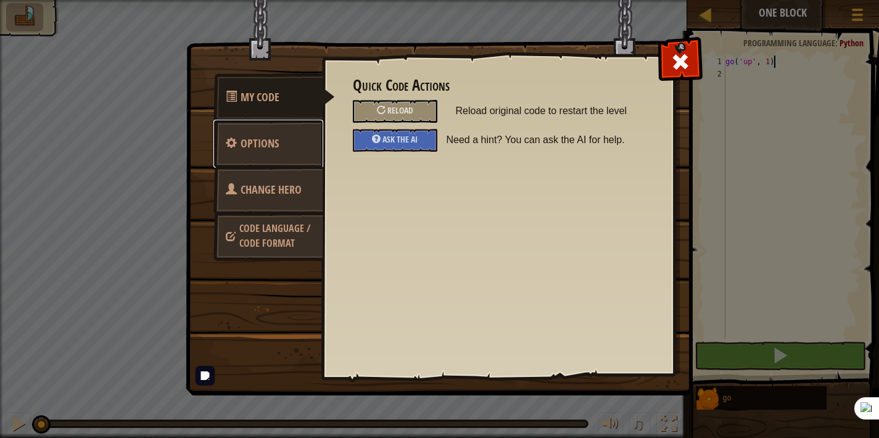
click at [289, 137] on link "Options" at bounding box center [268, 144] width 110 height 48
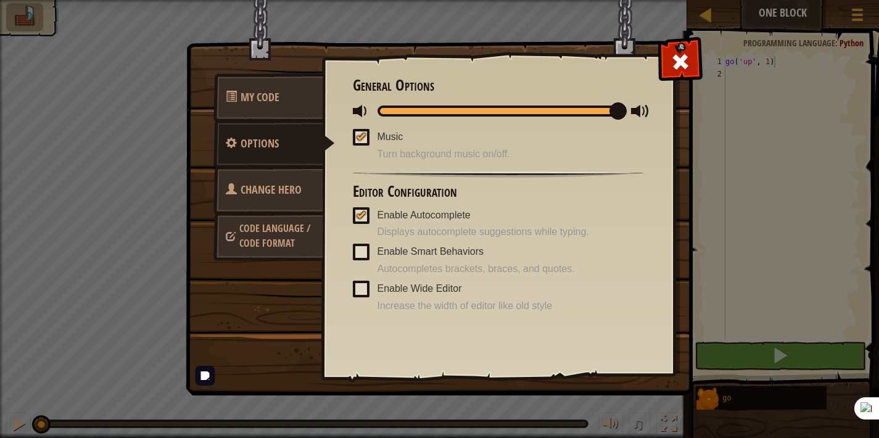
click at [285, 166] on link "Change Hero" at bounding box center [268, 190] width 110 height 48
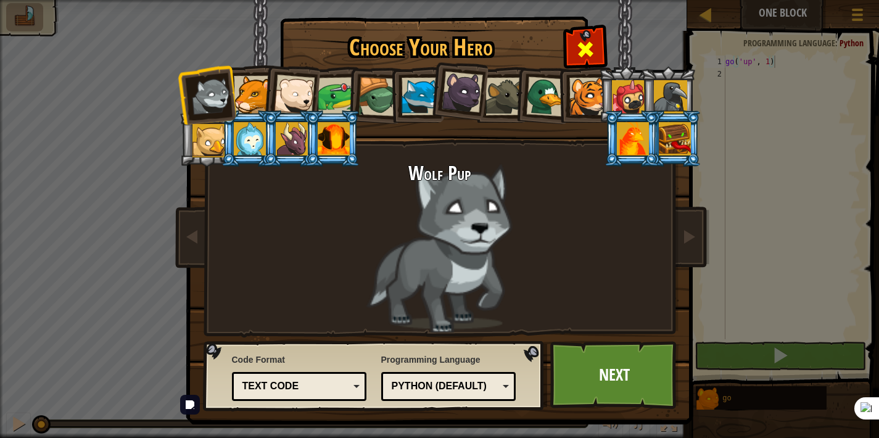
click at [576, 35] on div at bounding box center [584, 47] width 39 height 39
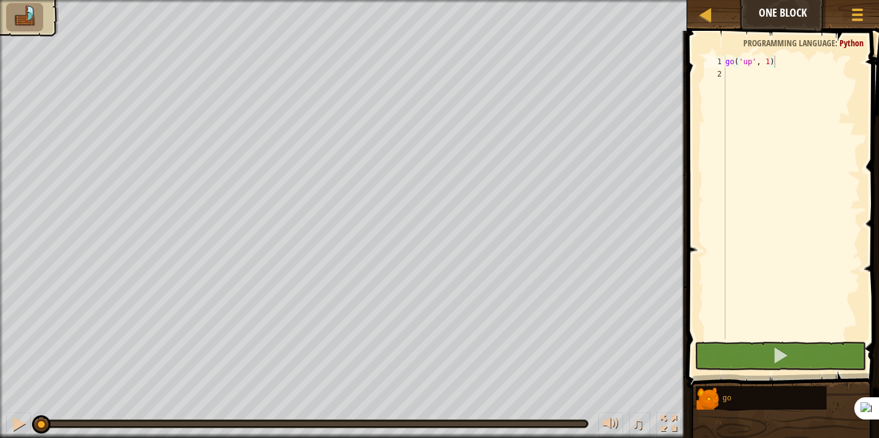
click at [18, 23] on img at bounding box center [25, 17] width 26 height 22
click at [22, 123] on div at bounding box center [343, 219] width 687 height 438
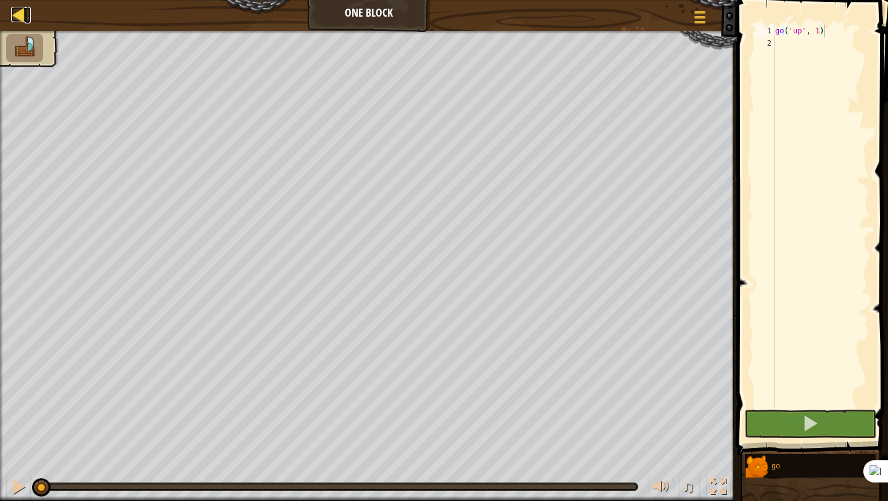
click at [15, 18] on div at bounding box center [18, 14] width 15 height 15
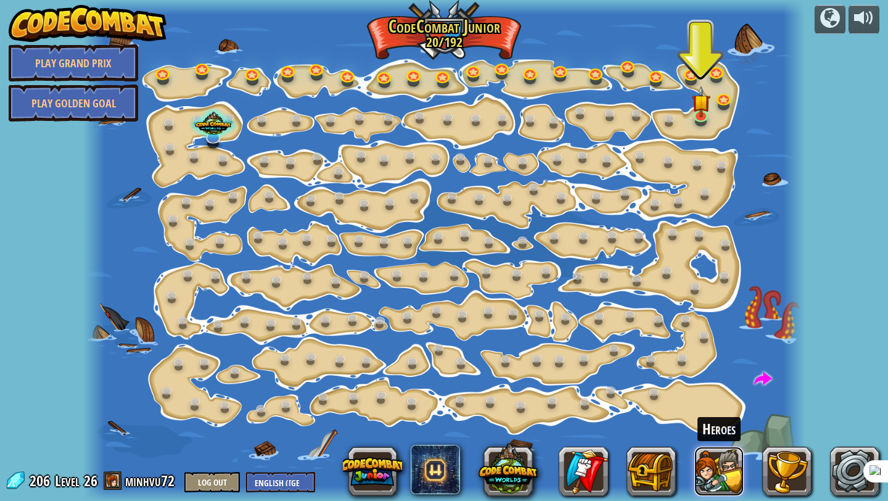
click at [723, 437] on button at bounding box center [718, 470] width 49 height 49
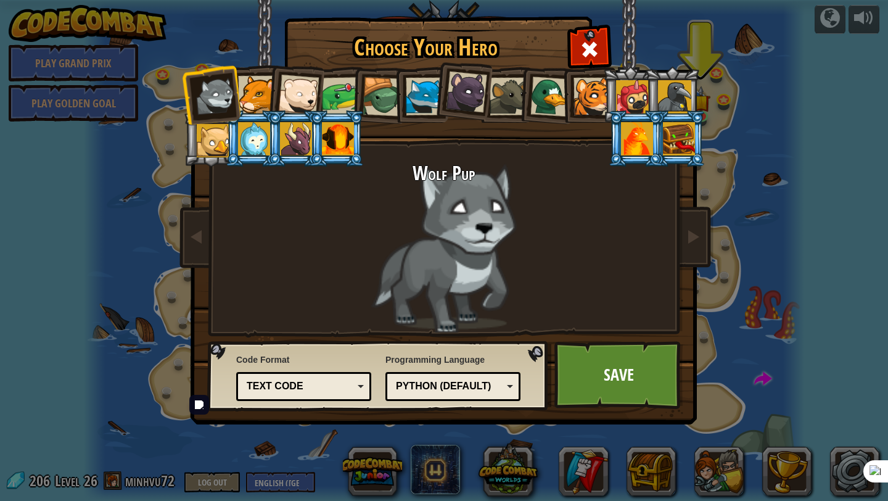
click at [211, 146] on div at bounding box center [213, 140] width 33 height 33
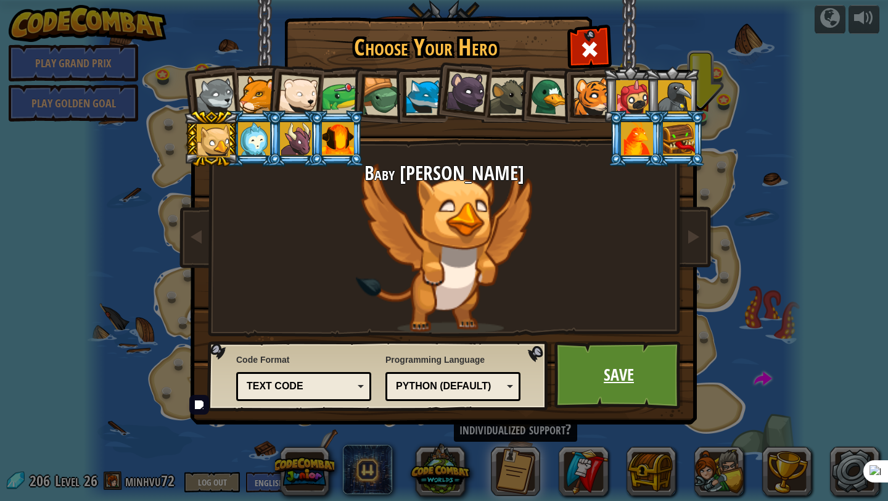
click at [603, 375] on link "Save" at bounding box center [618, 375] width 129 height 68
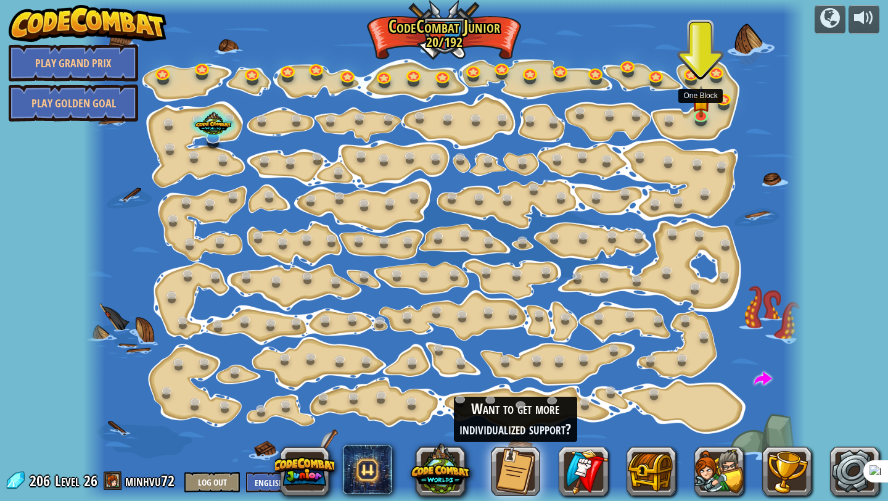
click at [695, 122] on div "Step Change Change step arguments. 15a. Step Change A (practice) Go Smart Now w…" at bounding box center [443, 250] width 721 height 501
click at [705, 110] on img at bounding box center [701, 94] width 18 height 42
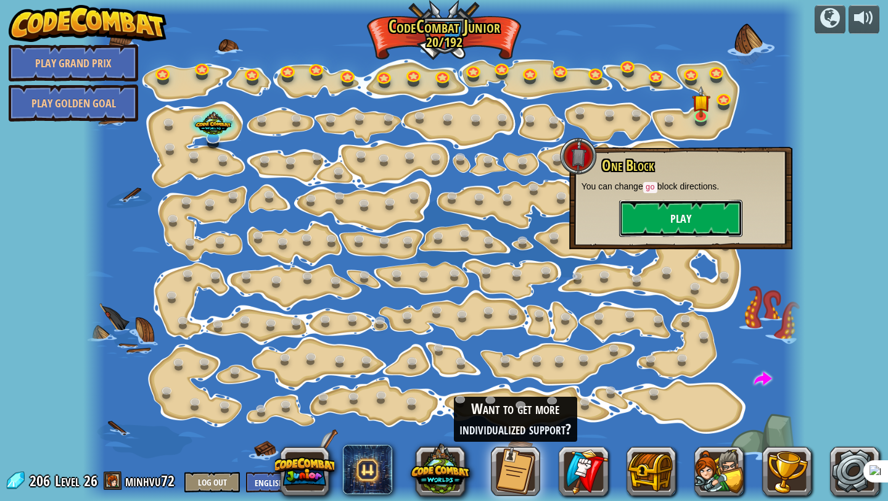
click at [673, 231] on button "Play" at bounding box center [680, 218] width 123 height 37
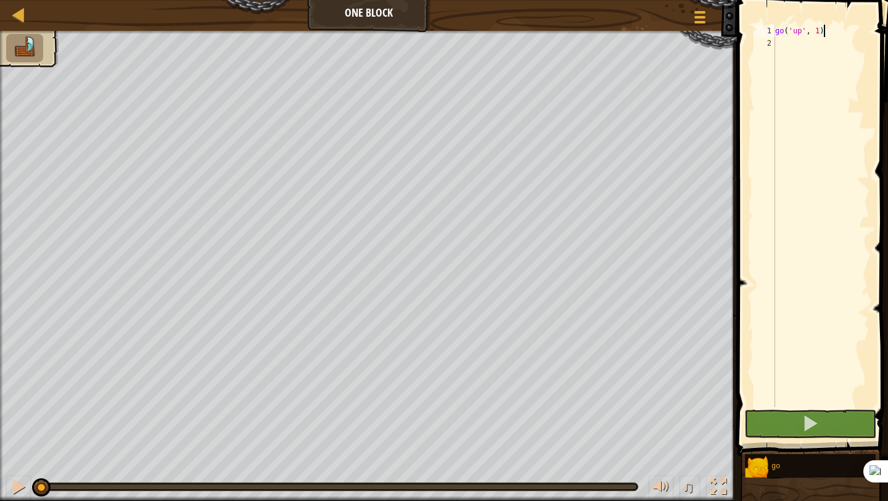
click at [818, 35] on div "go ( 'up' , 1 )" at bounding box center [821, 228] width 97 height 407
type textarea "go('up', 2)"
click at [796, 42] on div "go ( 'up' , 2 )" at bounding box center [821, 228] width 97 height 407
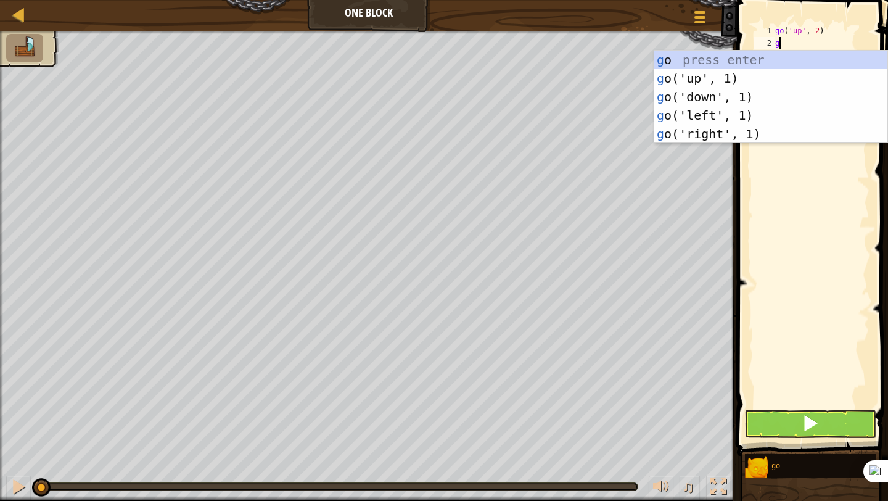
type textarea "go"
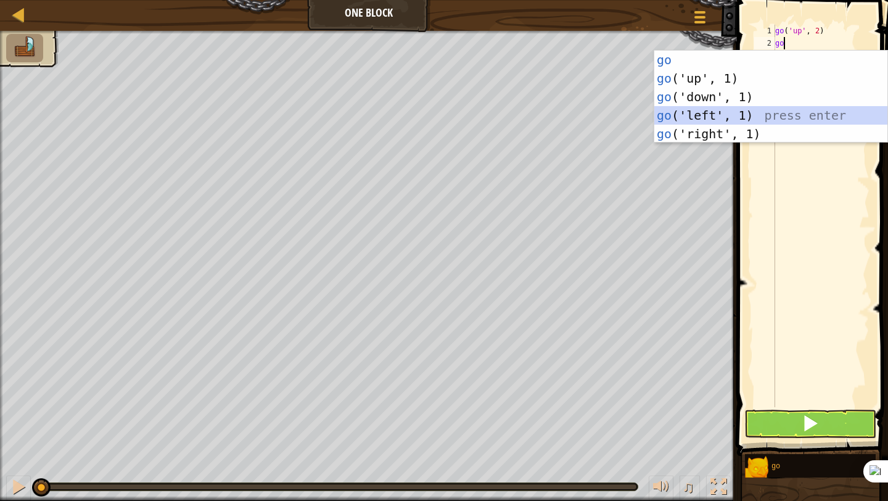
click at [782, 113] on div "go press enter go ('up', 1) press enter go ('down', 1) press enter go ('left', …" at bounding box center [770, 115] width 233 height 129
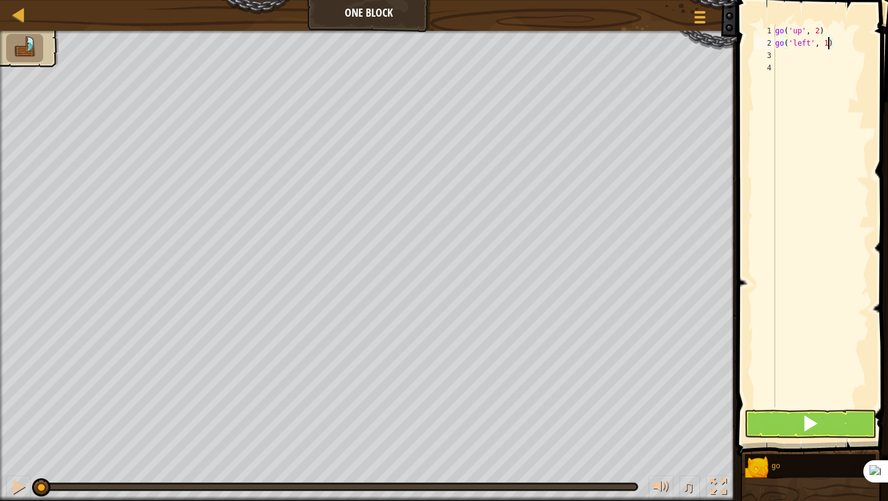
click at [828, 42] on div "go ( 'up' , 2 ) go ( 'left' , 1 )" at bounding box center [821, 228] width 97 height 407
type textarea "go('left', 3)"
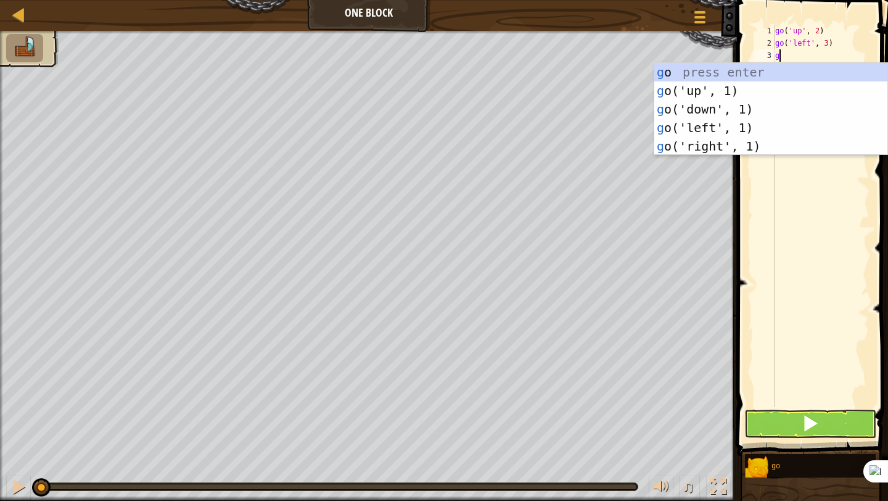
type textarea "go"
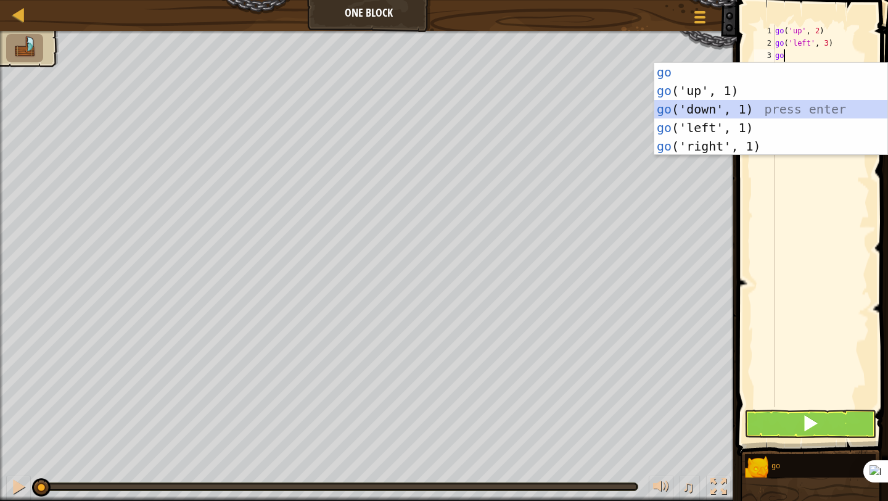
click at [800, 111] on div "go press enter go ('up', 1) press enter go ('down', 1) press enter go ('left', …" at bounding box center [770, 127] width 233 height 129
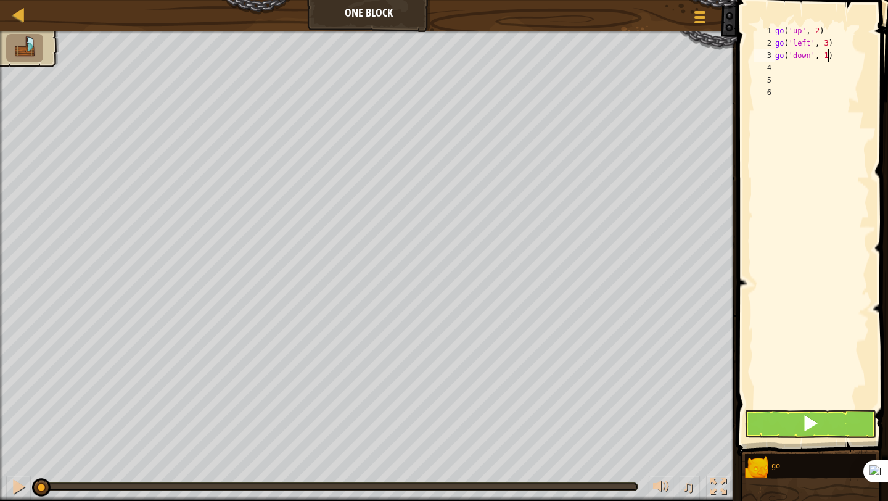
click at [829, 55] on div "go ( 'up' , 2 ) go ( 'left' , 3 ) go ( 'down' , 1 )" at bounding box center [821, 228] width 97 height 407
type textarea "go('down', 2)"
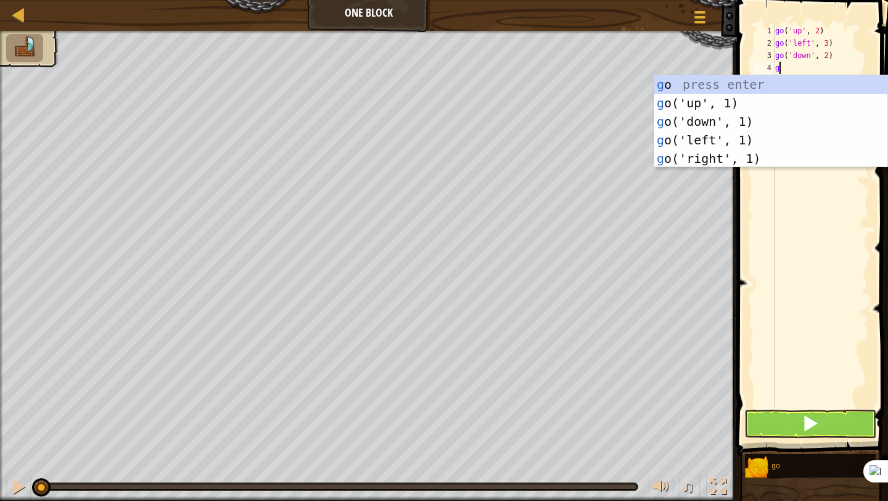
type textarea "go"
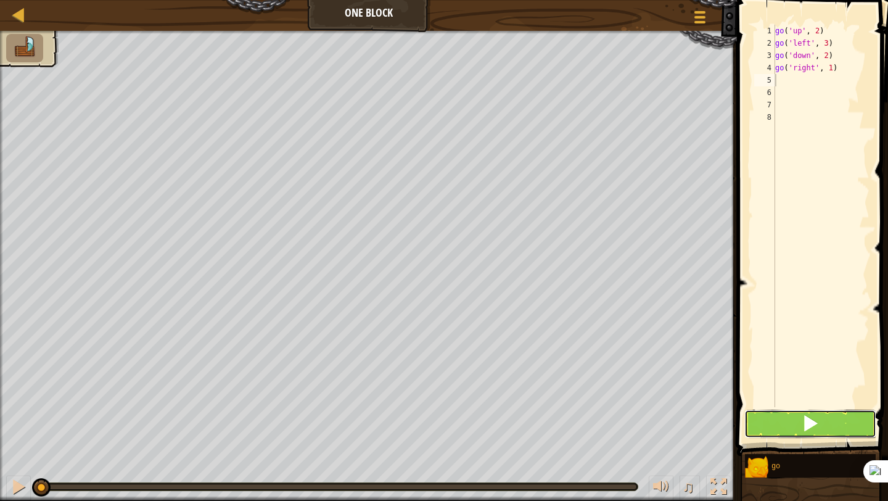
click at [787, 414] on button at bounding box center [810, 423] width 132 height 28
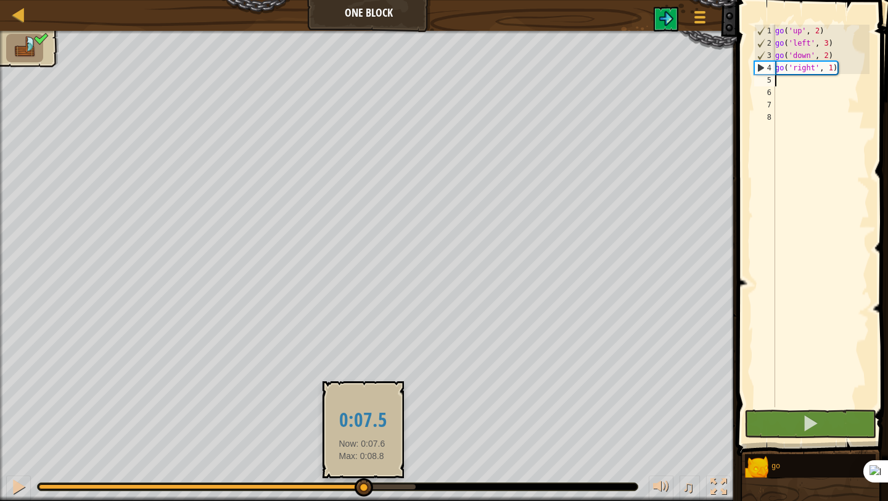
drag, startPoint x: 215, startPoint y: 483, endPoint x: 361, endPoint y: 488, distance: 145.6
click at [361, 437] on div at bounding box center [364, 487] width 18 height 18
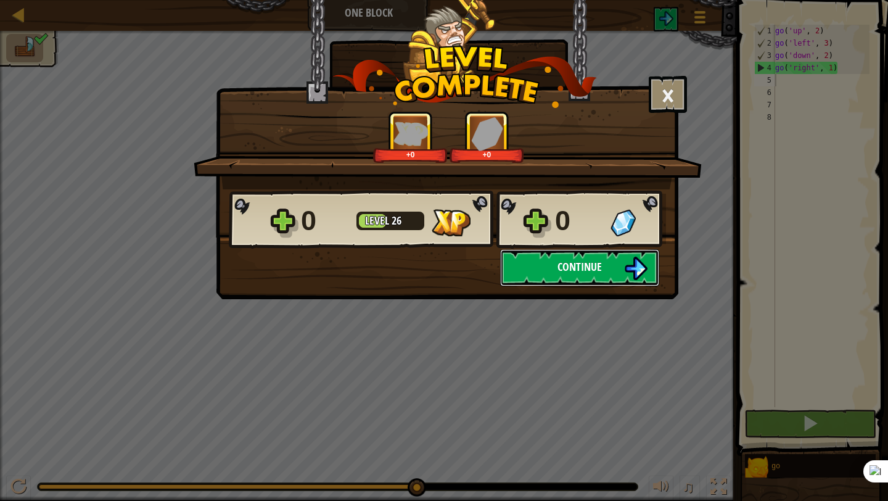
click at [590, 281] on button "Continue" at bounding box center [579, 267] width 159 height 37
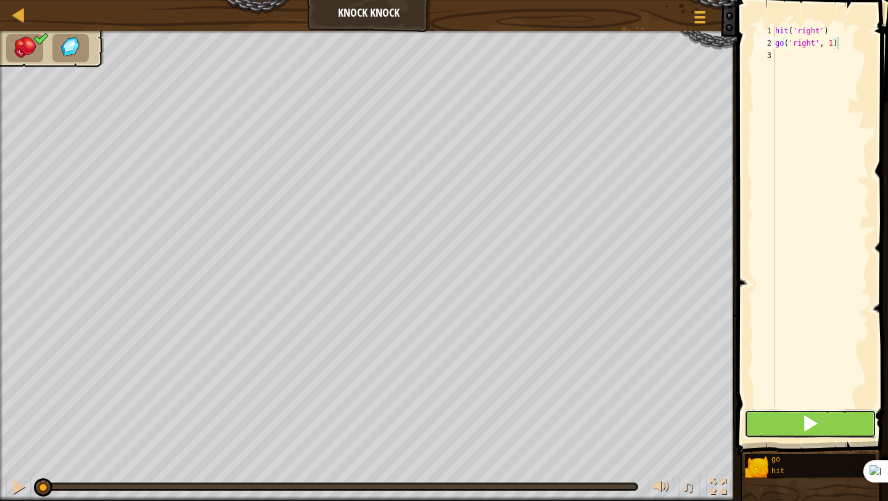
click at [791, 425] on button at bounding box center [810, 423] width 132 height 28
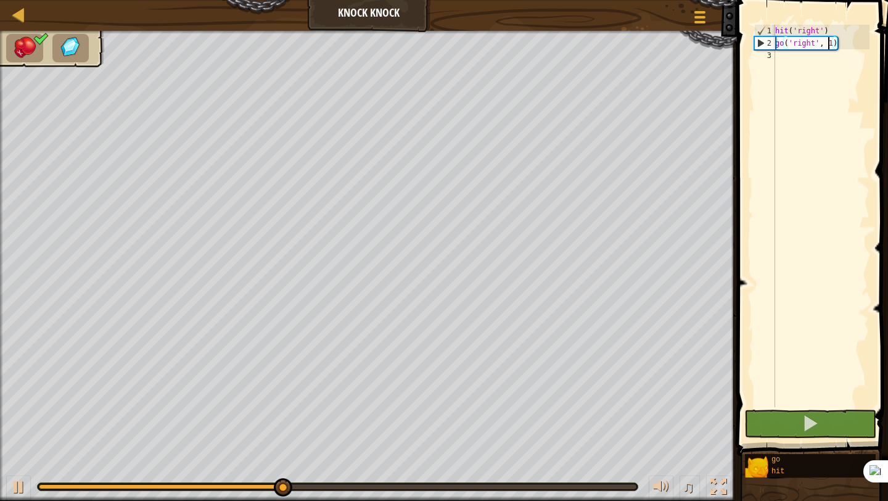
click at [829, 42] on div "hit ( 'right' ) go ( 'right' , 1 )" at bounding box center [821, 228] width 97 height 407
click at [833, 43] on div "hit ( 'right' ) go ( 'right' , 1 )" at bounding box center [821, 228] width 97 height 407
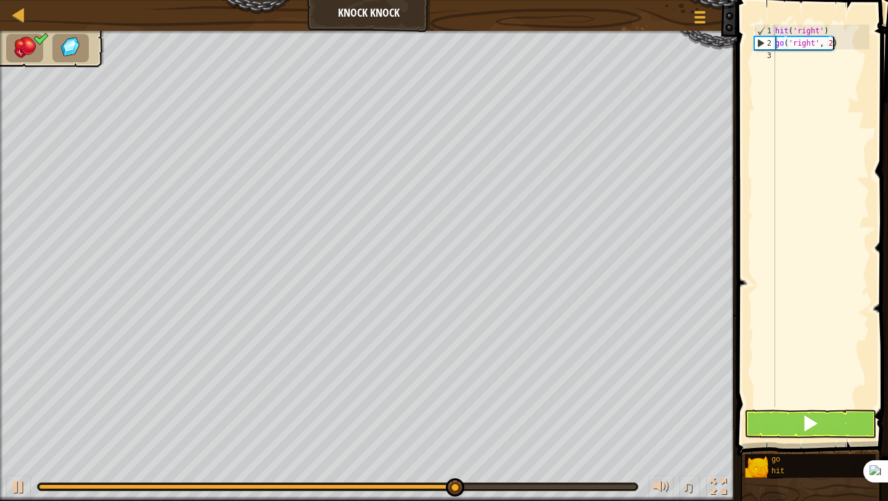
scroll to position [6, 4]
type textarea "go('right', 2)"
click at [813, 427] on span at bounding box center [809, 422] width 17 height 17
